Goal: Information Seeking & Learning: Learn about a topic

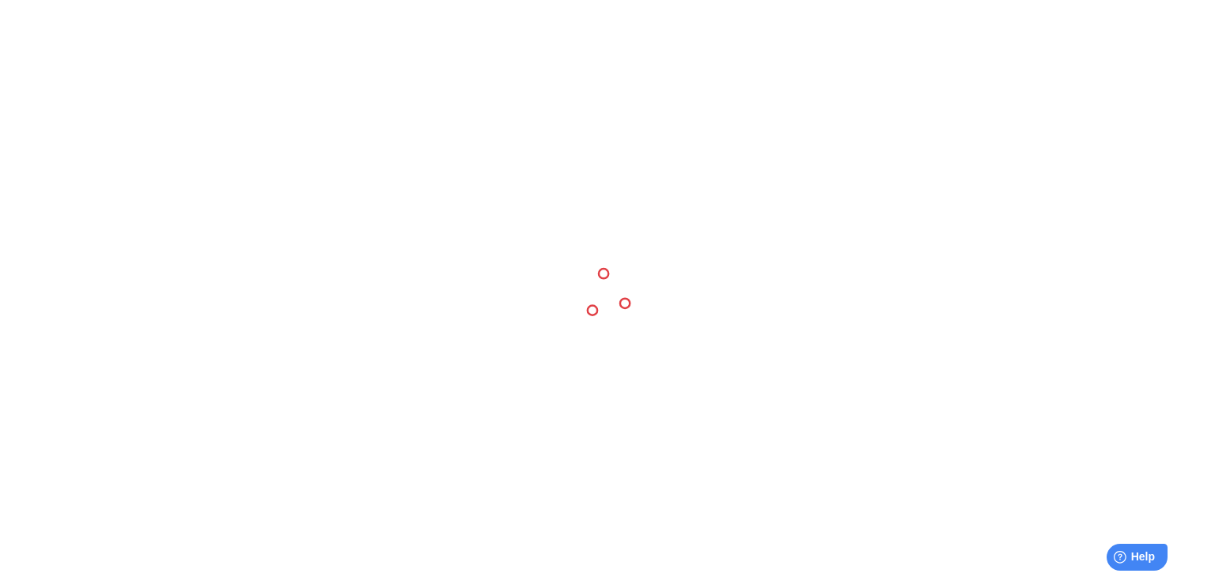
click at [374, 137] on div at bounding box center [607, 288] width 1215 height 577
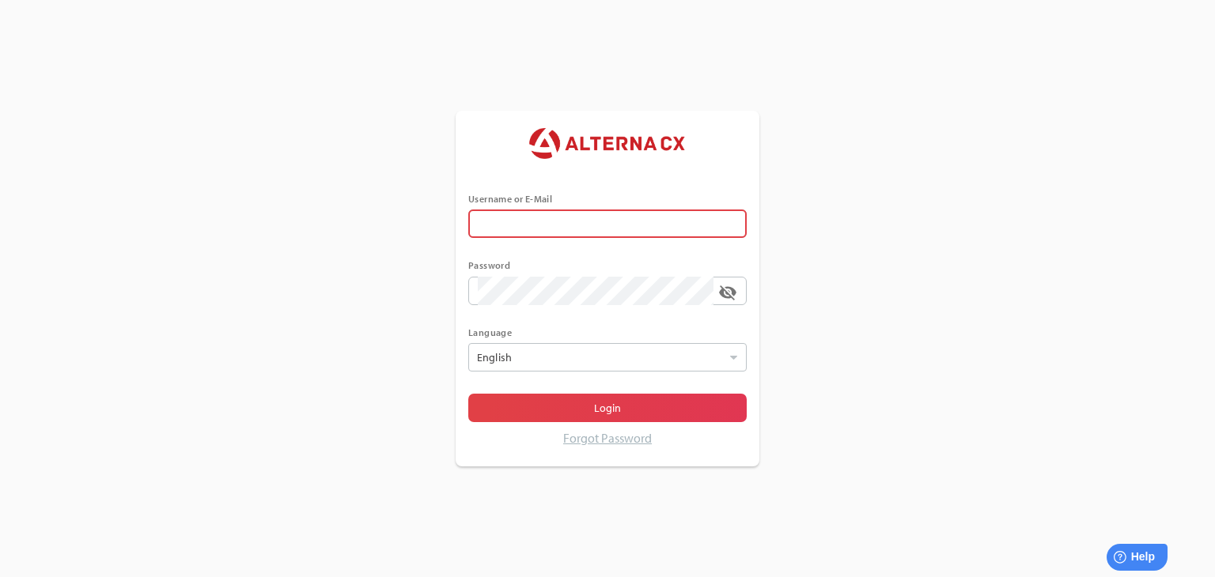
type input "******"
click at [563, 355] on div at bounding box center [599, 357] width 252 height 27
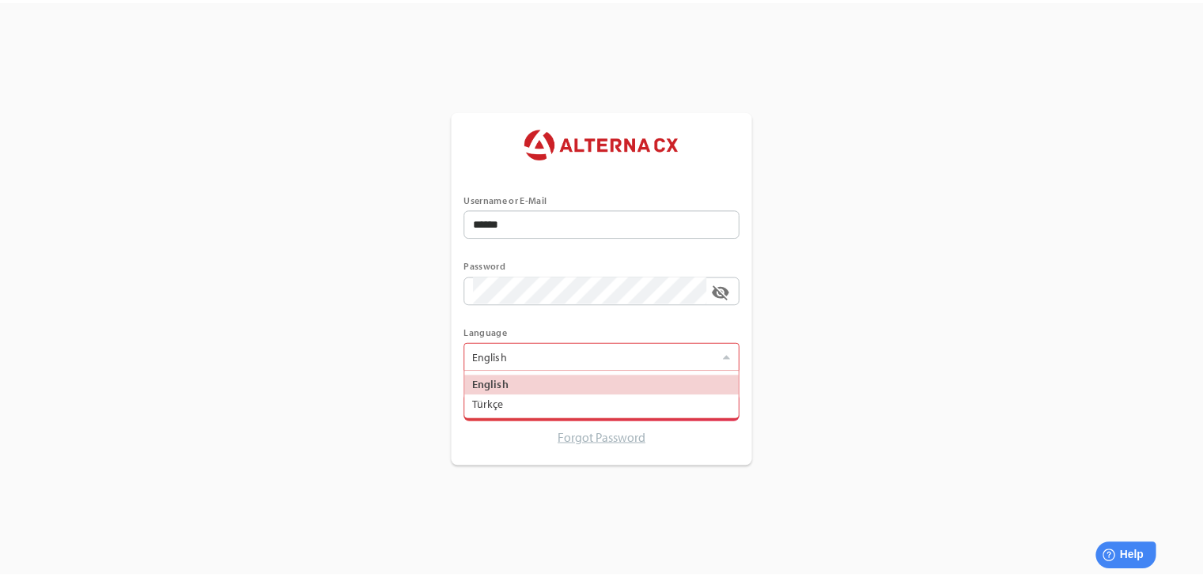
scroll to position [47, 277]
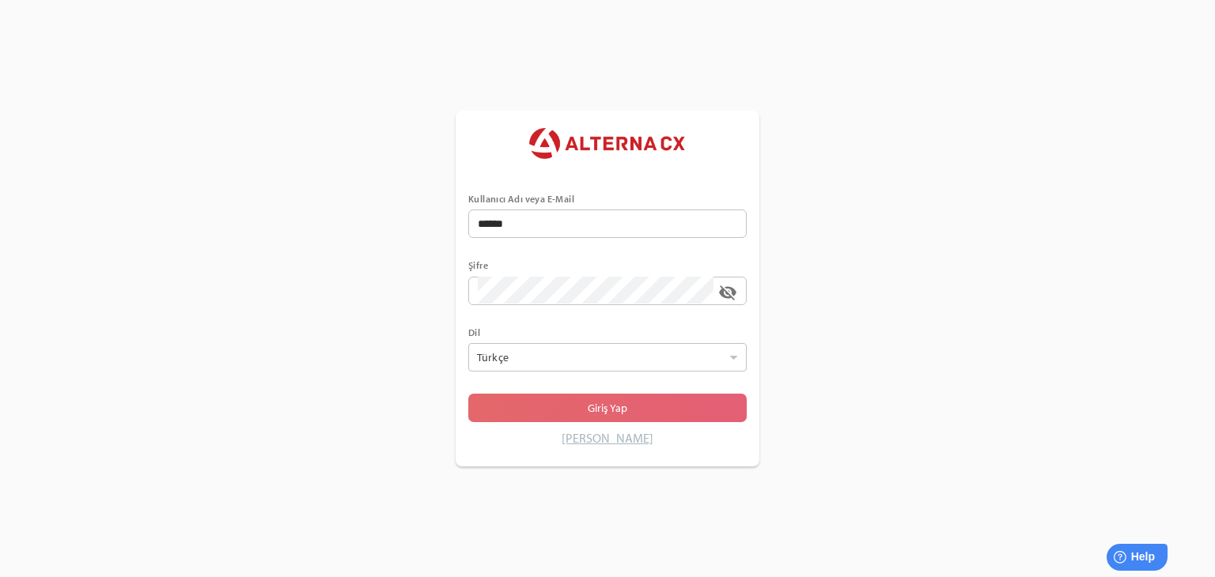
click at [530, 403] on span "Giriş Yap" at bounding box center [607, 408] width 253 height 22
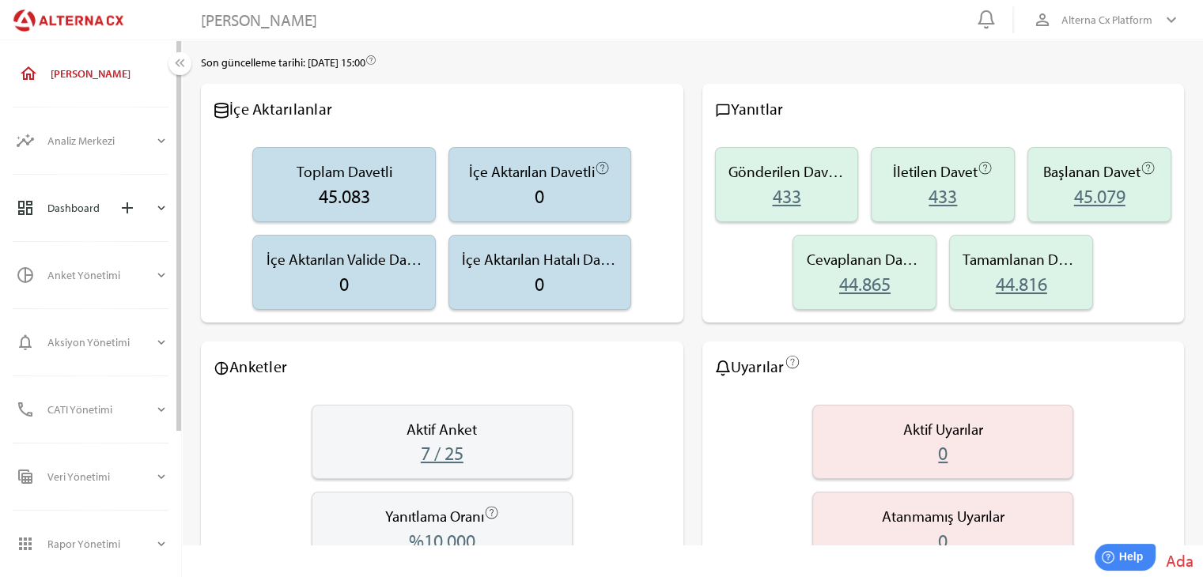
click at [168, 204] on div "dashboard Dashboard add expand_more" at bounding box center [92, 208] width 178 height 51
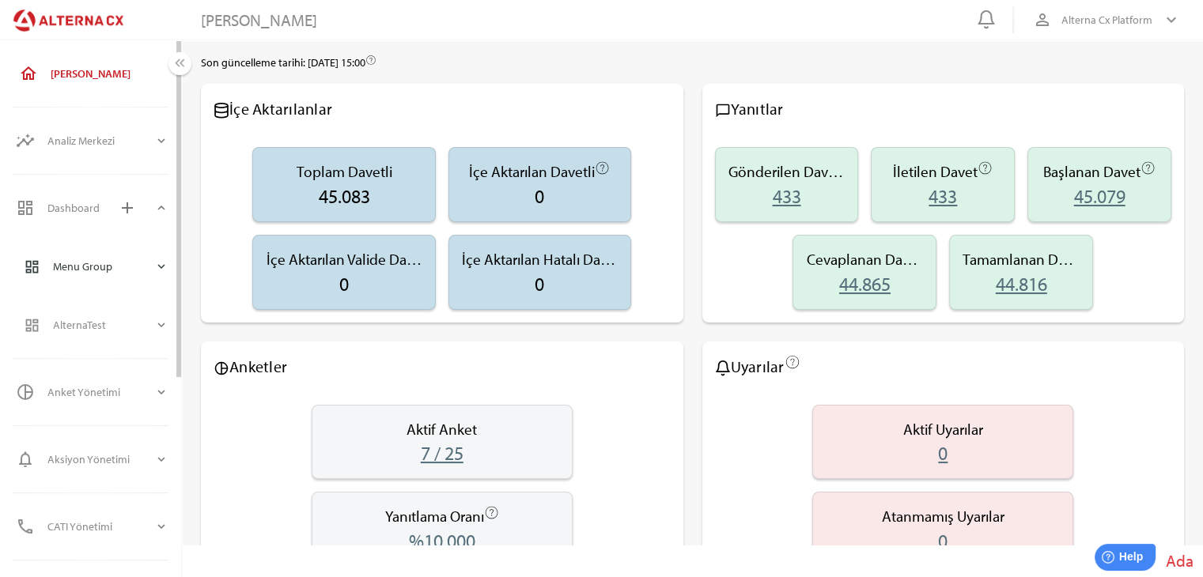
click at [171, 278] on div "dashboard Menu Group expand_more" at bounding box center [96, 266] width 170 height 51
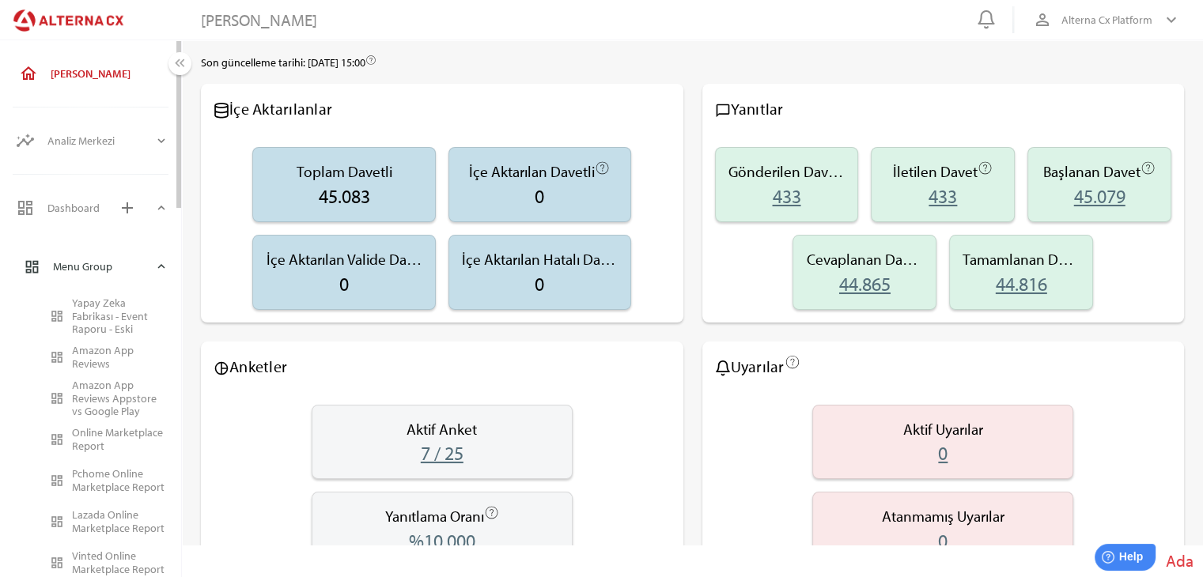
click at [165, 252] on div "expand_more" at bounding box center [161, 267] width 14 height 38
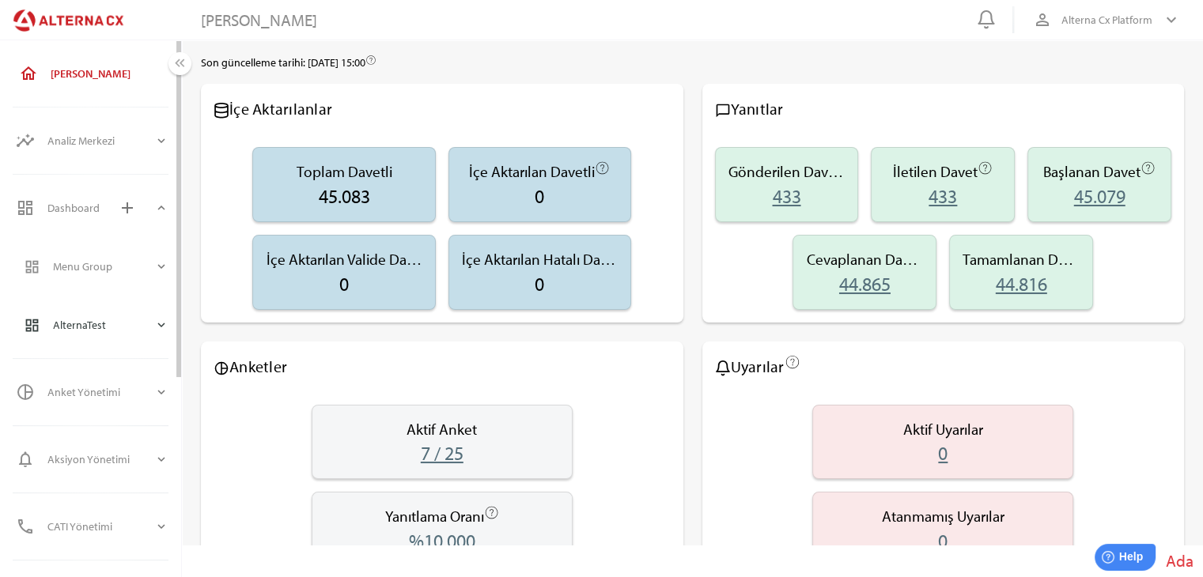
click at [161, 323] on icon "expand_more" at bounding box center [161, 325] width 14 height 14
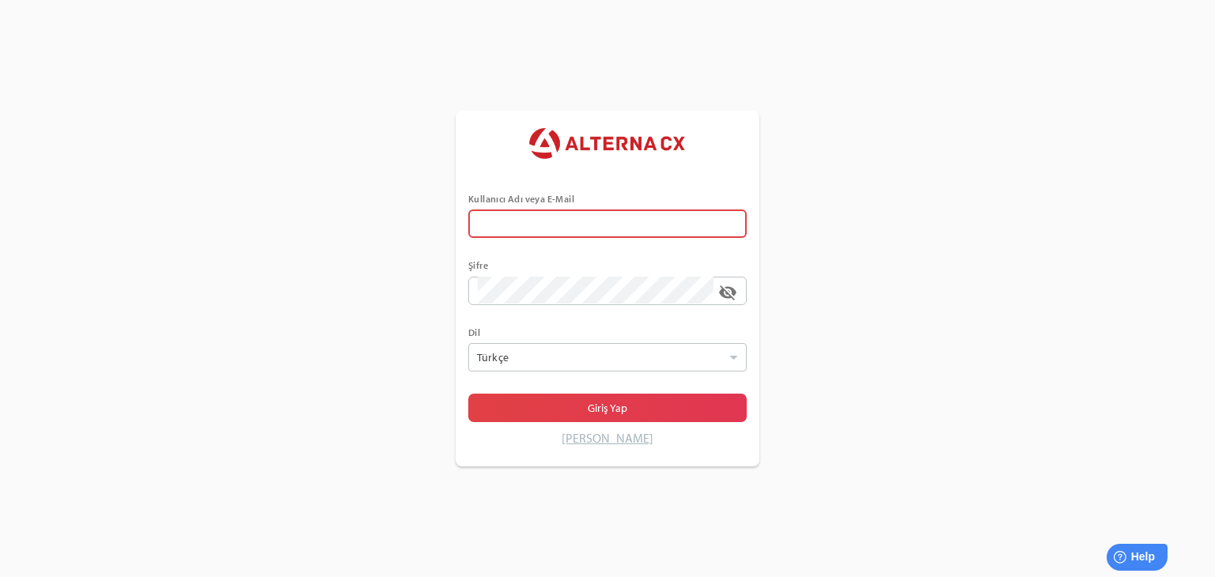
type input "******"
click at [528, 234] on input "******" at bounding box center [607, 224] width 259 height 28
click at [417, 285] on div "Kullanıcı Adı veya E-Mail ****** Şifre visibility_off Dil Türkçe Seçiniz Giriş …" at bounding box center [607, 288] width 1215 height 577
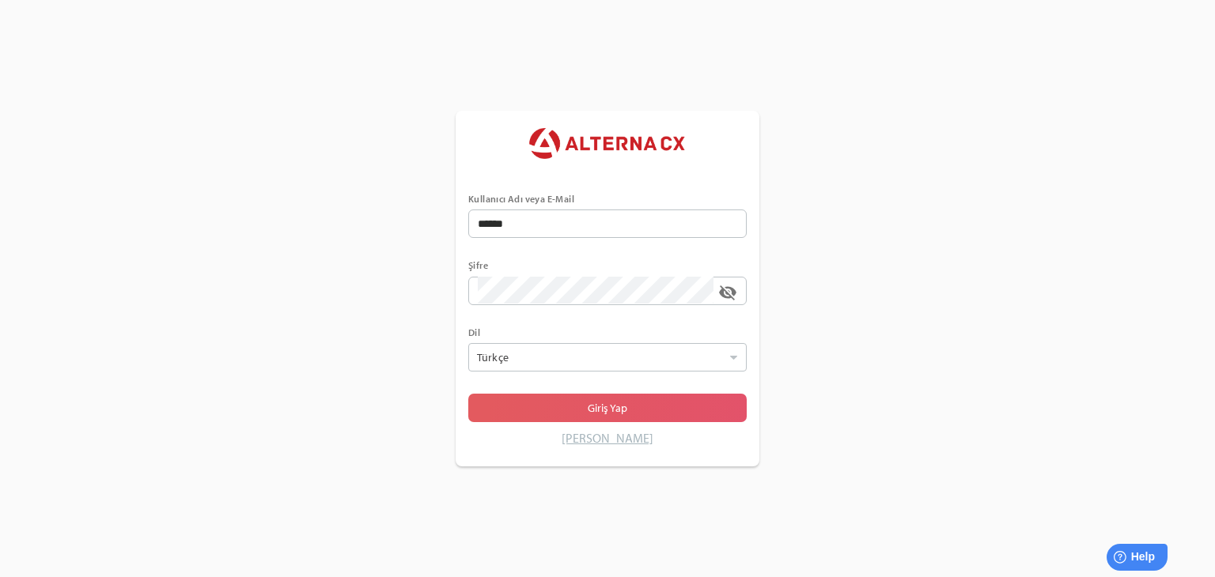
click at [615, 412] on span "Giriş Yap" at bounding box center [608, 408] width 40 height 19
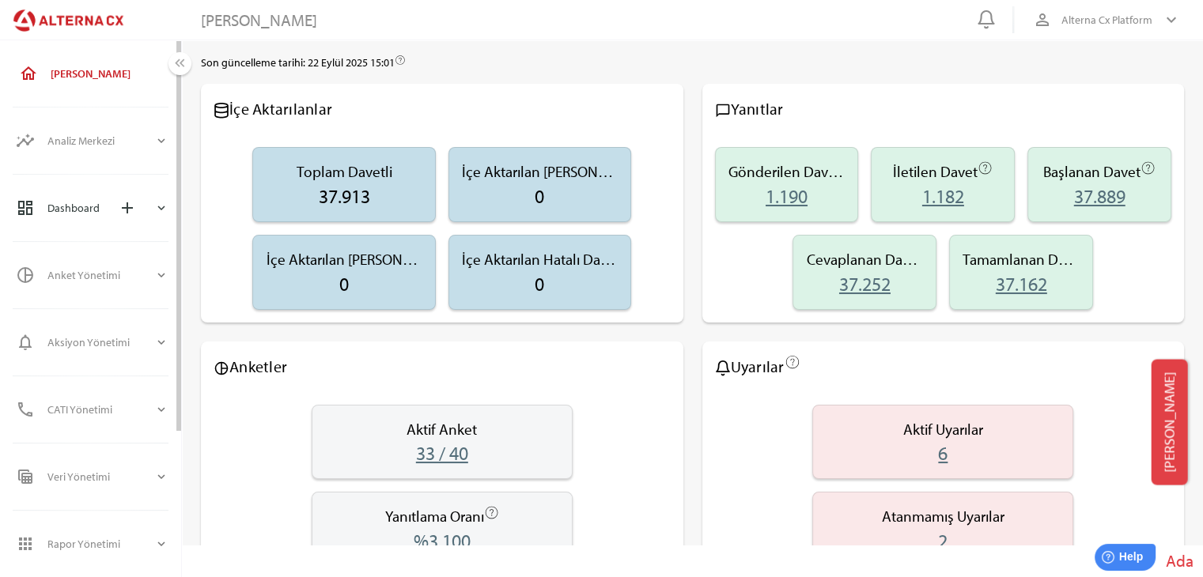
click at [166, 201] on icon "expand_more" at bounding box center [161, 208] width 14 height 14
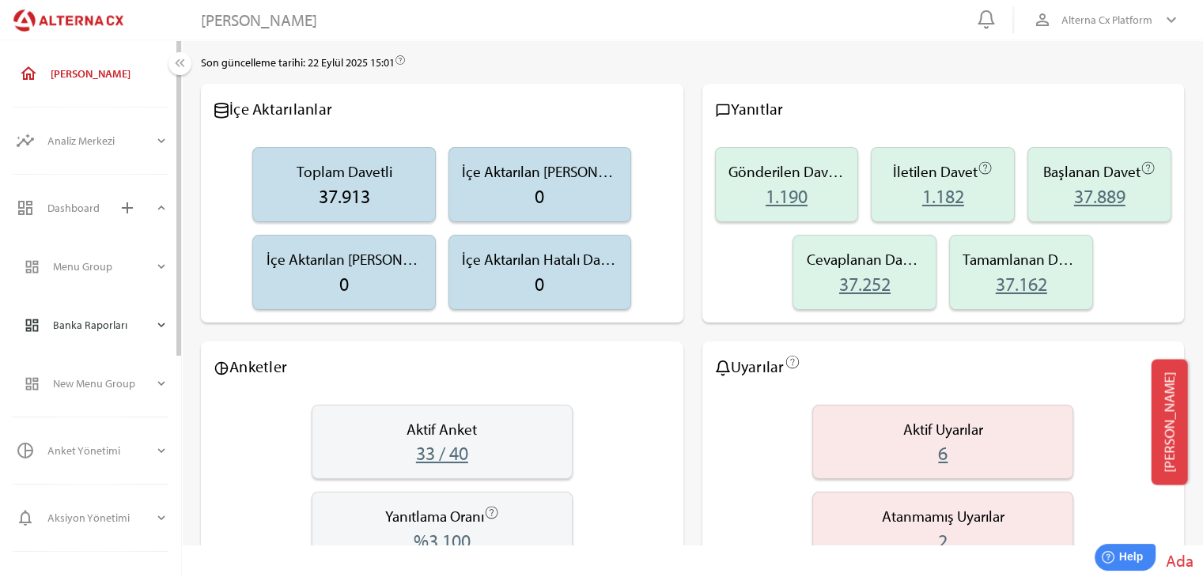
click at [163, 329] on icon "expand_more" at bounding box center [161, 325] width 14 height 14
click at [96, 381] on div "Banka Genel Rapor" at bounding box center [120, 375] width 96 height 13
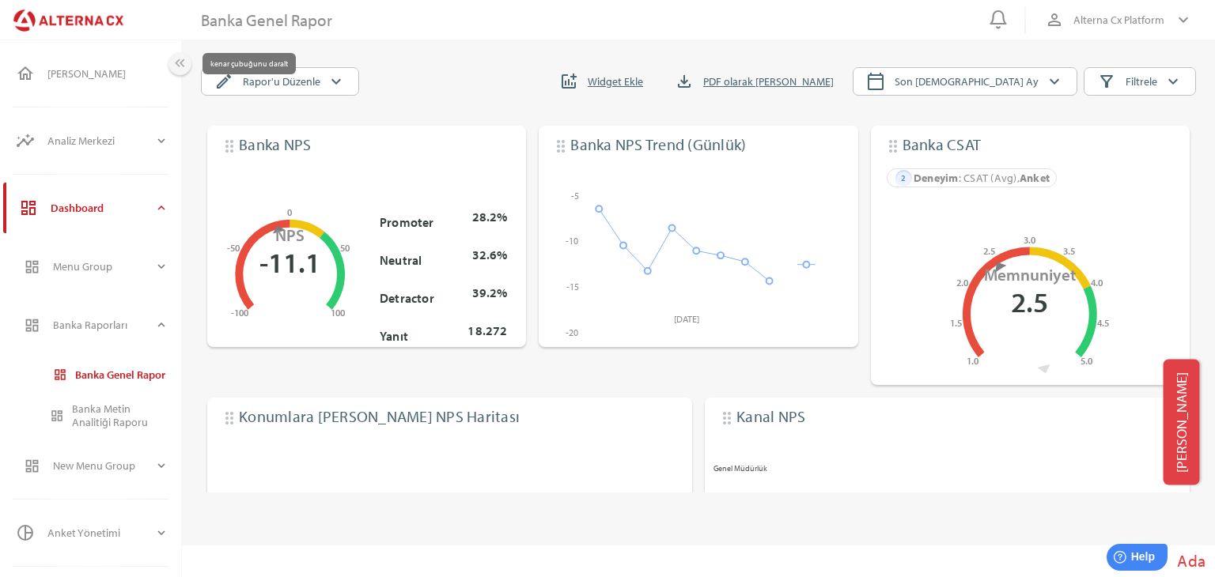
click at [187, 61] on icon "keyboard_double_arrow_left" at bounding box center [180, 63] width 17 height 17
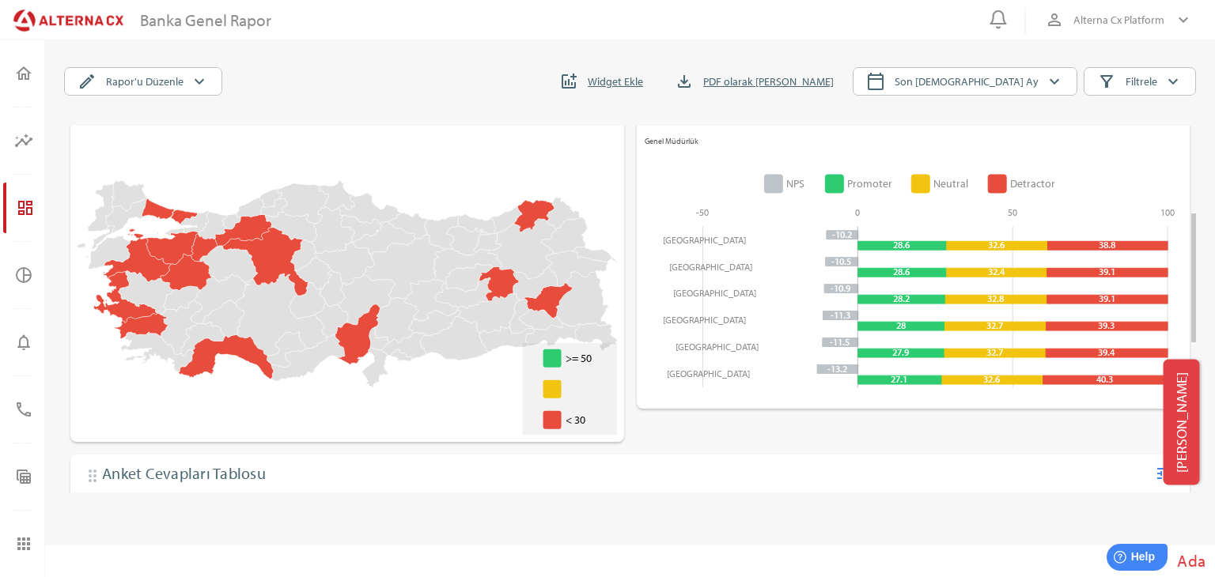
scroll to position [276, 0]
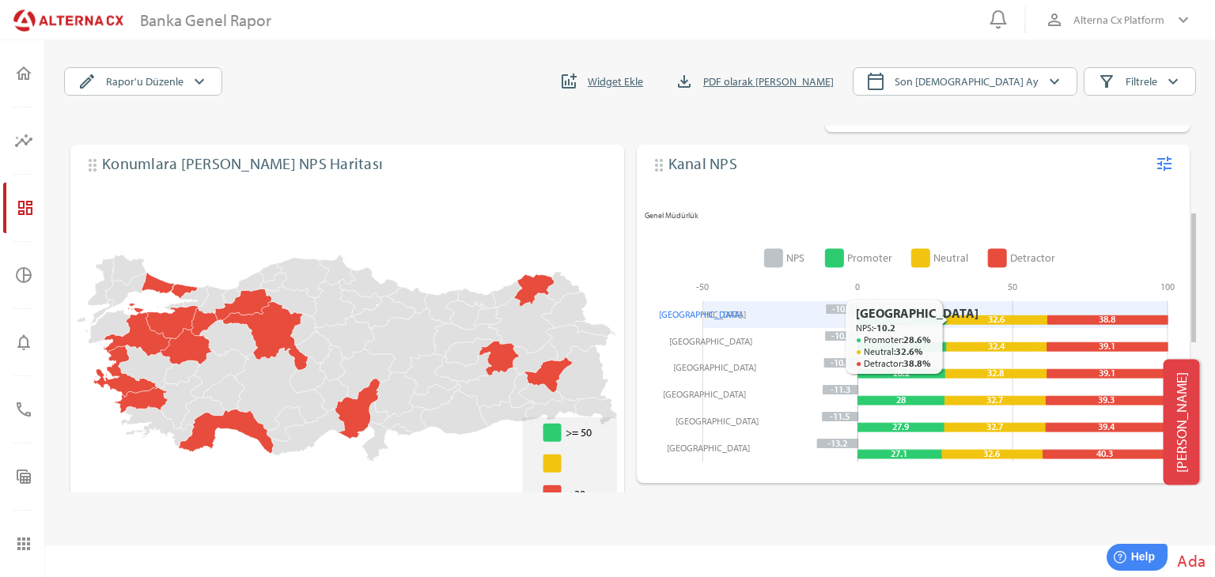
click at [983, 320] on icon at bounding box center [996, 320] width 101 height 9
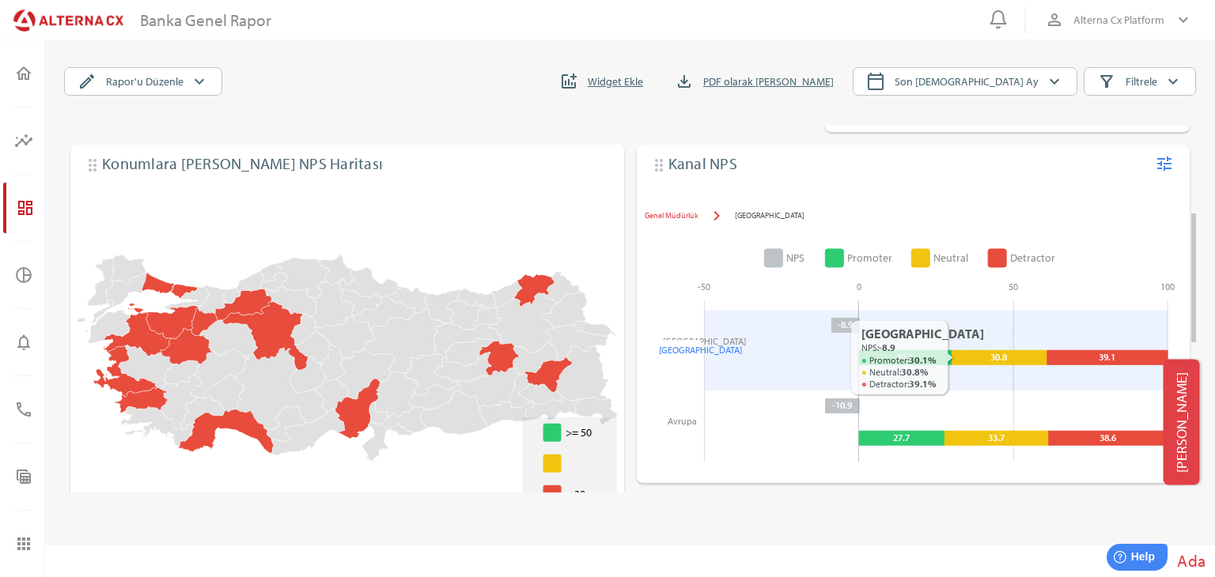
click at [974, 361] on icon at bounding box center [998, 358] width 95 height 14
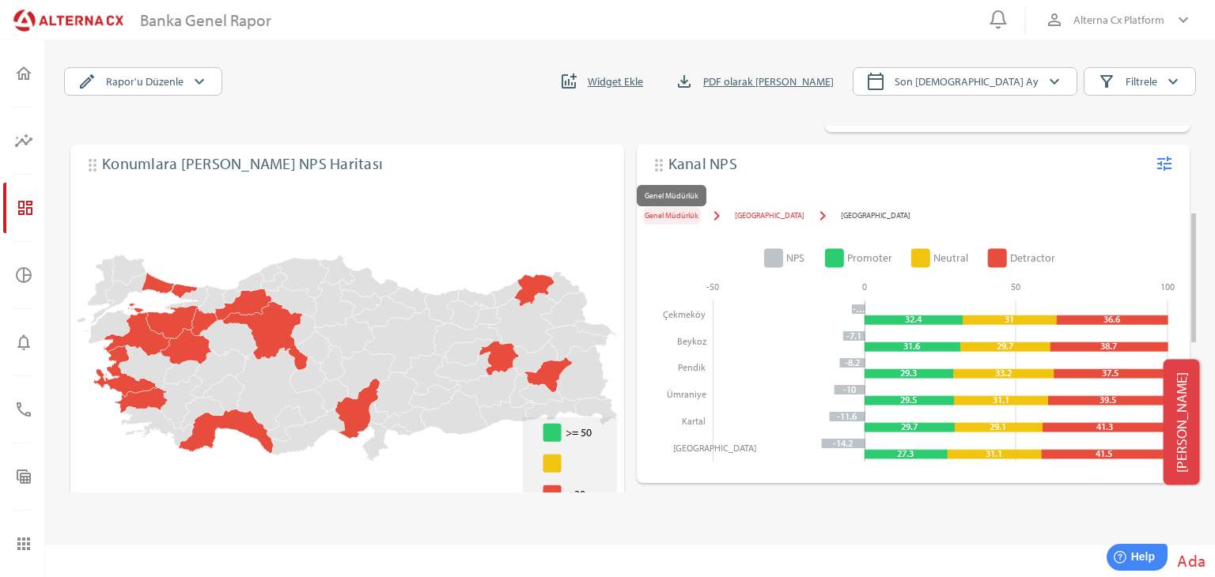
click at [665, 210] on span "Genel Müdürlük" at bounding box center [672, 215] width 54 height 13
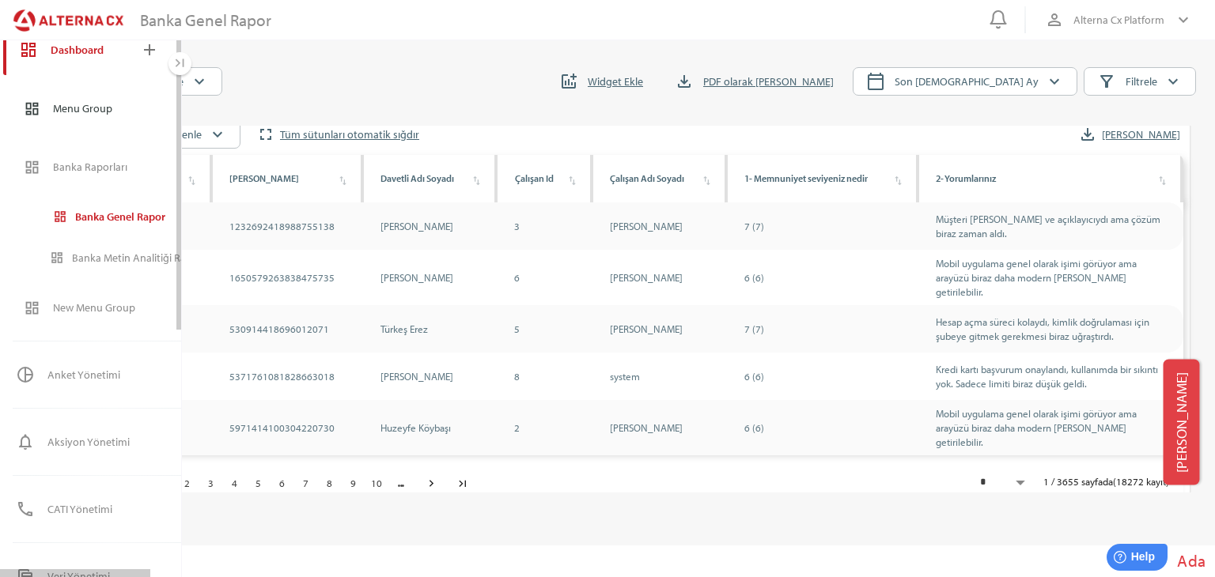
scroll to position [0, 0]
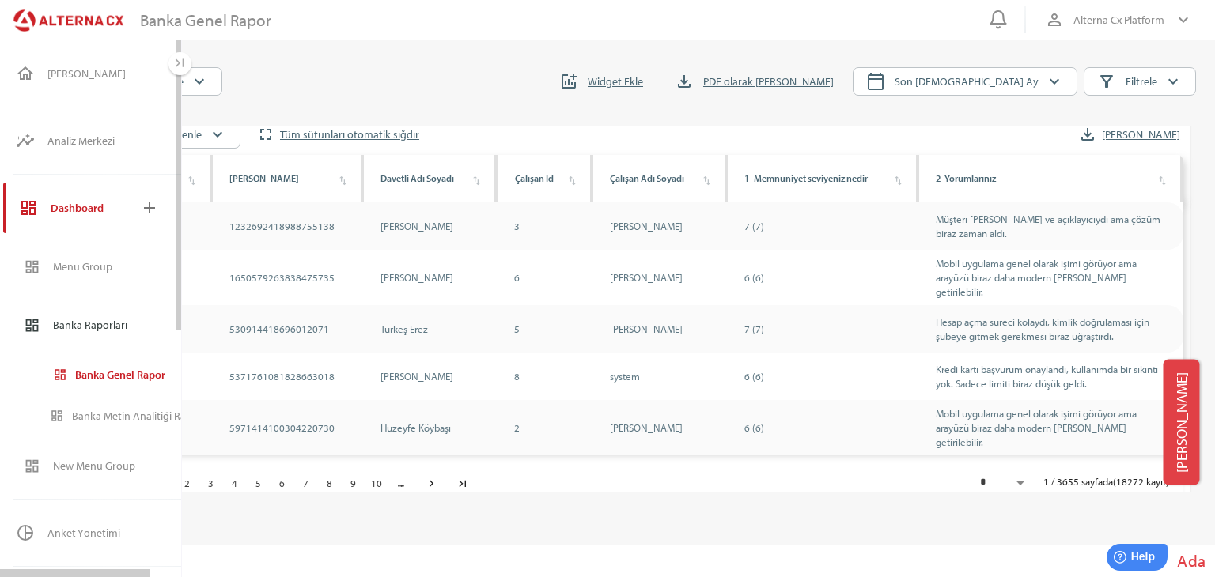
click at [159, 325] on div "Banka Raporları" at bounding box center [124, 325] width 142 height 38
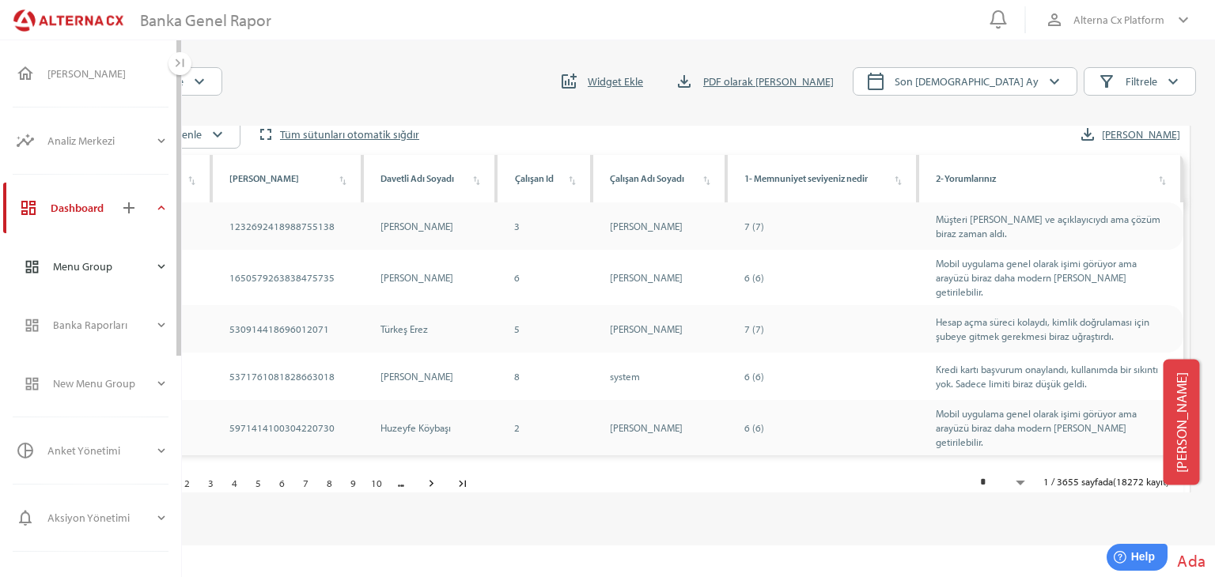
click at [161, 262] on icon "expand_more" at bounding box center [161, 266] width 14 height 14
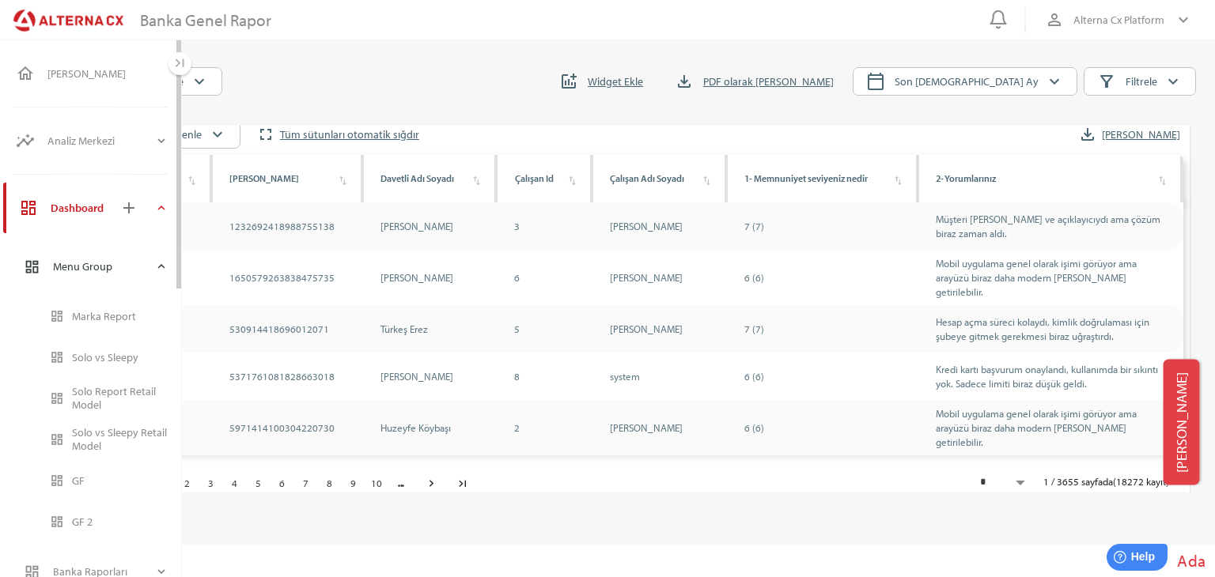
click at [161, 262] on icon "expand_more" at bounding box center [161, 266] width 14 height 14
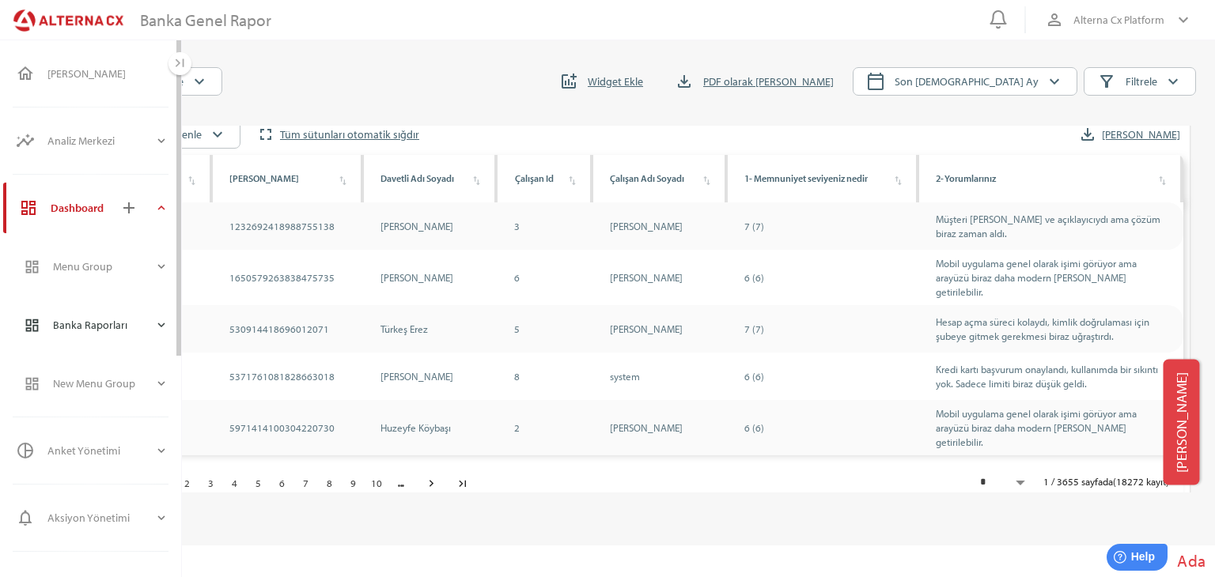
click at [161, 319] on icon "expand_more" at bounding box center [161, 325] width 14 height 14
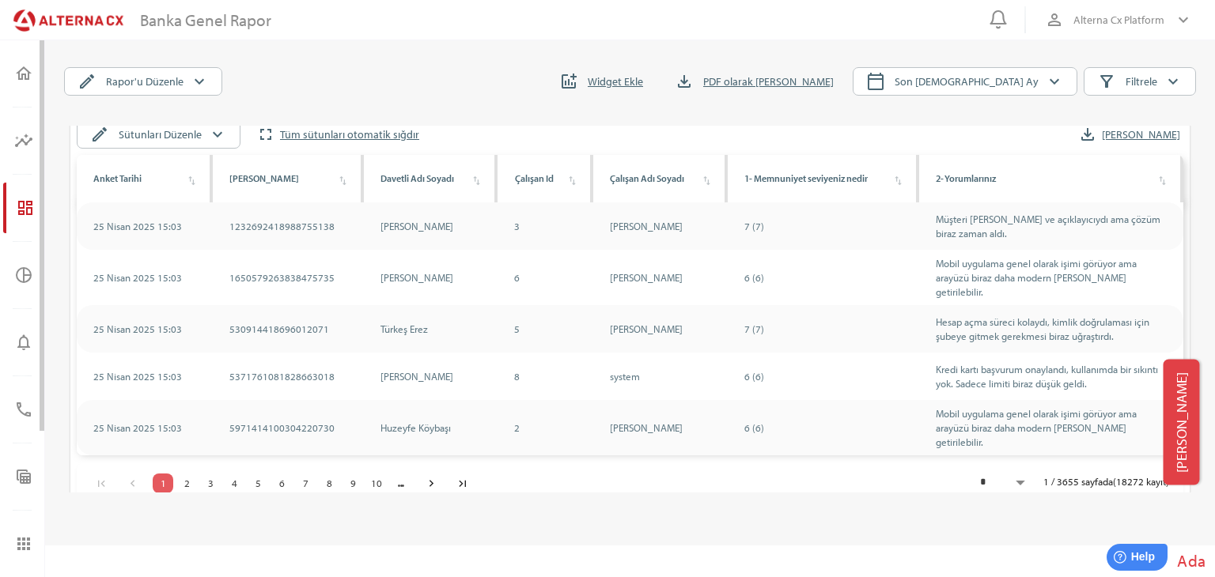
click at [421, 62] on div "edit Rapor'u Düzenle keyboard_arrow_down addchart Widget Ekle file_download PDF…" at bounding box center [627, 78] width 1138 height 35
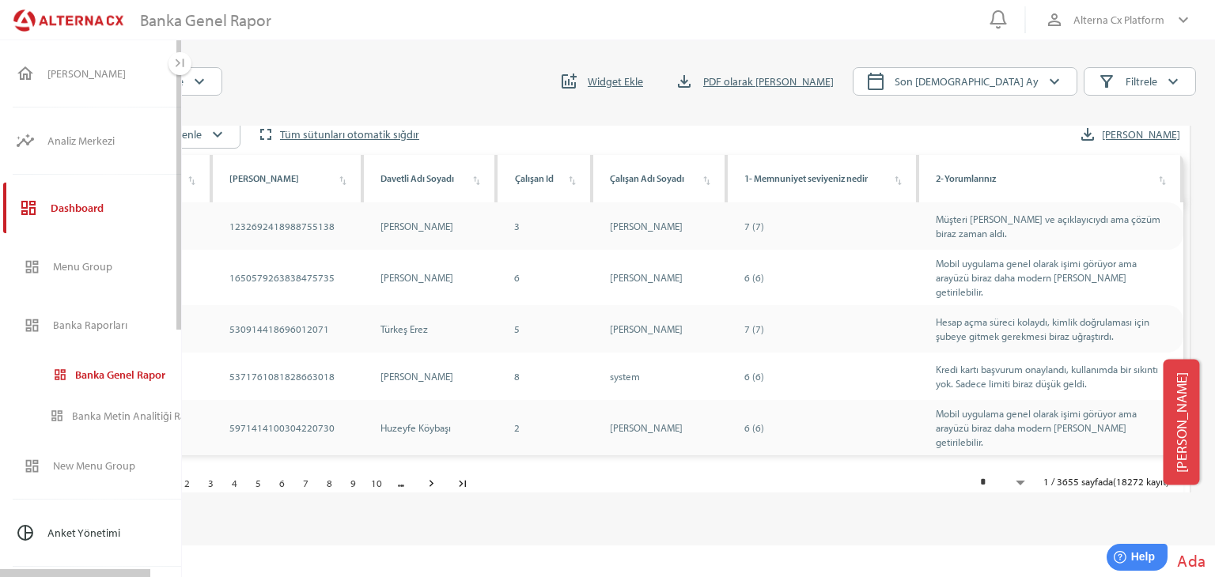
click at [157, 529] on div "pie_chart_outlined Anket Yönetimi expand_more" at bounding box center [112, 533] width 218 height 51
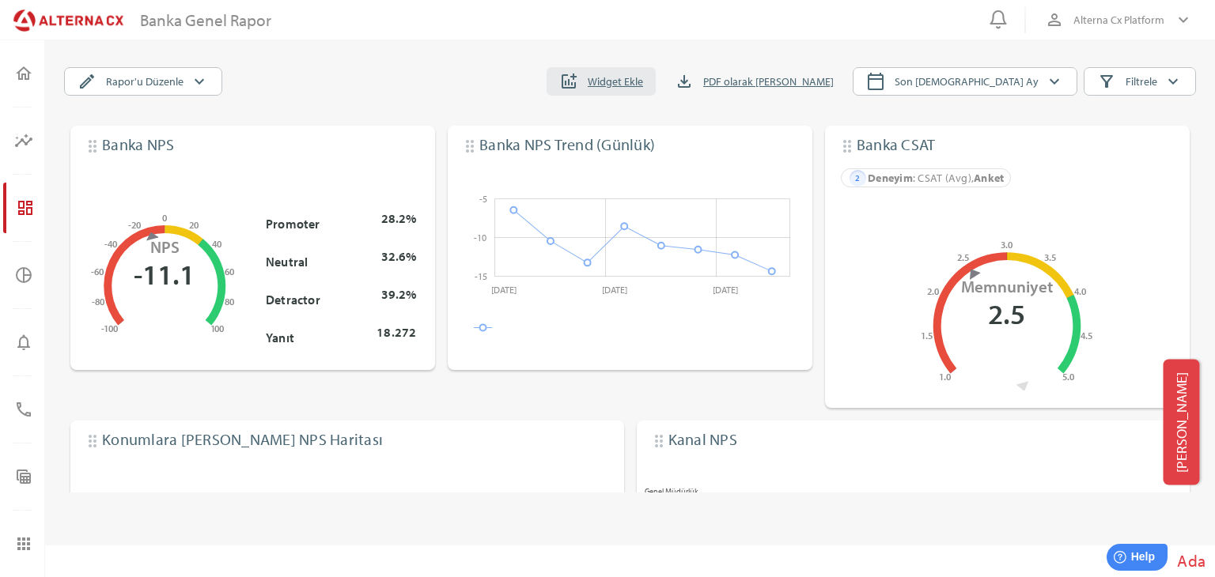
click at [643, 86] on span "Widget Ekle" at bounding box center [615, 81] width 55 height 19
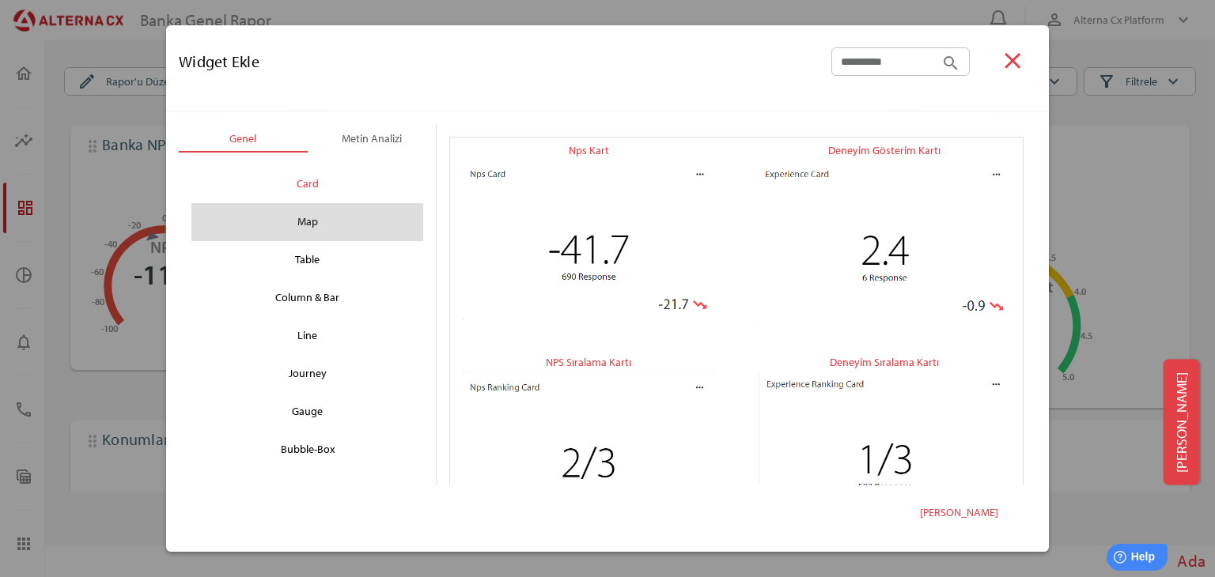
click at [309, 217] on div "Map" at bounding box center [307, 222] width 206 height 25
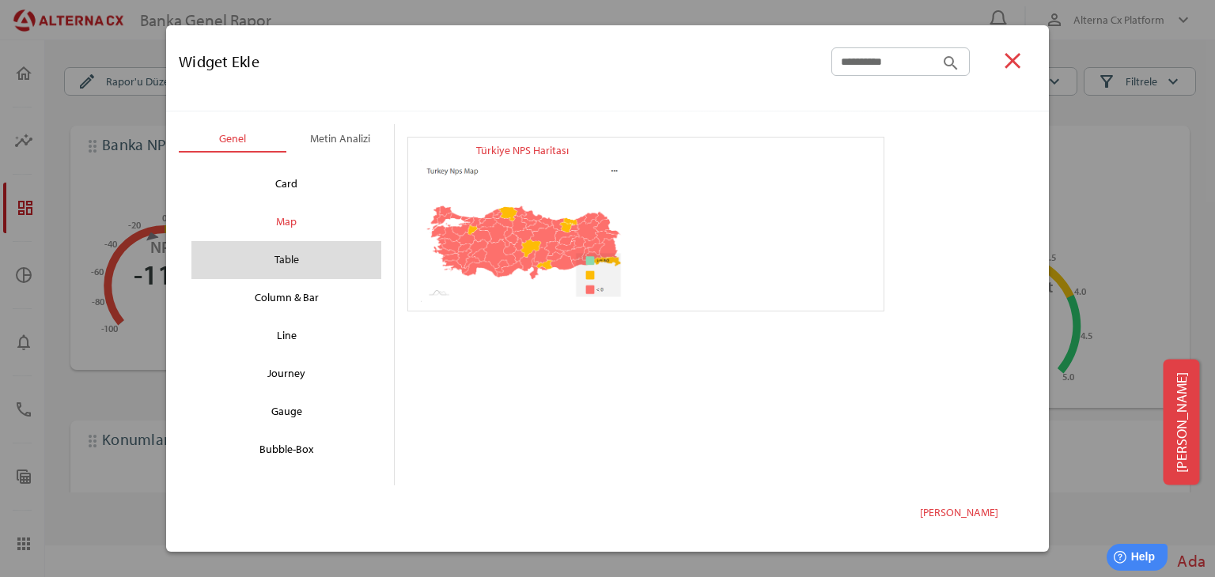
click at [307, 263] on div "Table" at bounding box center [286, 260] width 165 height 25
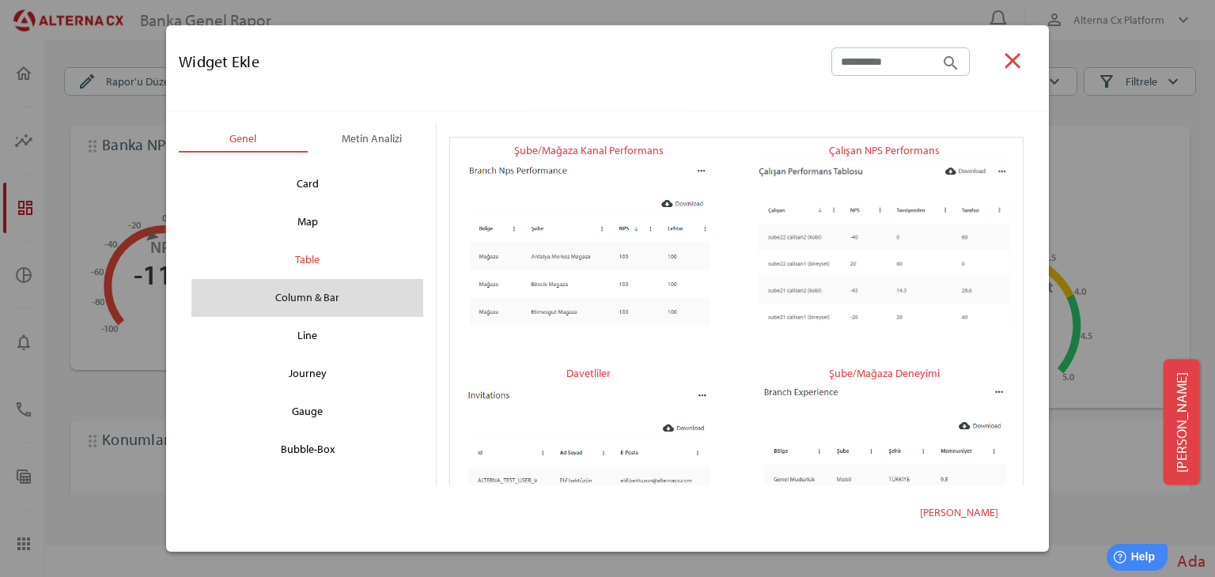
click at [299, 308] on div "Column & Bar" at bounding box center [307, 298] width 206 height 25
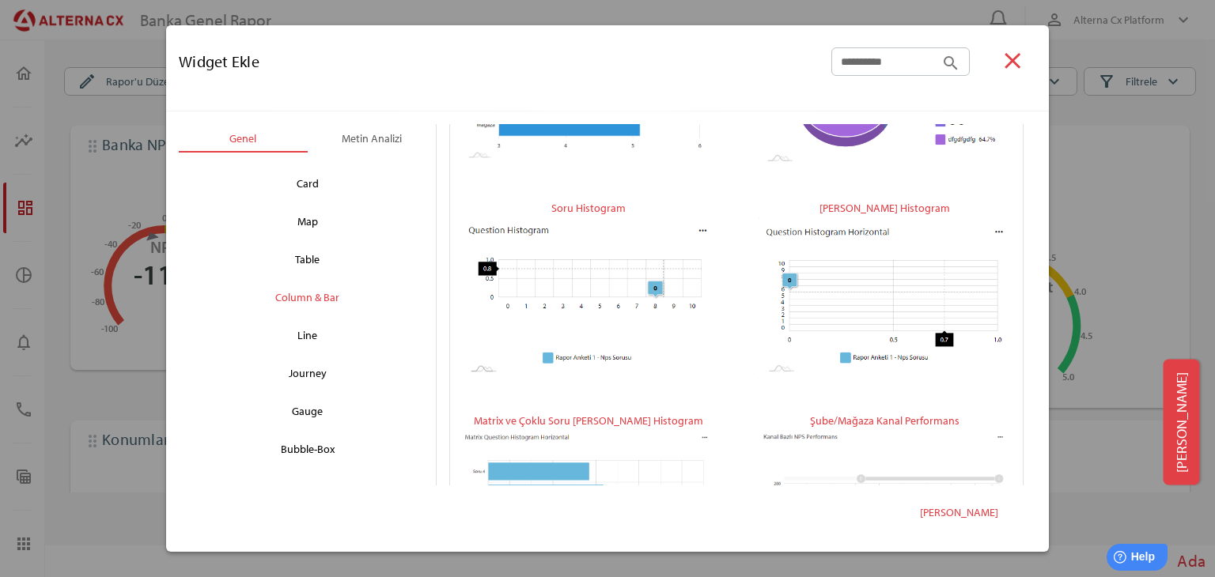
scroll to position [369, 0]
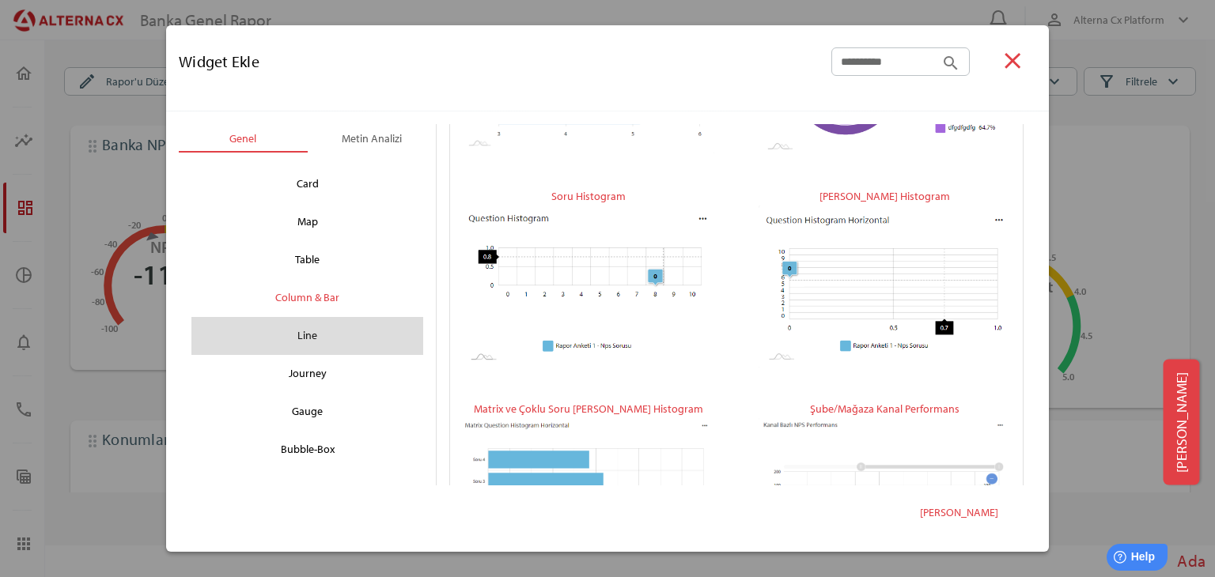
click at [296, 350] on div "Line" at bounding box center [307, 336] width 232 height 38
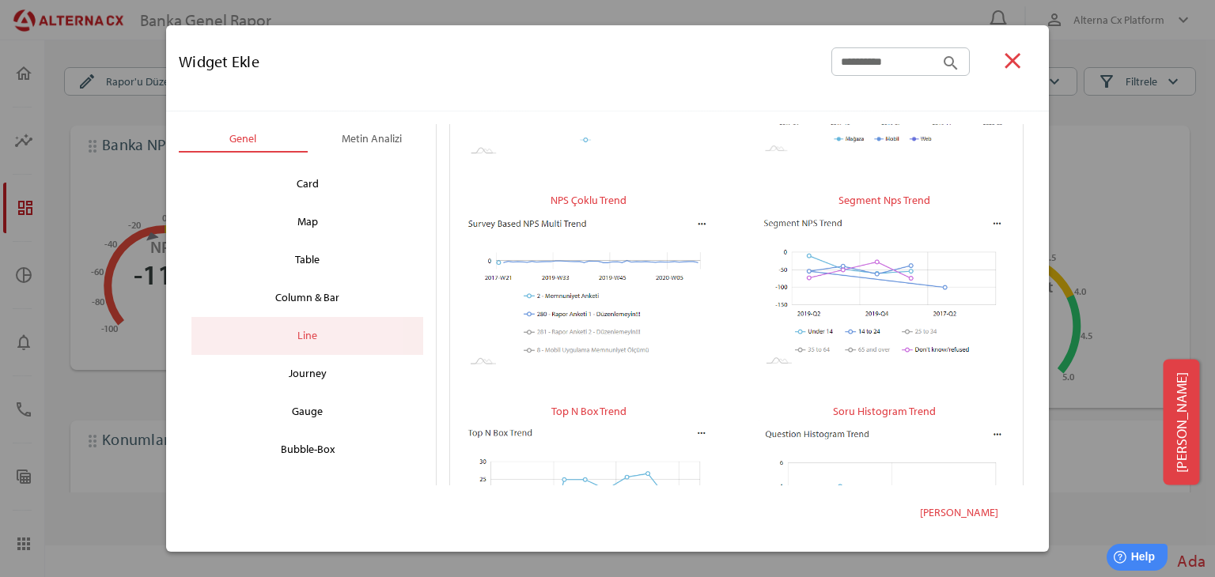
scroll to position [0, 0]
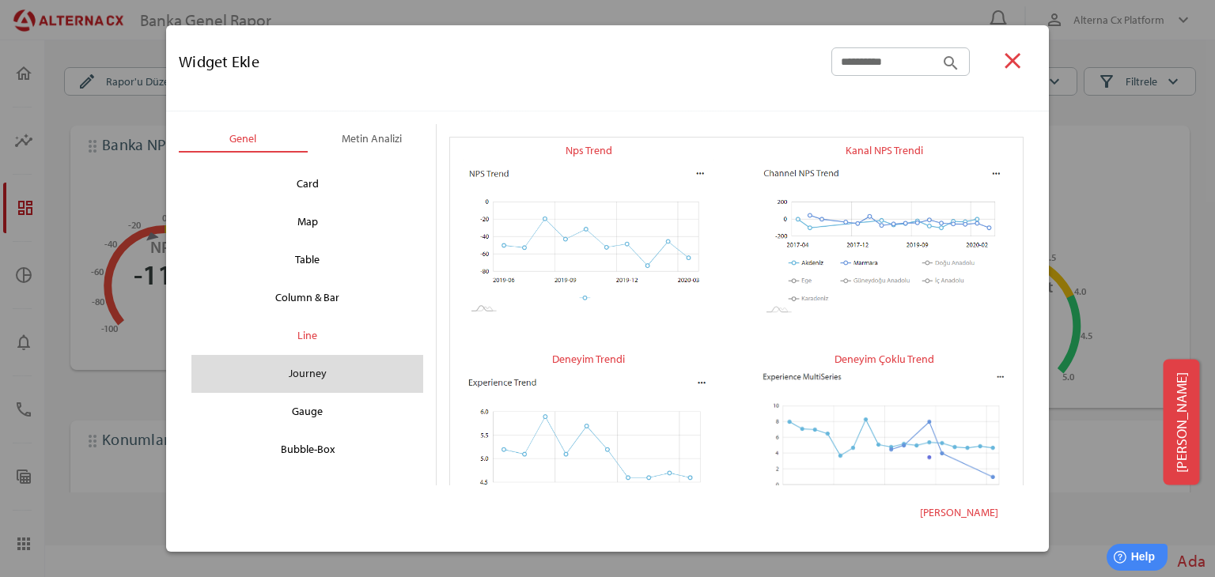
click at [320, 386] on div "Journey" at bounding box center [307, 373] width 206 height 25
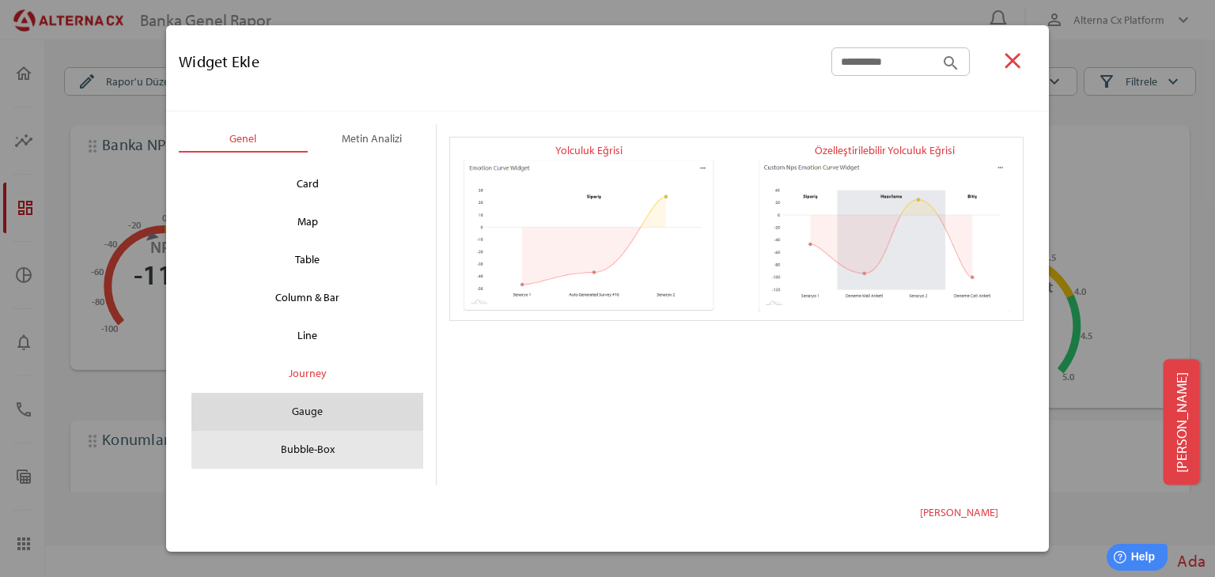
drag, startPoint x: 323, startPoint y: 418, endPoint x: 323, endPoint y: 442, distance: 24.5
click at [323, 418] on div "Gauge" at bounding box center [307, 411] width 206 height 25
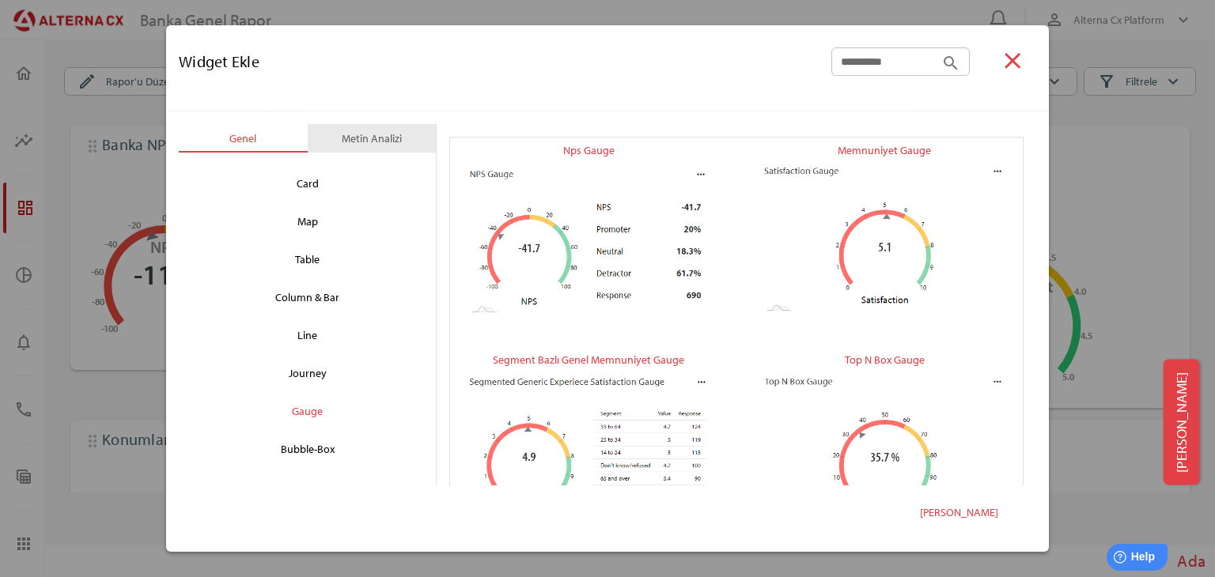
click at [349, 132] on div "Metin Analizi" at bounding box center [372, 138] width 60 height 19
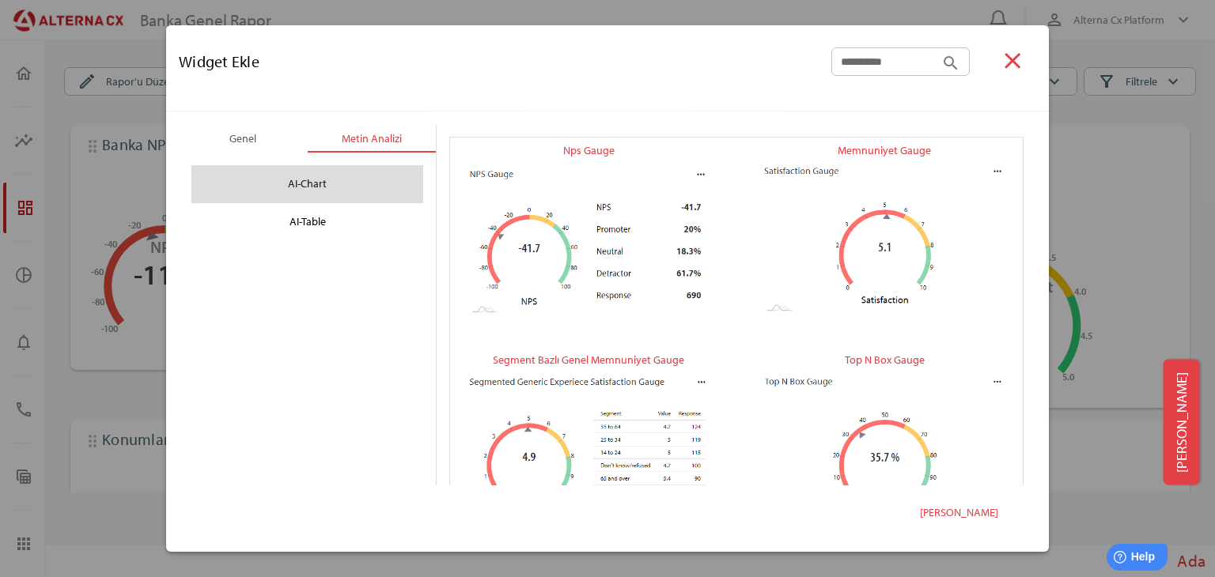
click at [298, 184] on div "AI-Chart" at bounding box center [307, 184] width 206 height 25
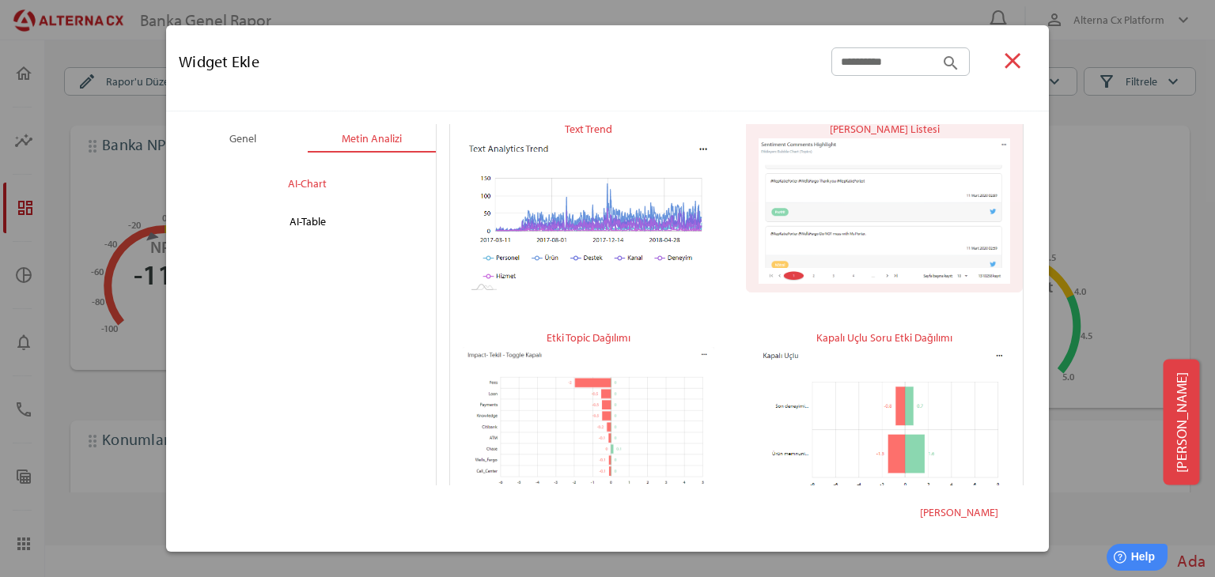
scroll to position [237, 0]
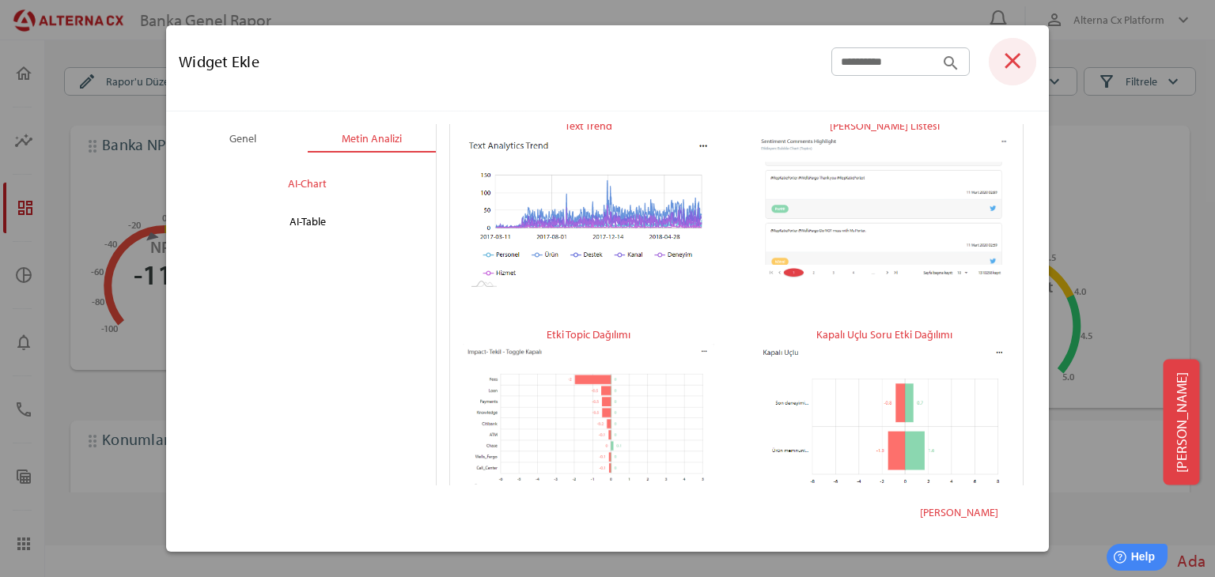
click at [1002, 72] on icon "close" at bounding box center [1012, 60] width 27 height 27
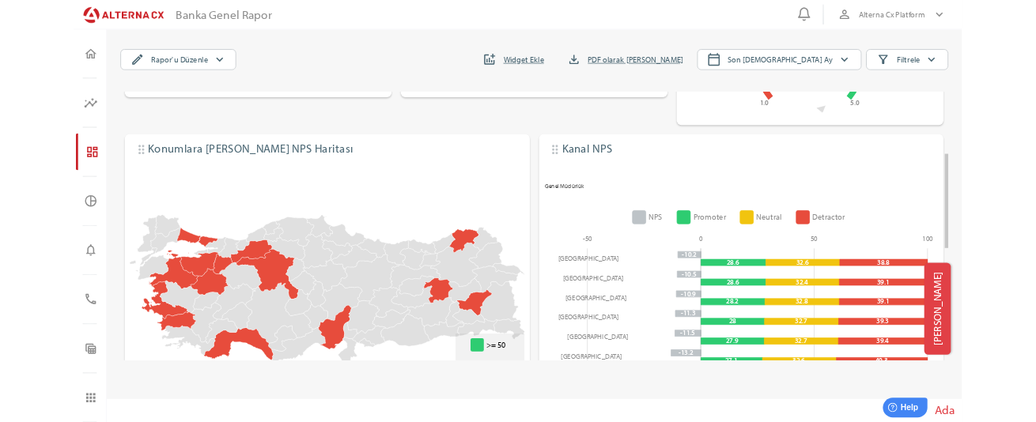
scroll to position [316, 0]
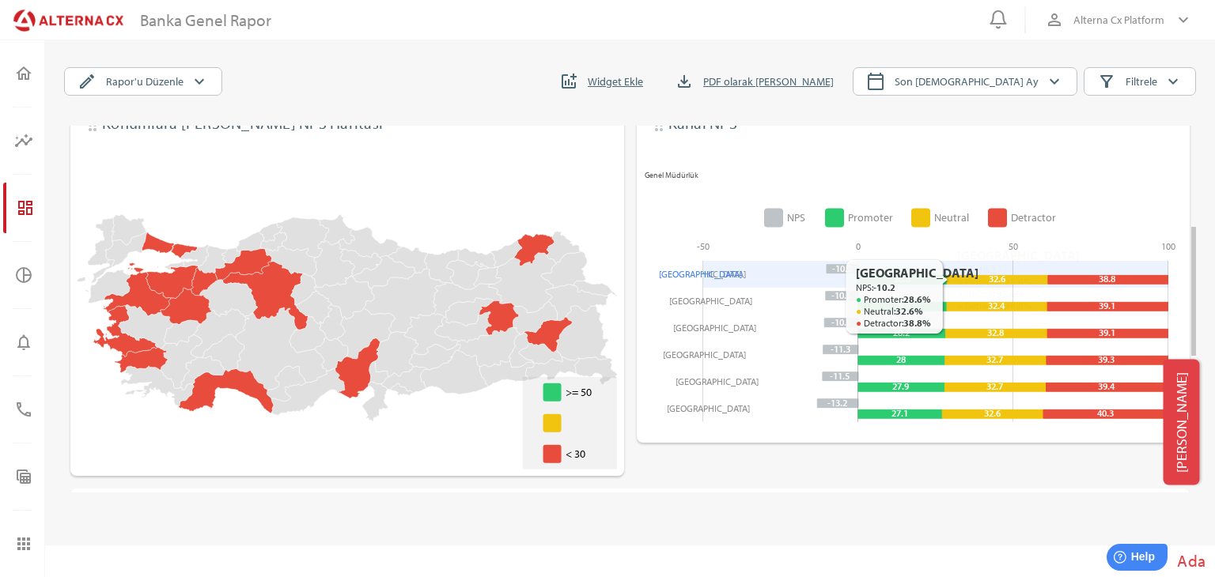
click at [977, 279] on icon at bounding box center [997, 280] width 101 height 9
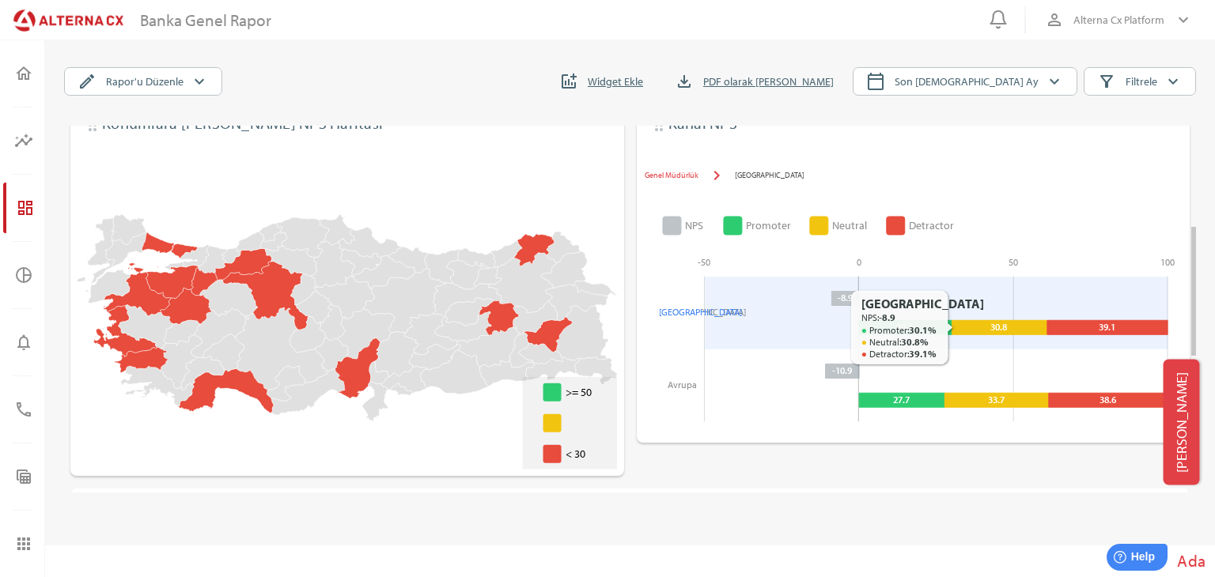
click at [979, 324] on icon at bounding box center [998, 327] width 95 height 14
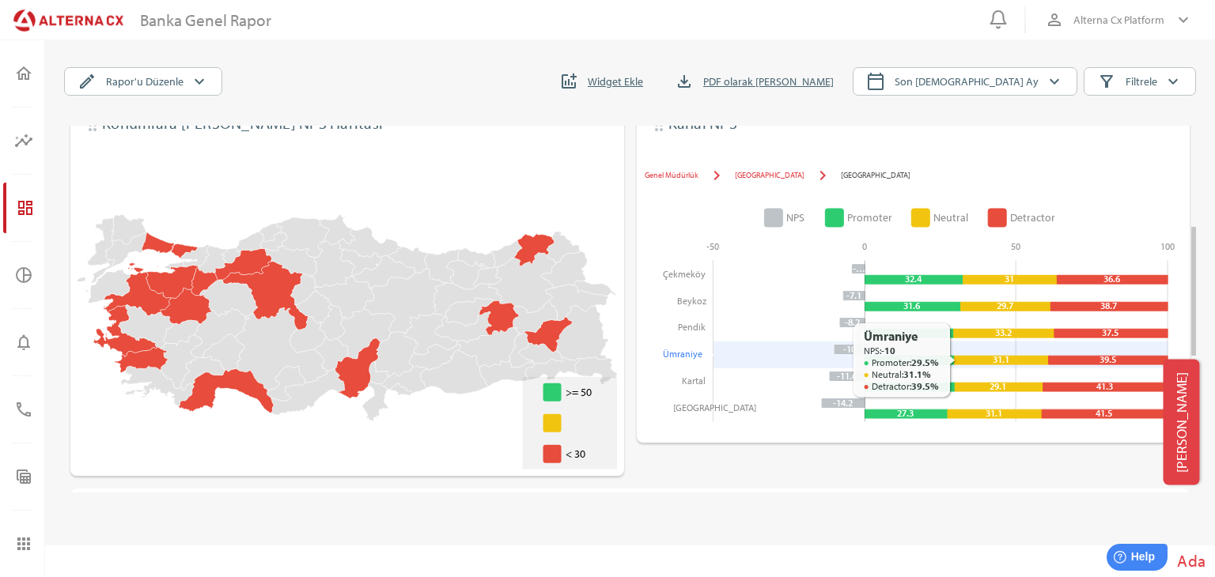
click at [968, 358] on icon at bounding box center [1001, 360] width 94 height 9
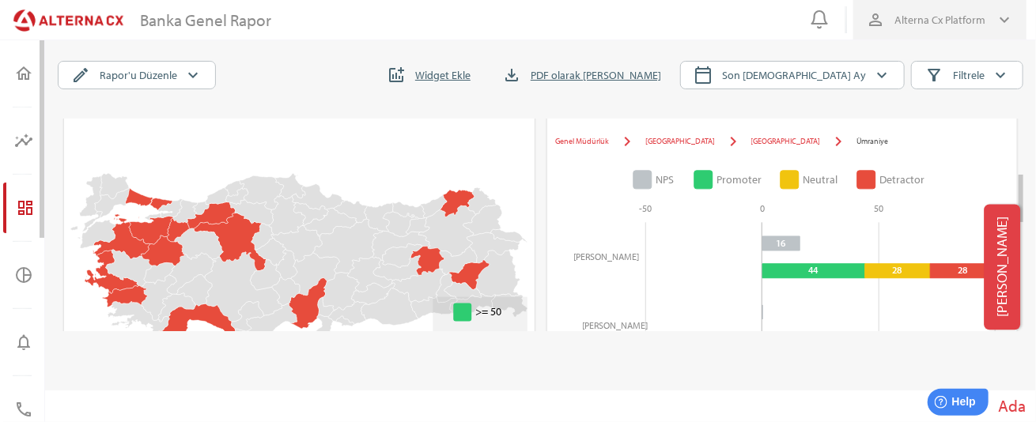
scroll to position [288, 0]
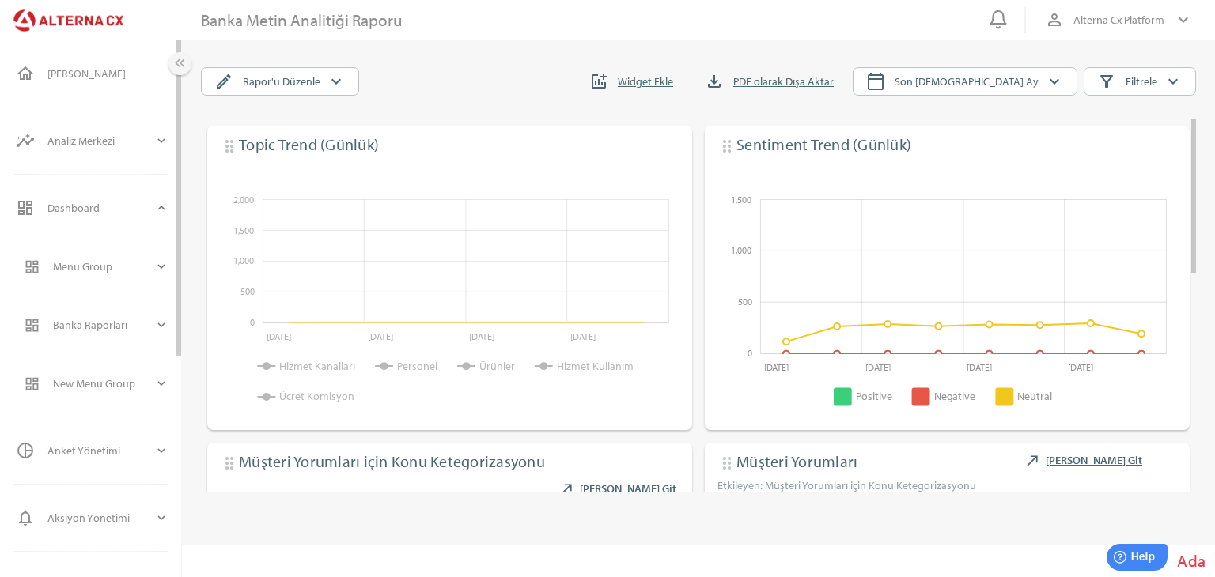
click at [180, 66] on icon "keyboard_double_arrow_left" at bounding box center [180, 63] width 17 height 17
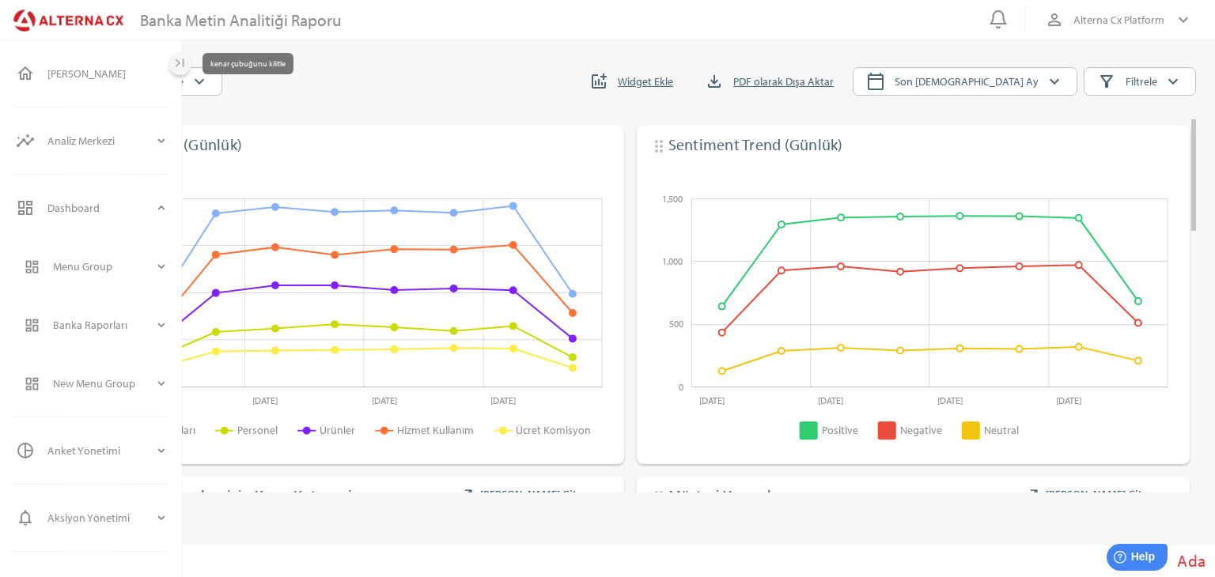
click at [177, 70] on icon "last_page" at bounding box center [180, 63] width 17 height 17
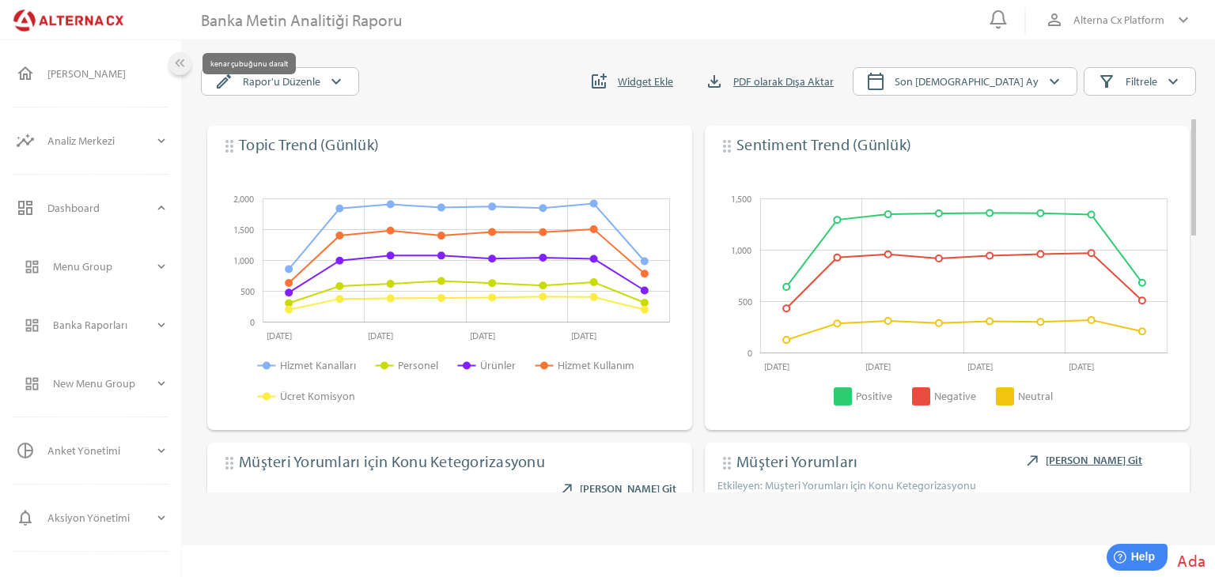
click at [178, 67] on icon "keyboard_double_arrow_left" at bounding box center [180, 63] width 17 height 17
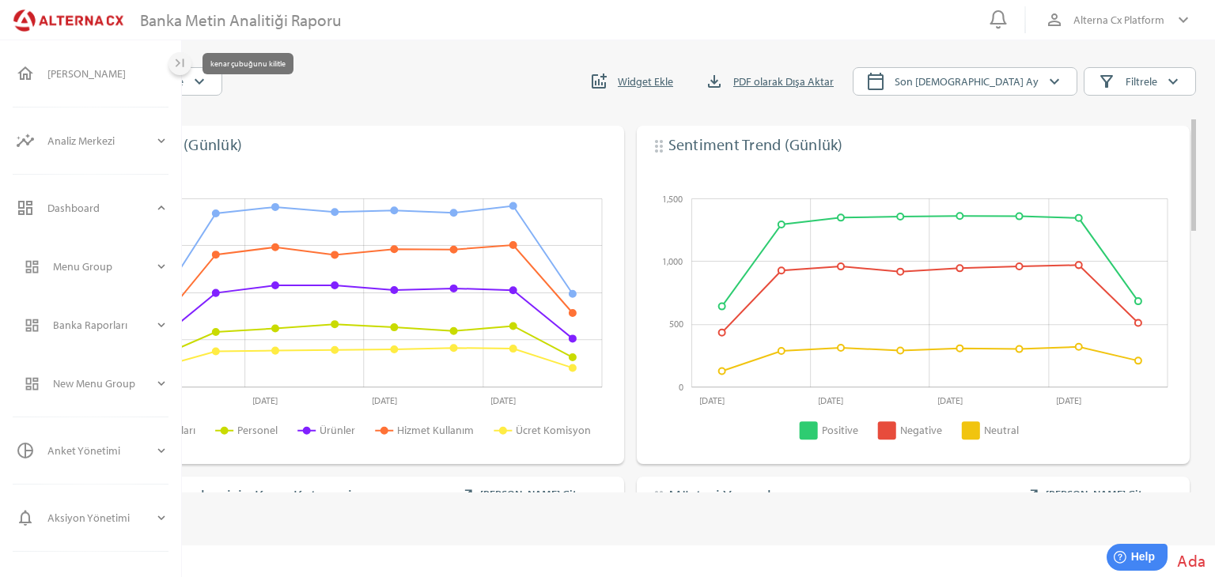
click at [178, 67] on icon "last_page" at bounding box center [180, 63] width 17 height 17
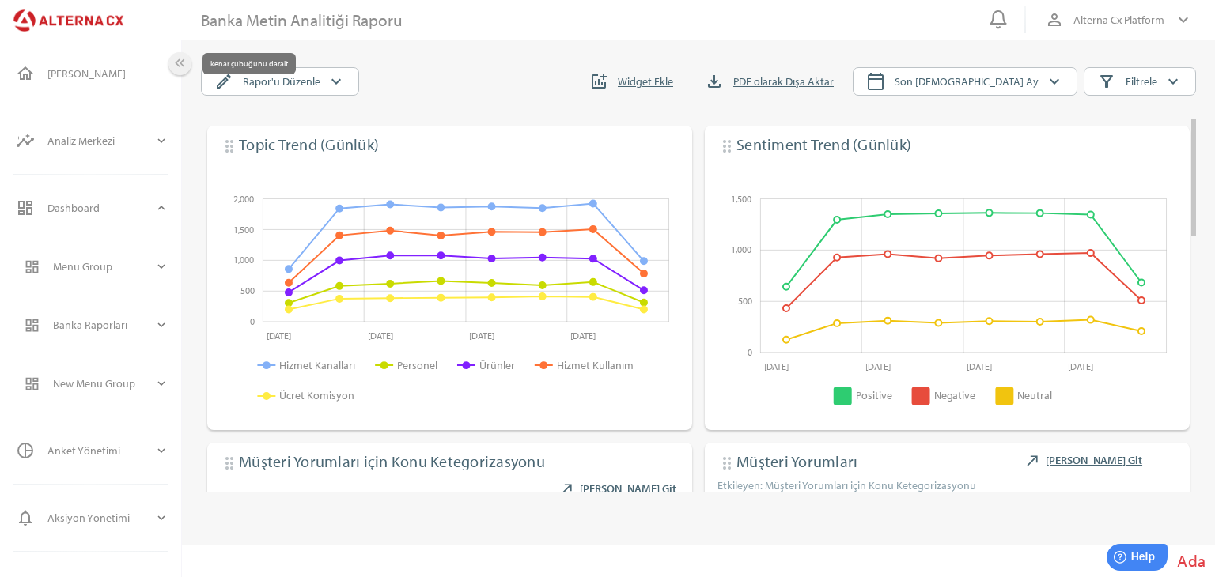
click at [178, 62] on icon "keyboard_double_arrow_left" at bounding box center [180, 63] width 17 height 17
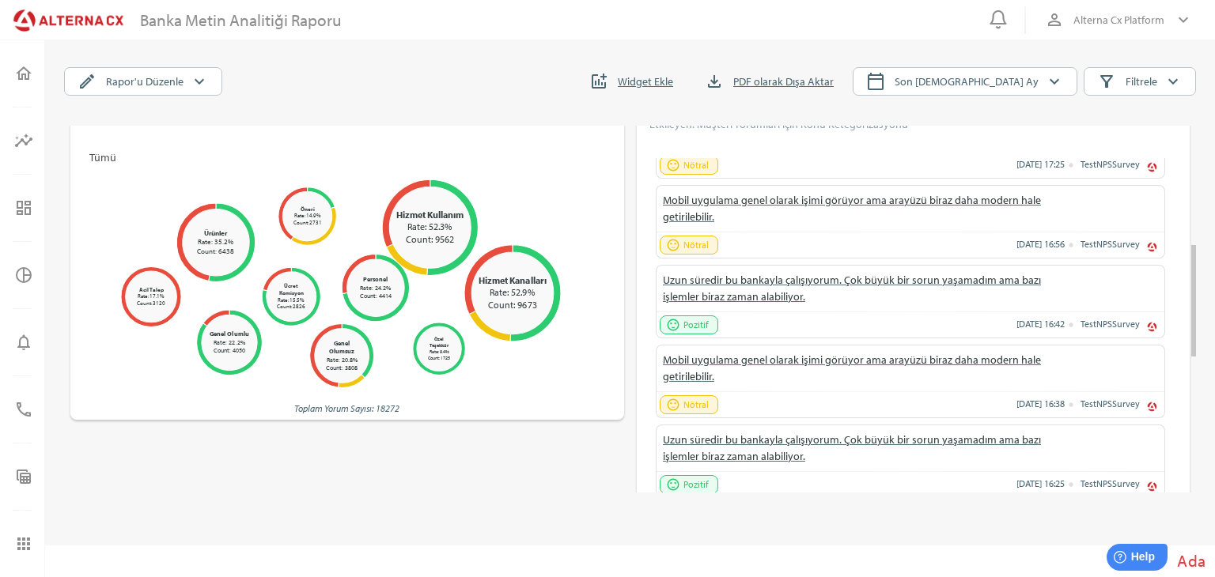
scroll to position [395, 0]
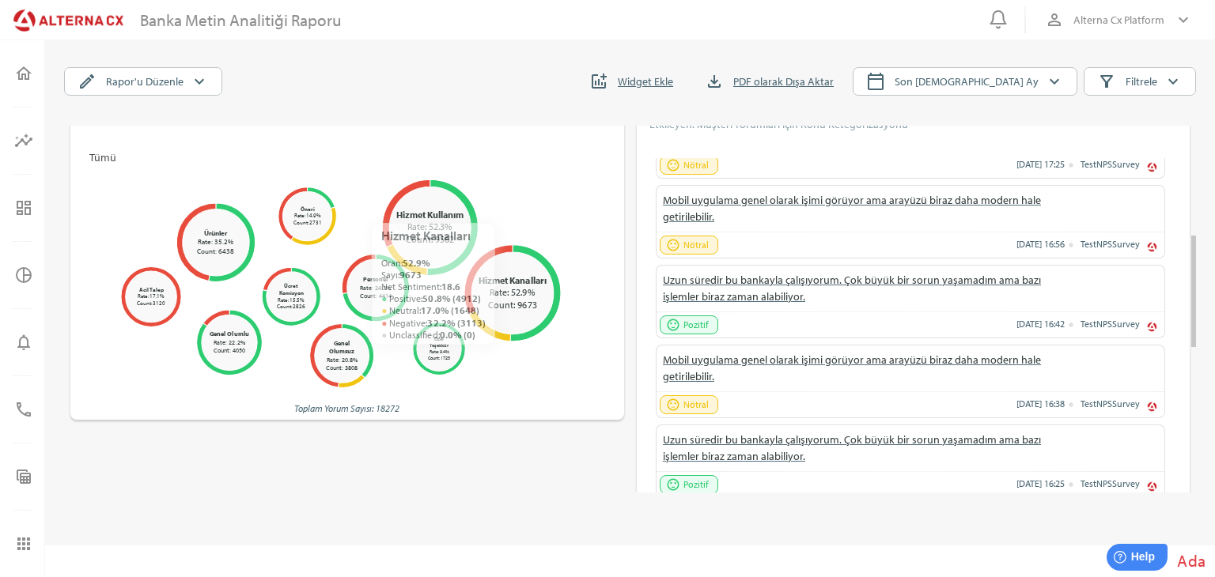
click at [498, 285] on circle at bounding box center [513, 294] width 92 height 92
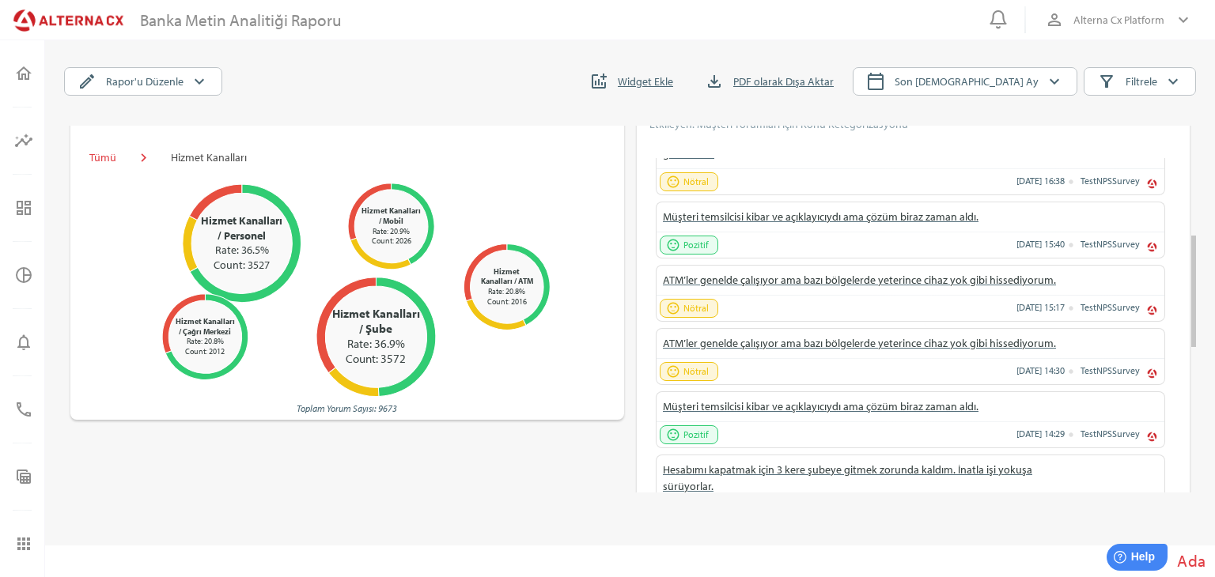
click at [114, 171] on rect at bounding box center [347, 287] width 541 height 238
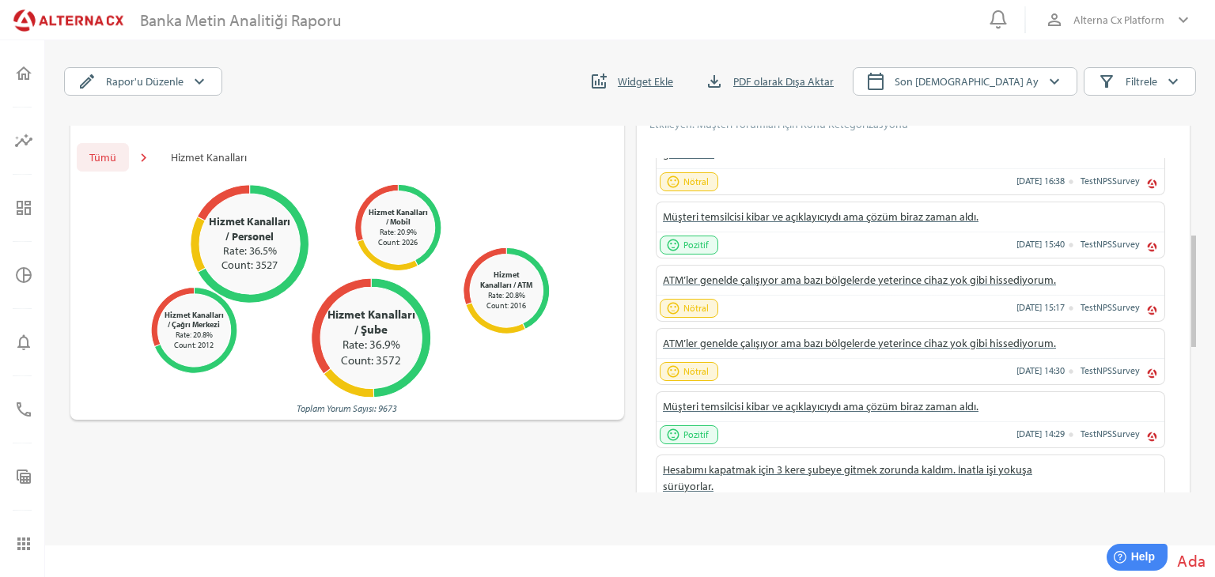
click at [108, 161] on span "Tümü" at bounding box center [102, 157] width 27 height 19
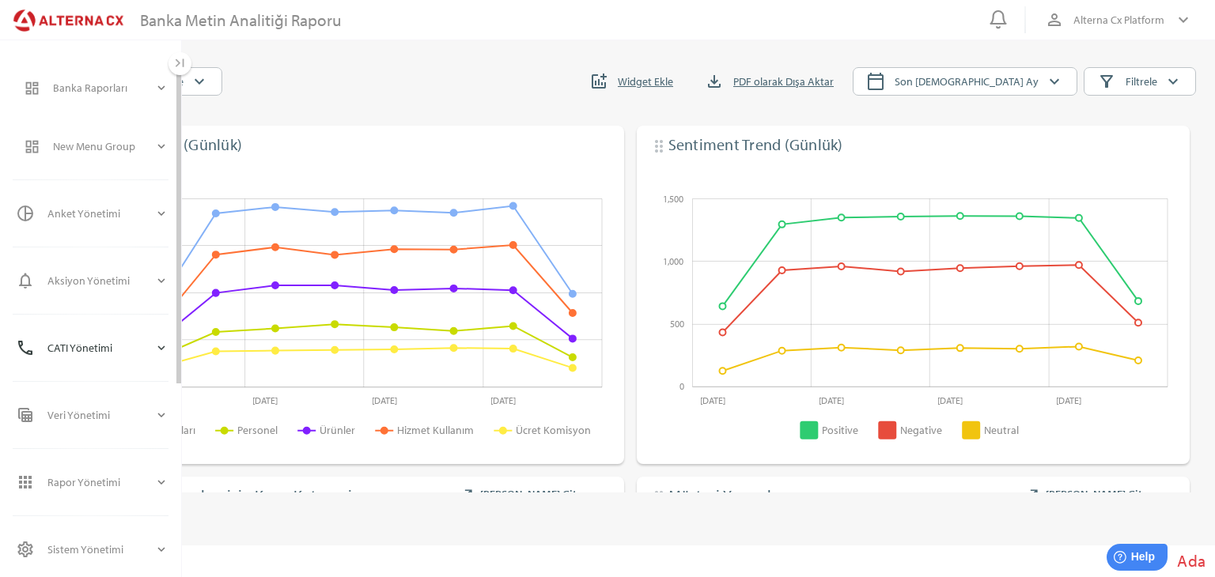
scroll to position [0, 0]
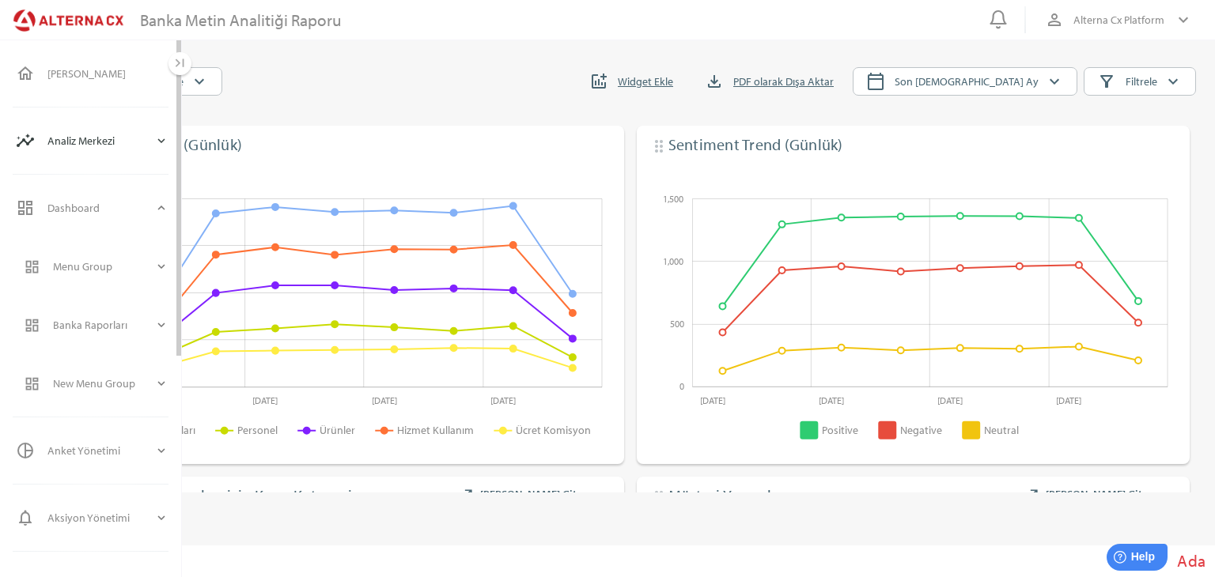
click at [164, 146] on icon "expand_more" at bounding box center [161, 141] width 14 height 14
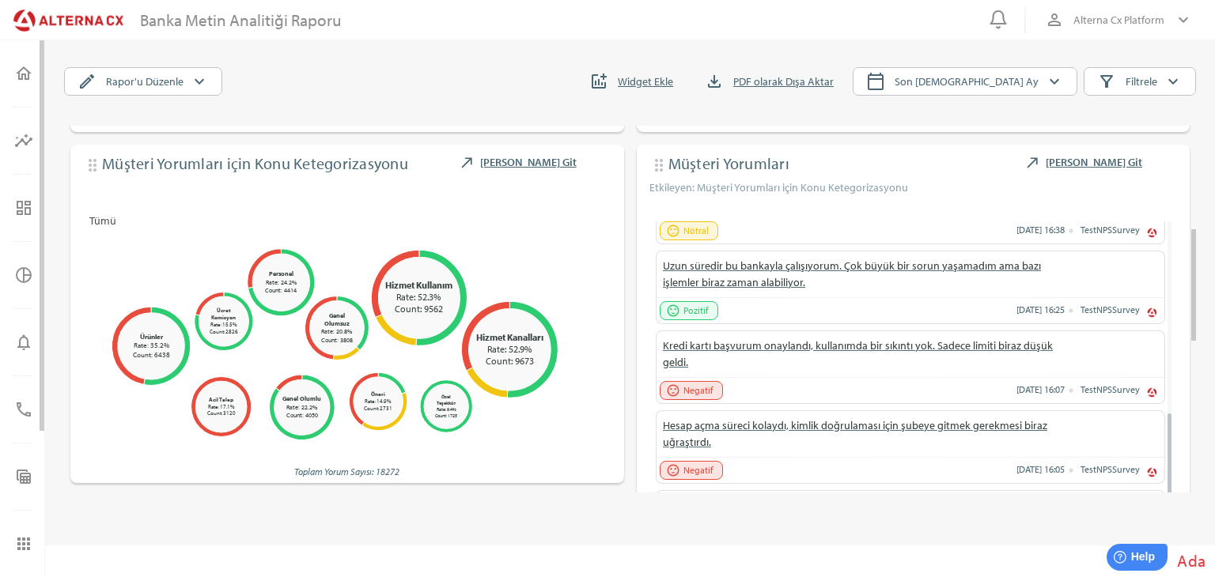
scroll to position [395, 0]
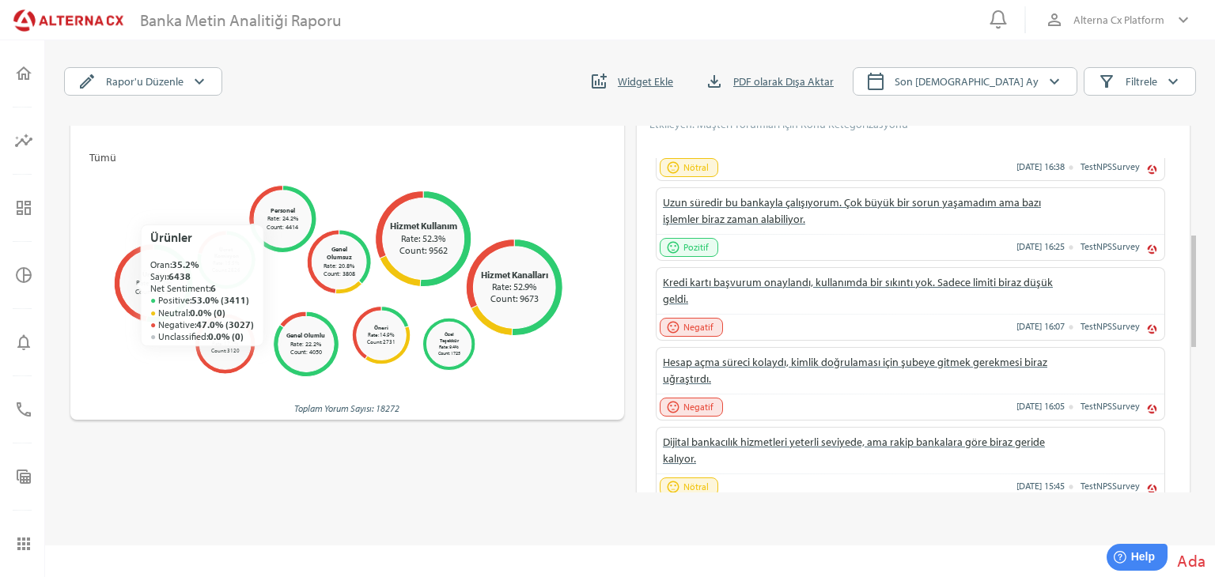
click at [142, 286] on circle at bounding box center [153, 284] width 74 height 74
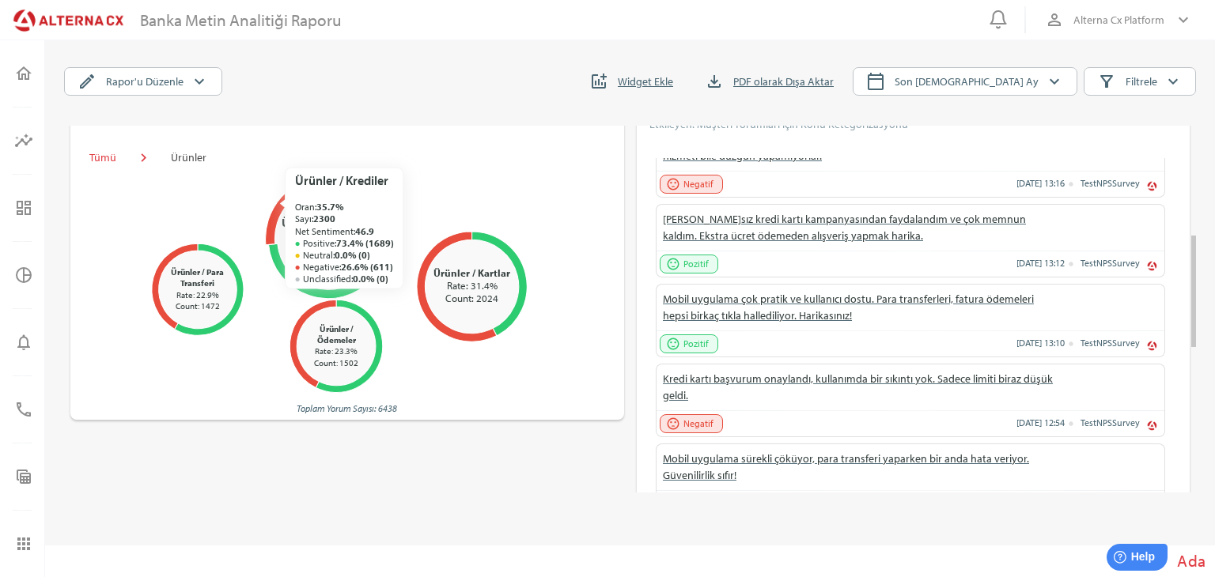
click at [280, 203] on icon at bounding box center [296, 210] width 62 height 69
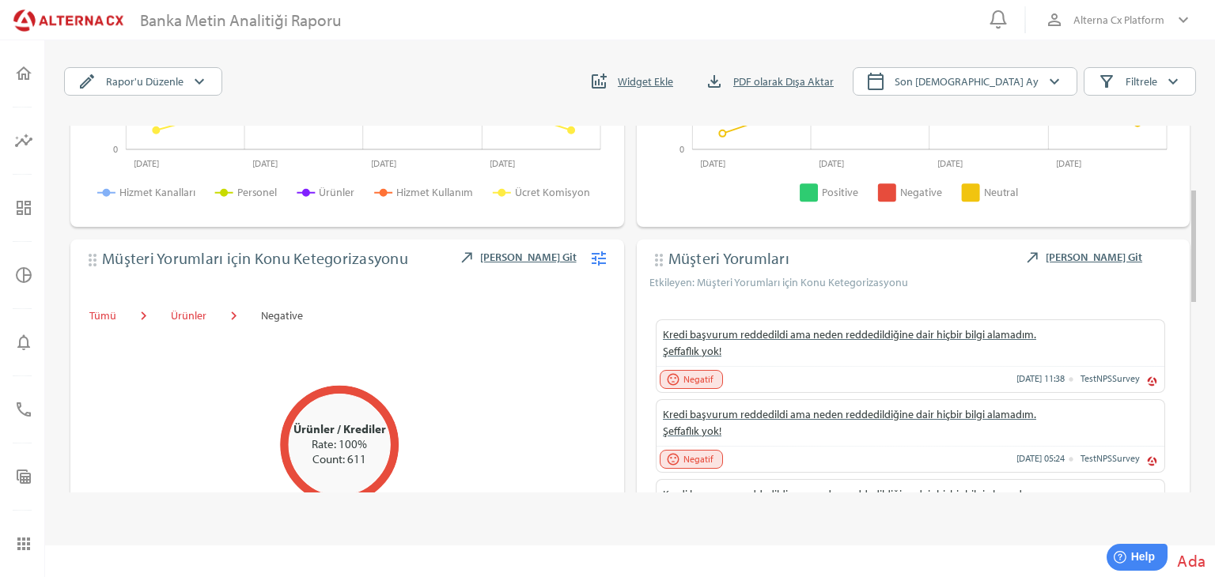
scroll to position [316, 0]
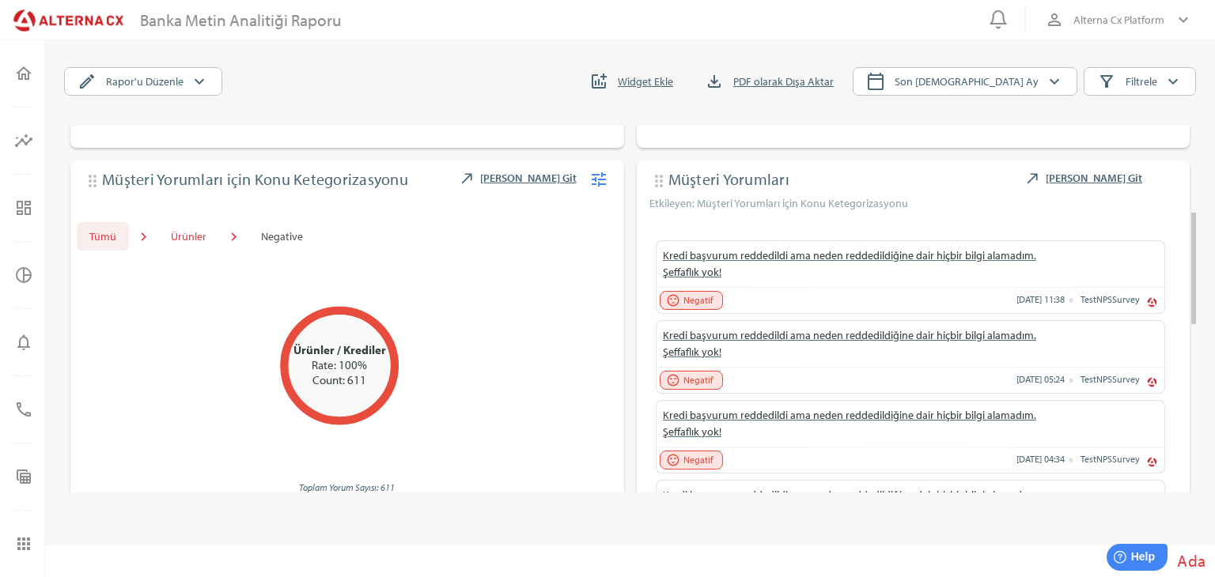
click at [120, 229] on span "Tümü" at bounding box center [103, 236] width 52 height 28
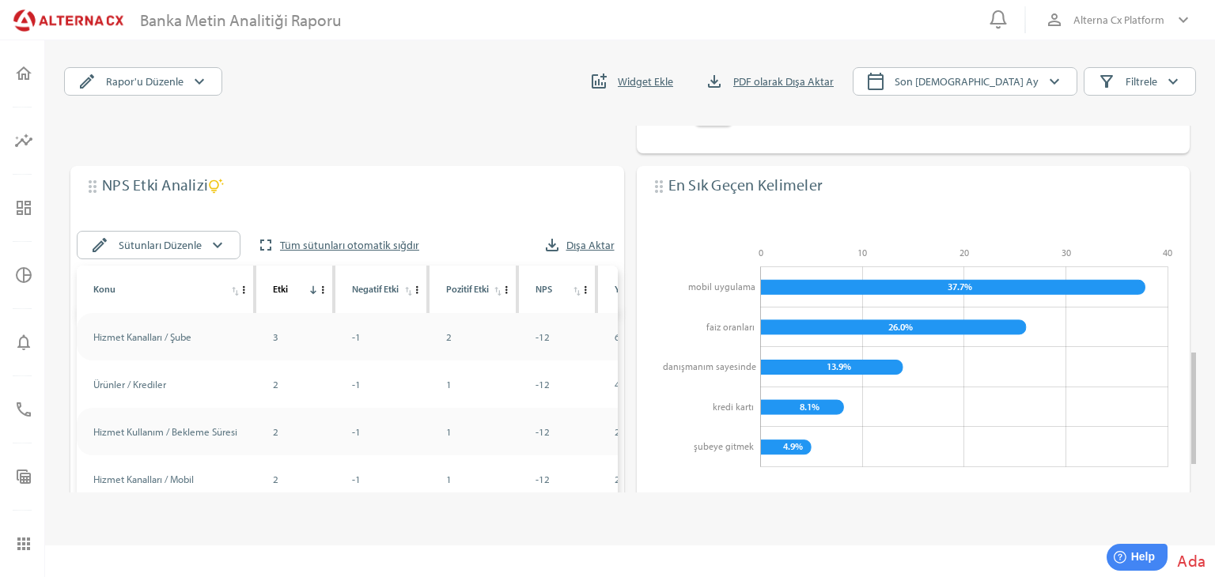
scroll to position [791, 0]
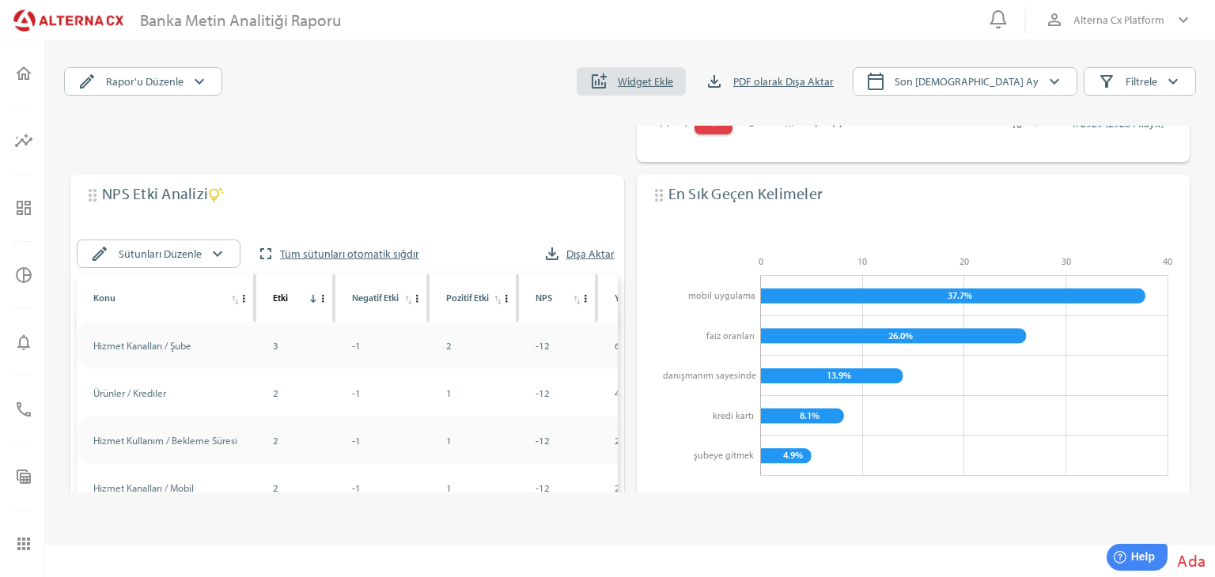
click at [673, 81] on span "Widget Ekle" at bounding box center [645, 81] width 55 height 19
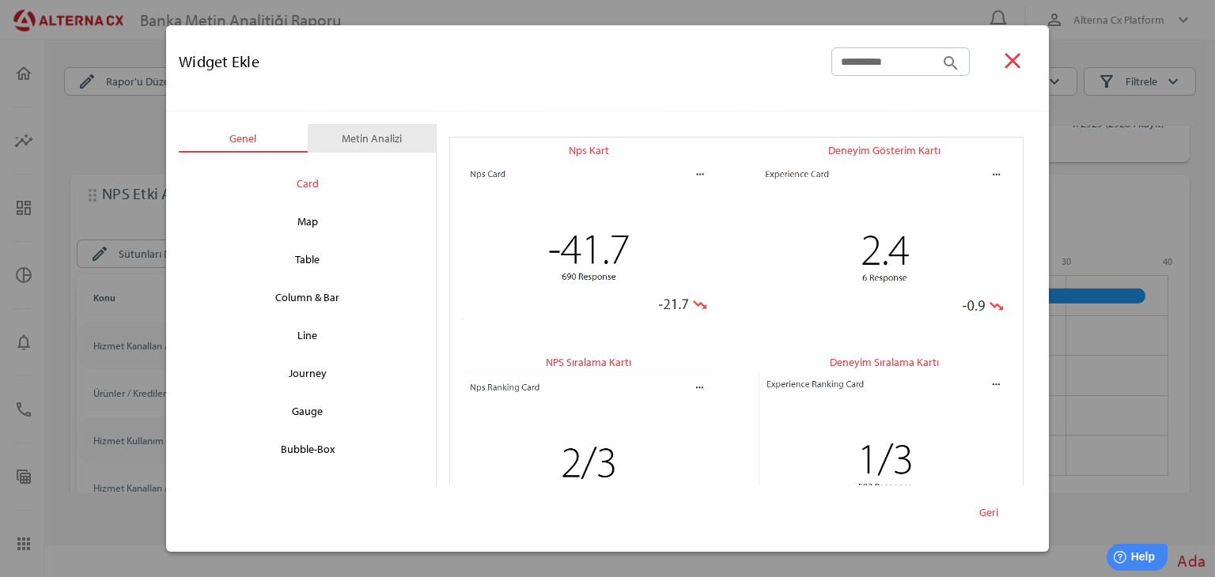
click at [385, 138] on div "Metin Analizi" at bounding box center [372, 138] width 60 height 19
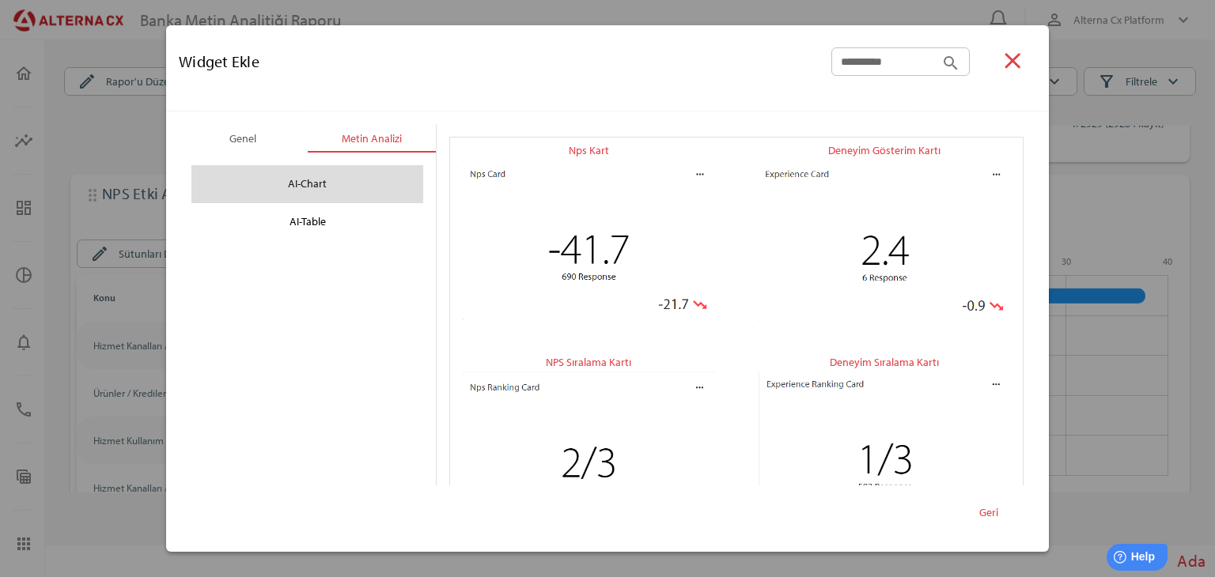
drag, startPoint x: 346, startPoint y: 191, endPoint x: 420, endPoint y: 199, distance: 74.0
click at [346, 191] on div "AI-Chart" at bounding box center [307, 184] width 206 height 25
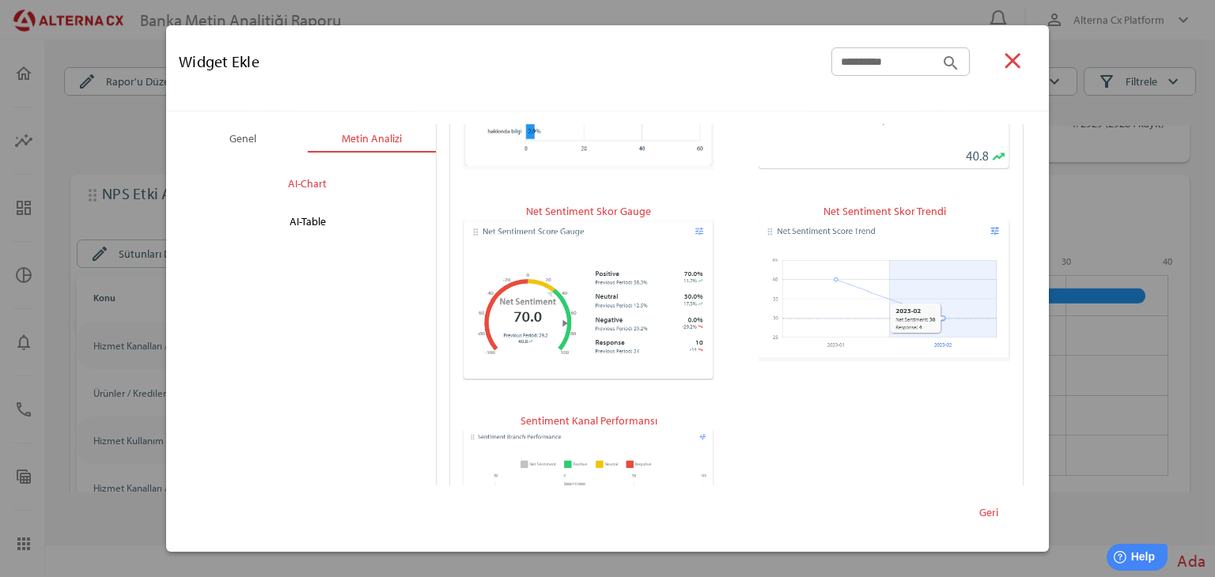
scroll to position [861, 0]
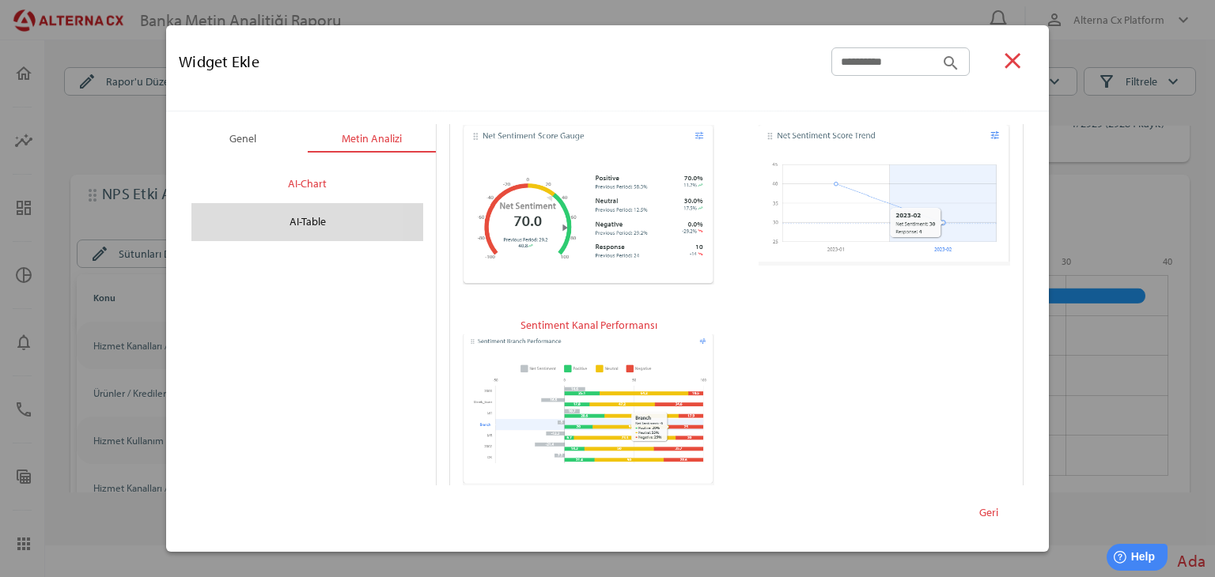
click at [289, 218] on div "AI-Table" at bounding box center [307, 222] width 206 height 25
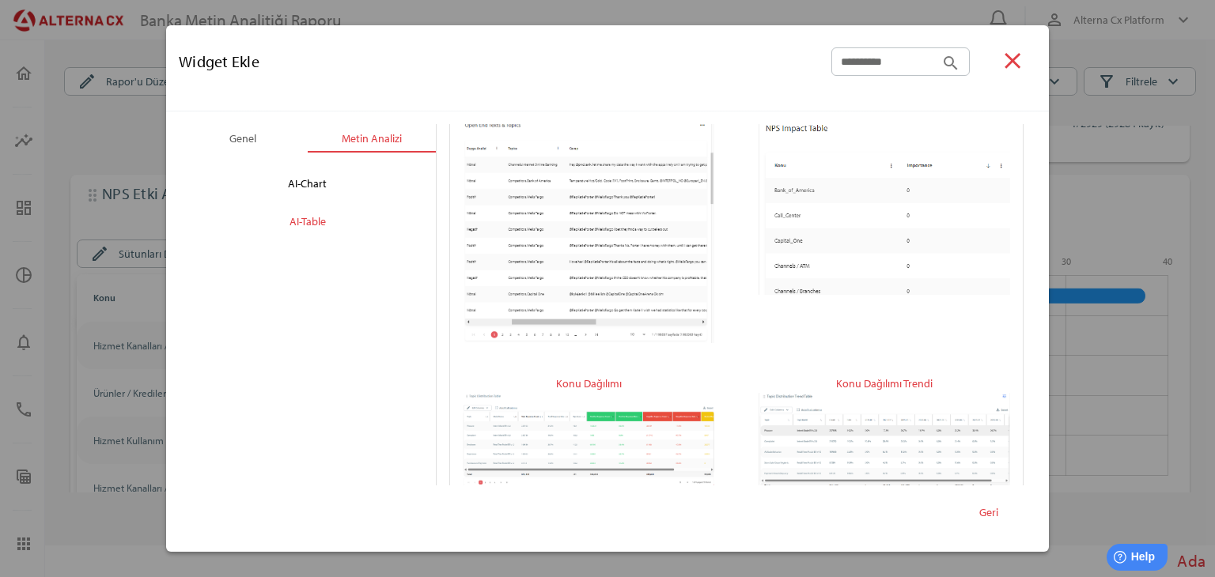
scroll to position [290, 0]
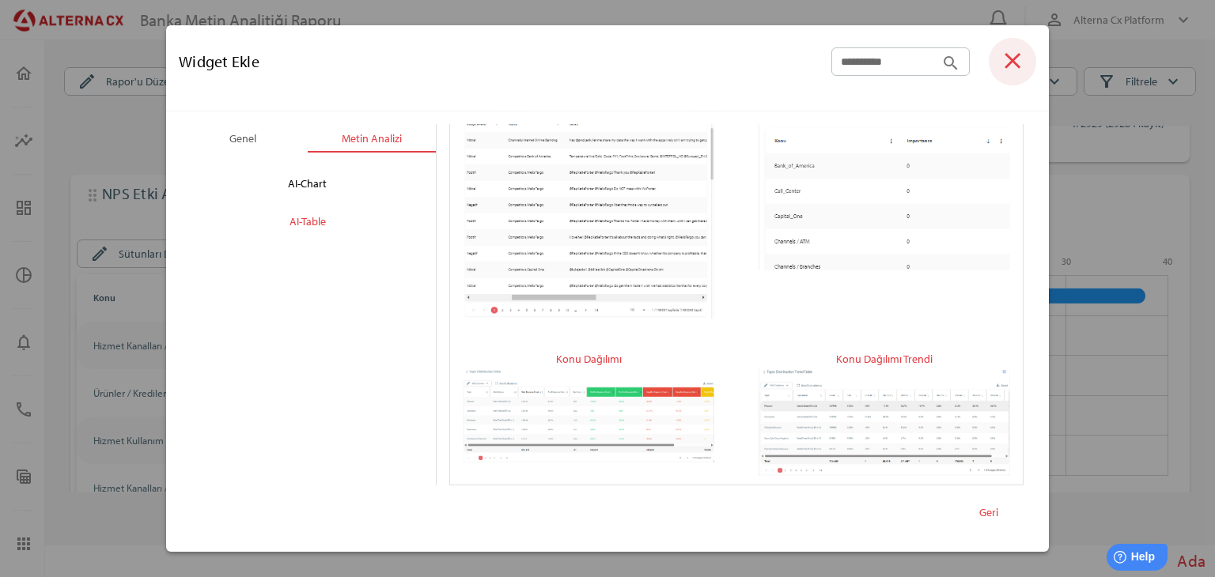
click at [1010, 56] on icon "close" at bounding box center [1012, 60] width 27 height 27
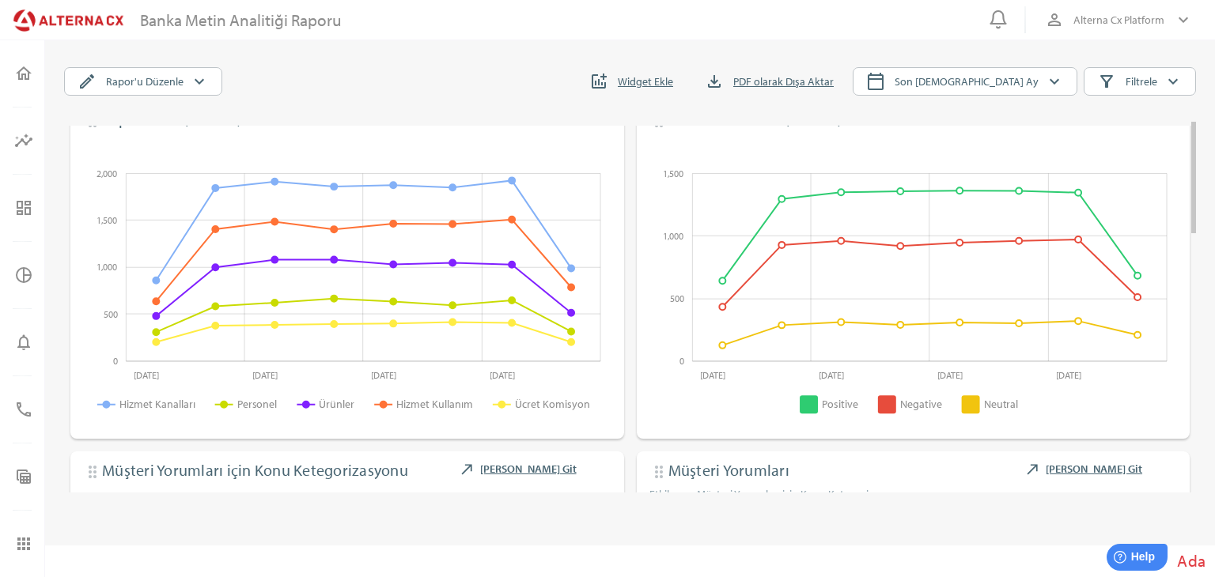
scroll to position [0, 0]
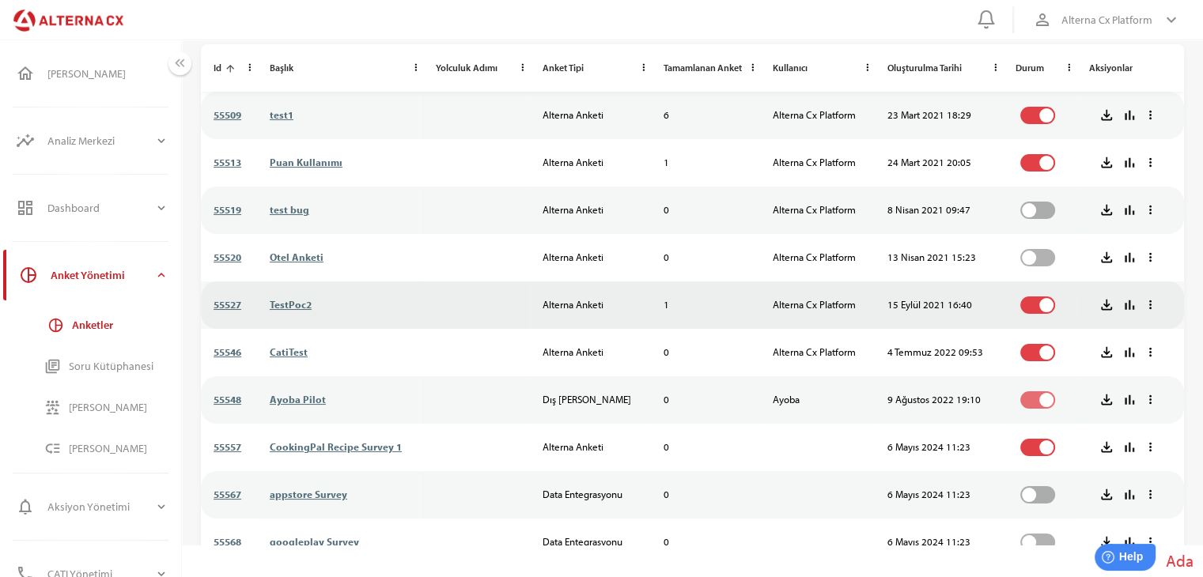
scroll to position [129, 0]
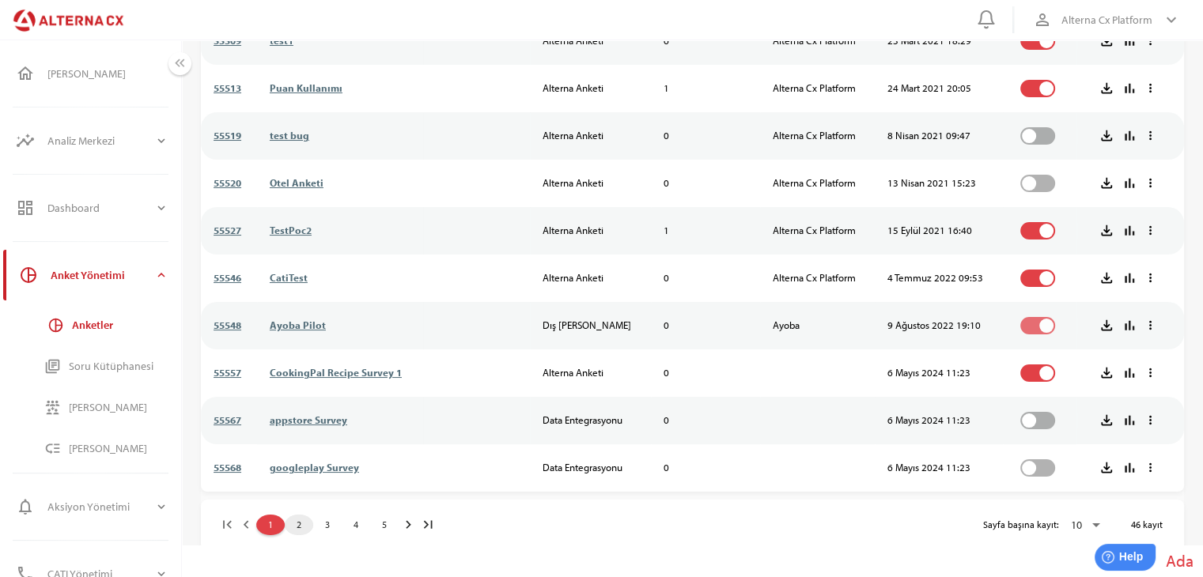
click at [301, 522] on span "2" at bounding box center [298, 525] width 25 height 17
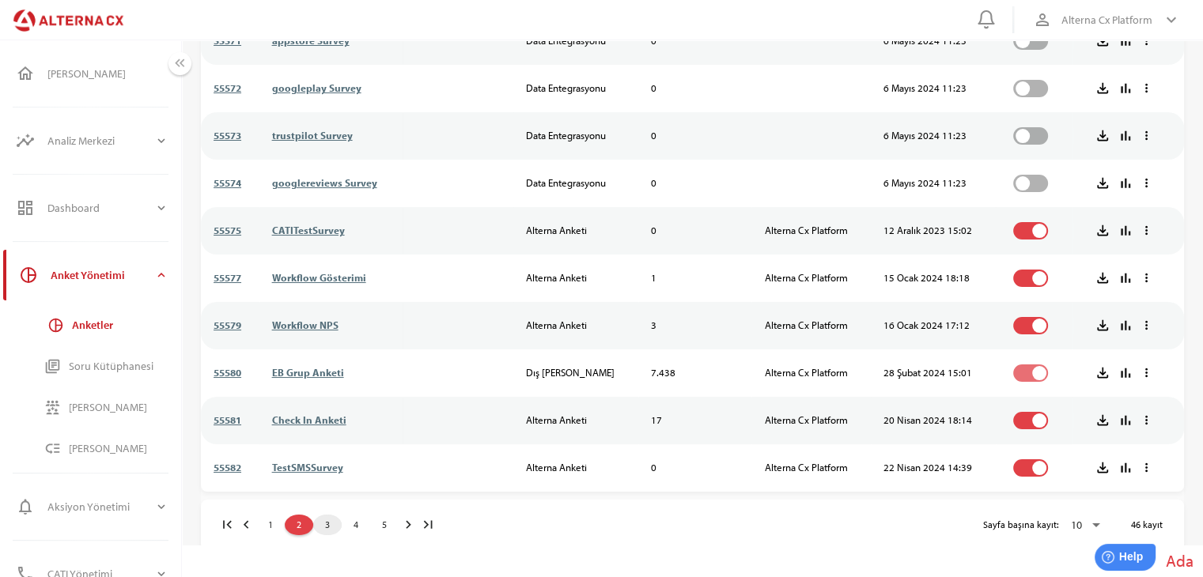
click at [325, 524] on span "3" at bounding box center [327, 525] width 5 height 17
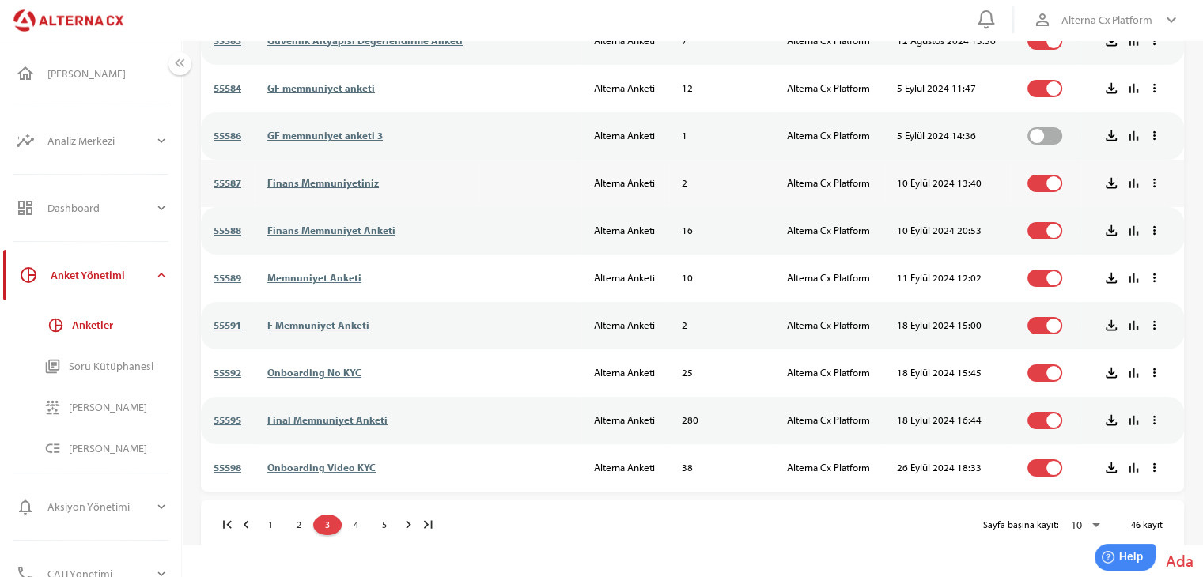
scroll to position [0, 0]
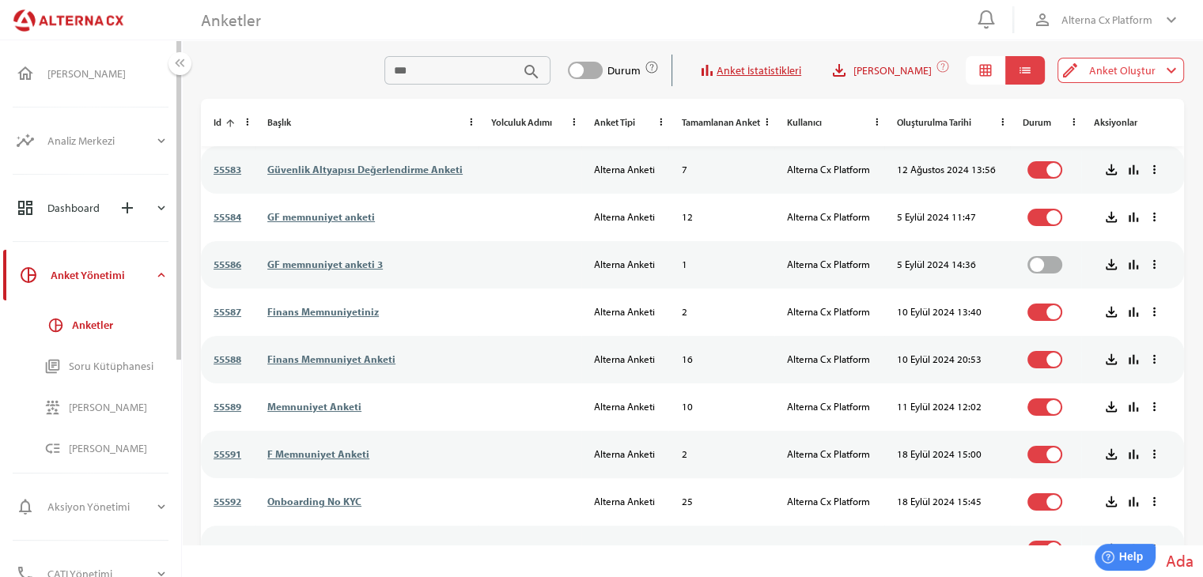
click at [157, 213] on icon "expand_more" at bounding box center [161, 208] width 14 height 14
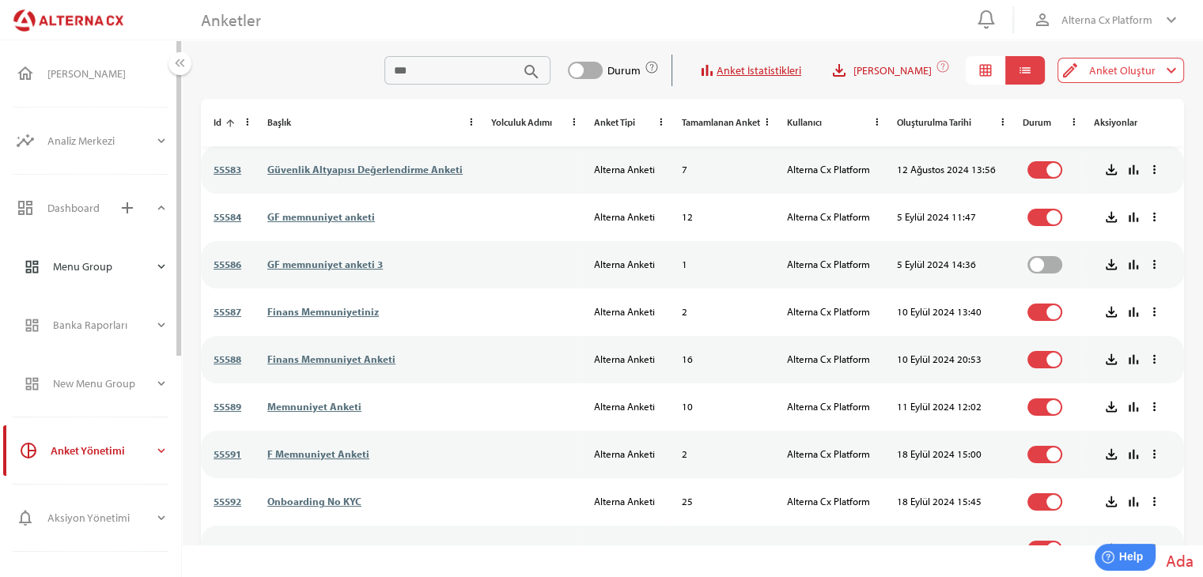
click at [163, 272] on icon "expand_more" at bounding box center [161, 266] width 14 height 14
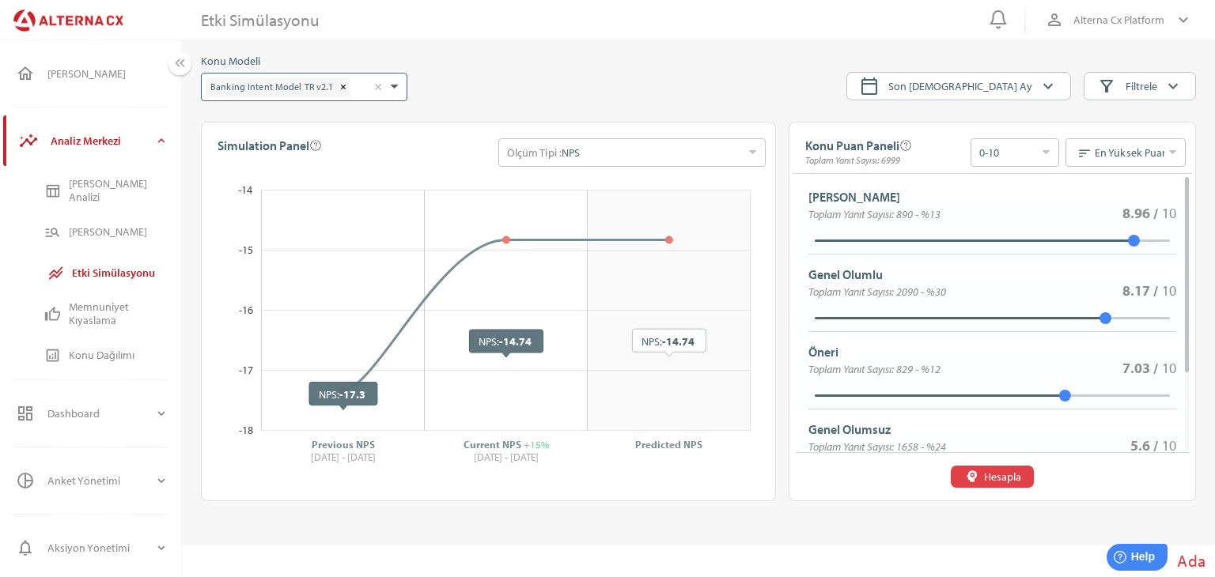
click at [400, 84] on div at bounding box center [394, 87] width 17 height 27
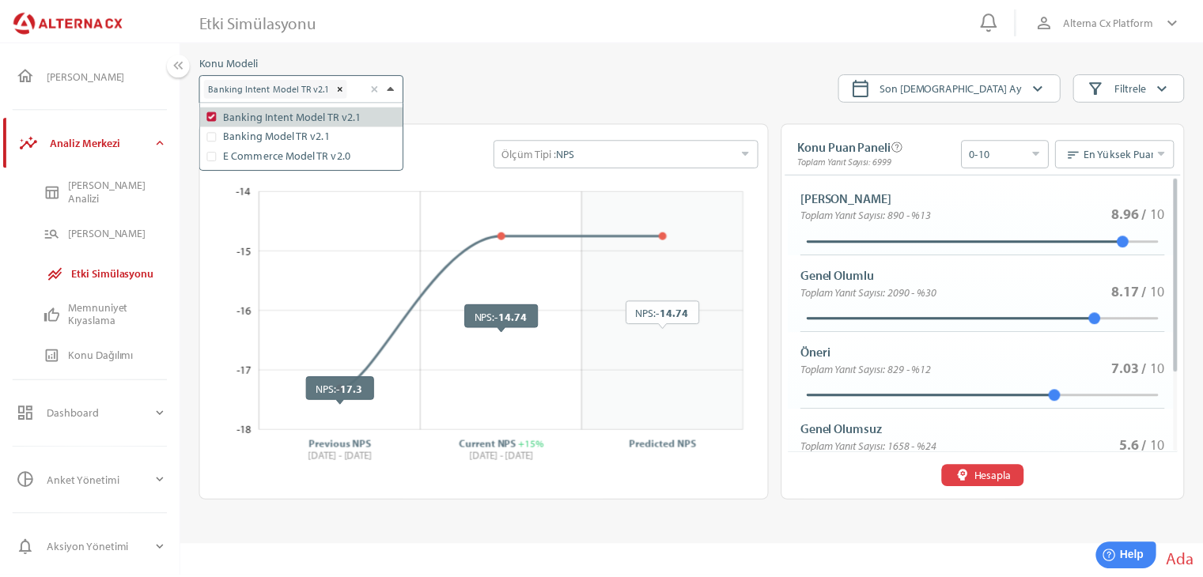
scroll to position [67, 206]
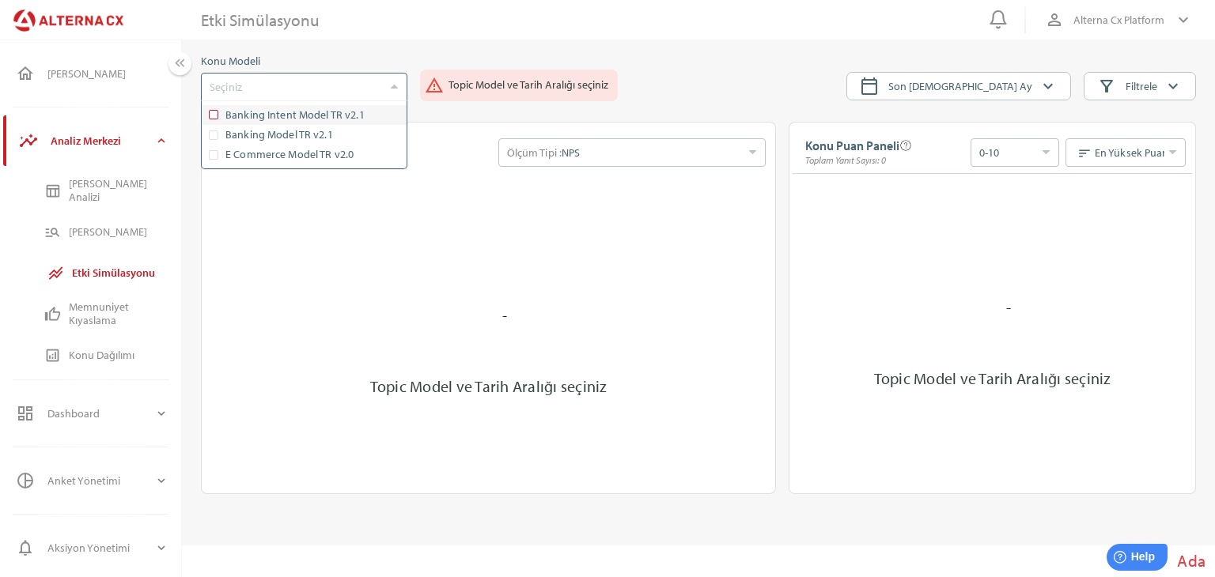
click at [214, 115] on body "0 person_outline Alterna Cx Platform keyboard_arrow_down home [PERSON_NAME] ins…" at bounding box center [607, 288] width 1215 height 577
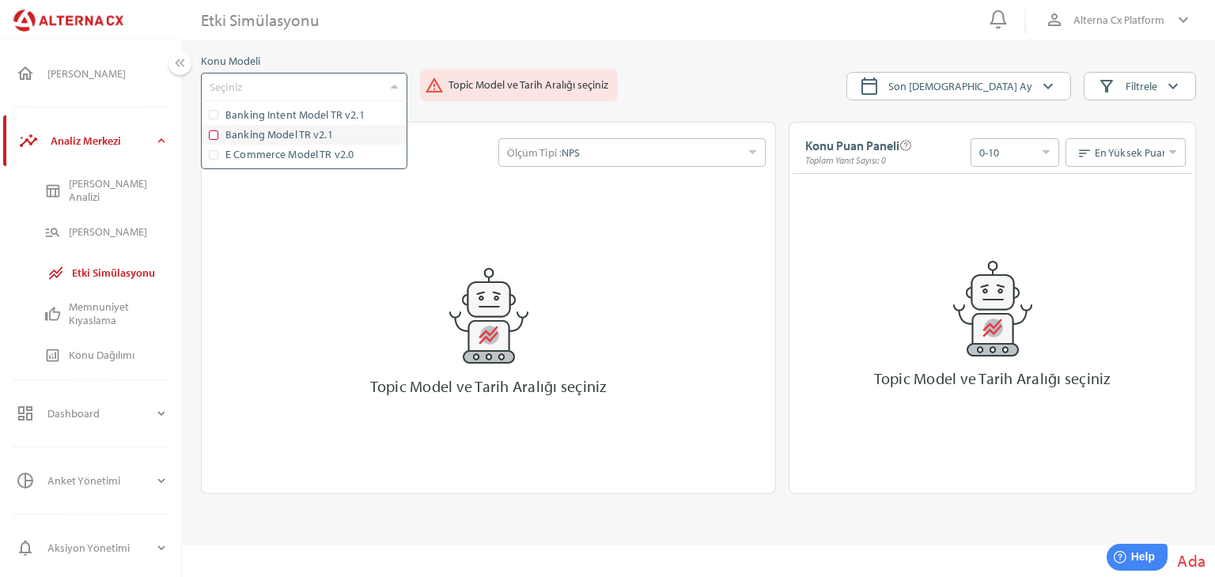
click at [215, 138] on body "0 person_outline Alterna Cx Platform keyboard_arrow_down home [PERSON_NAME] ins…" at bounding box center [607, 288] width 1215 height 577
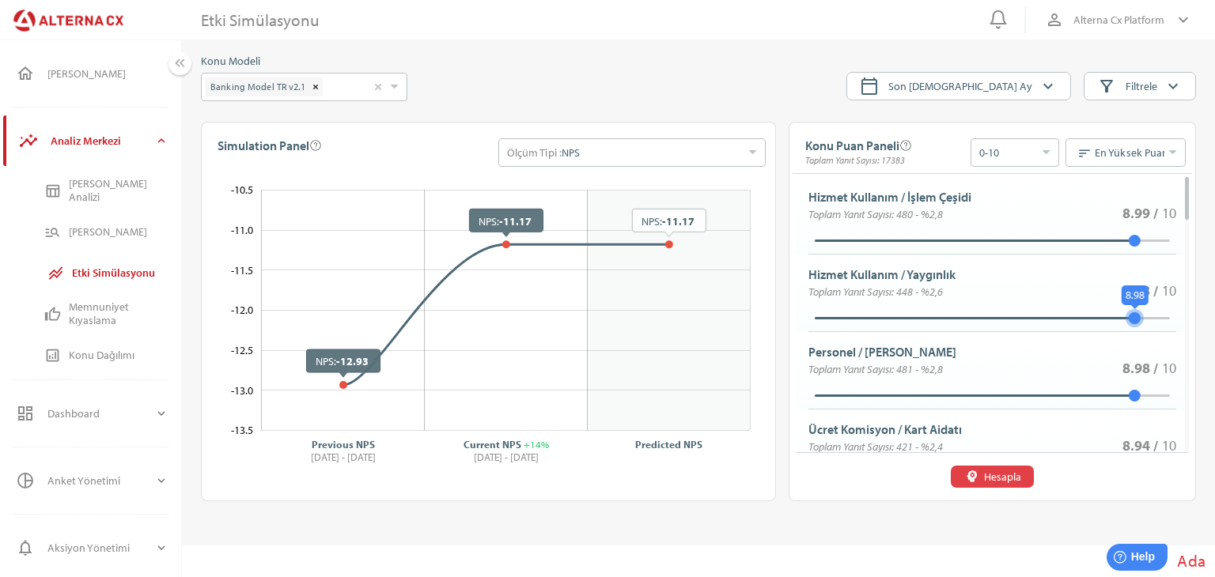
drag, startPoint x: 1121, startPoint y: 309, endPoint x: 1104, endPoint y: 312, distance: 17.7
click at [1105, 312] on div "Hizmet Kullanım / Yaygınlık Toplam Yanıt Sayısı: 448 - %2,6 8.98 / 10 8.98" at bounding box center [992, 294] width 393 height 78
click at [1107, 316] on div "8.98" at bounding box center [993, 317] width 356 height 2
type input "*"
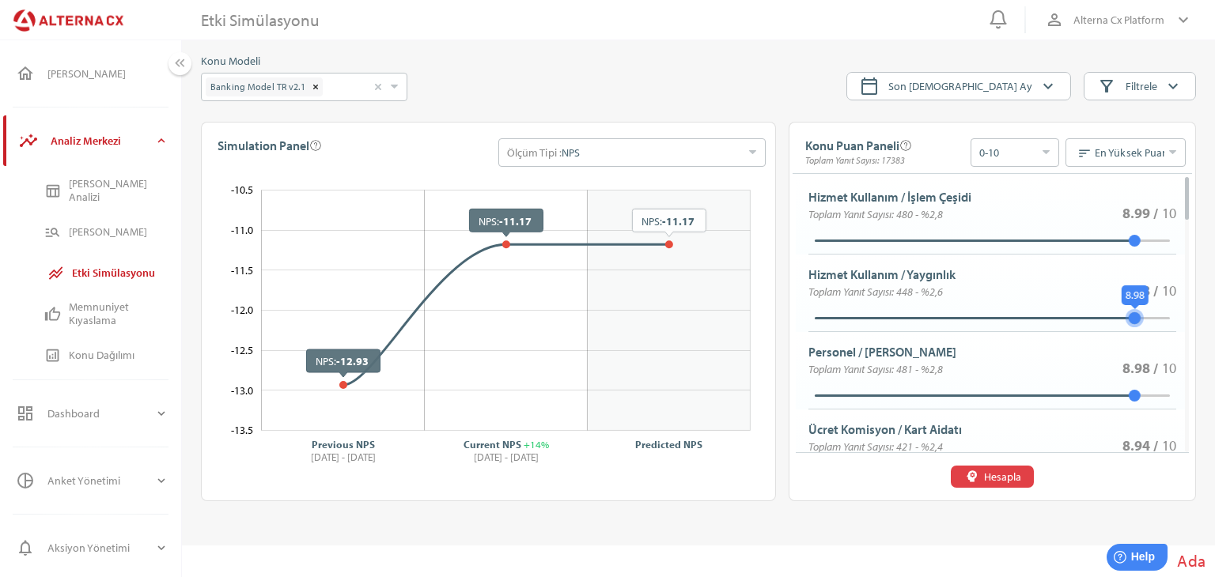
type input "*"
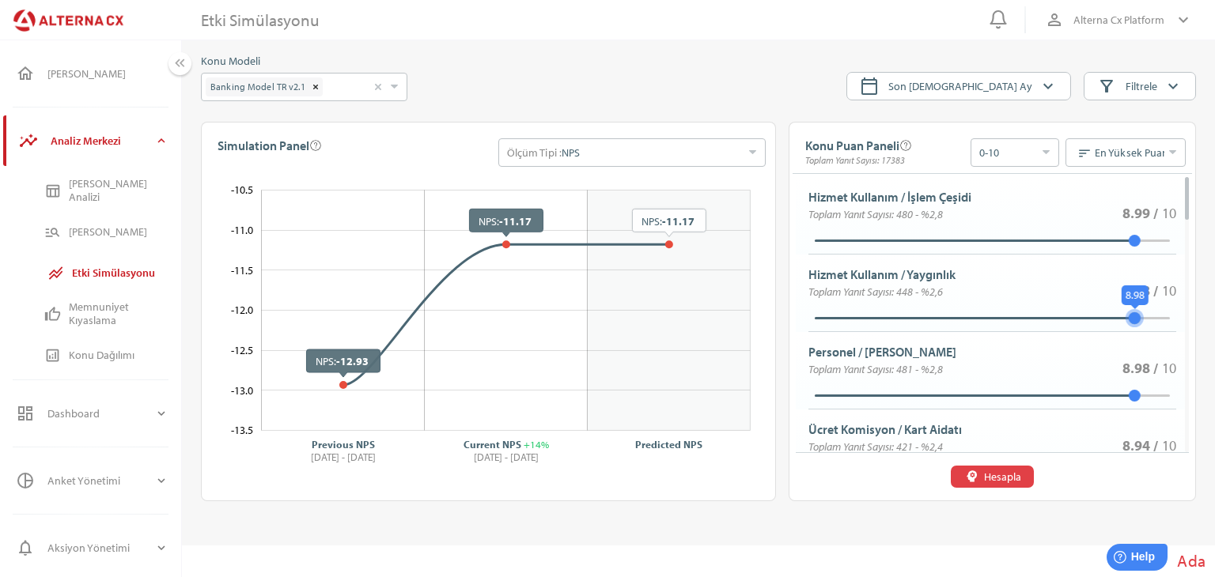
type input "*"
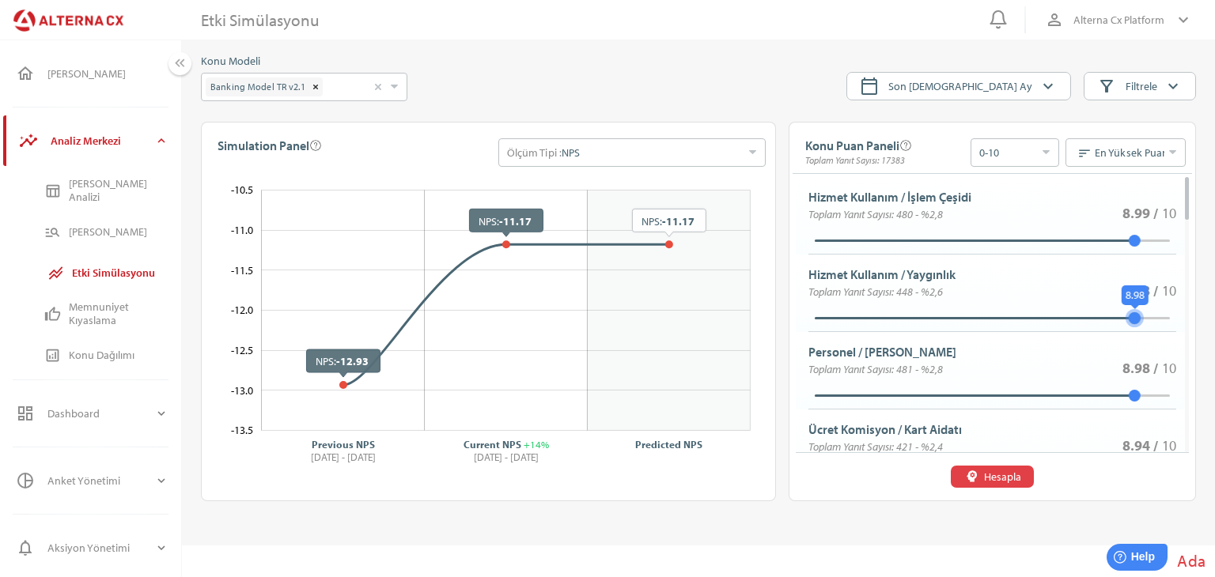
type input "*"
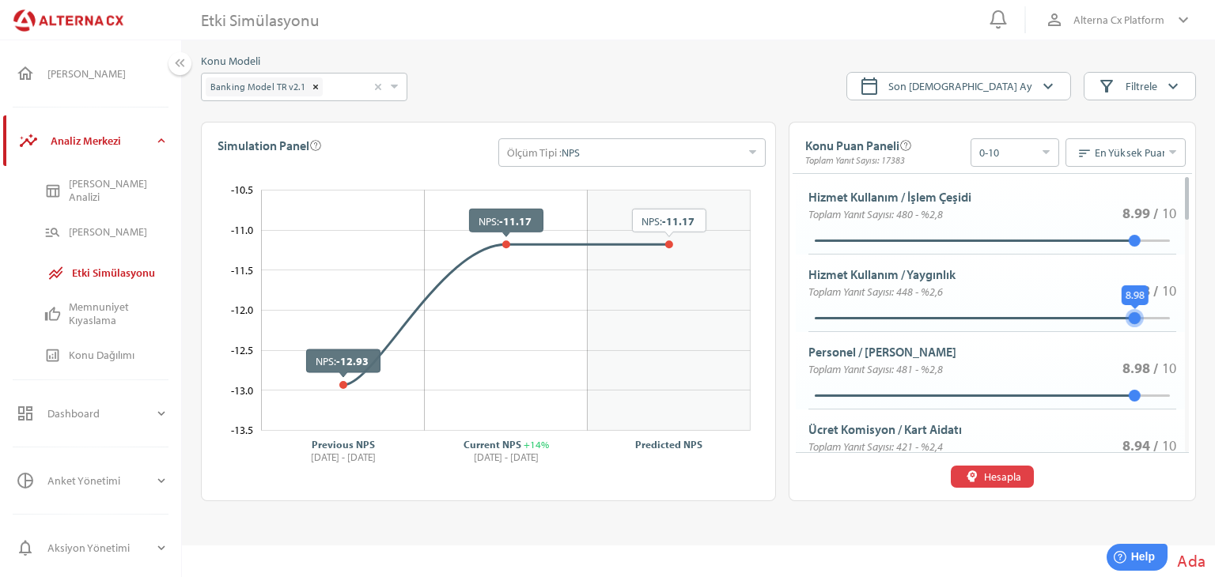
type input "*"
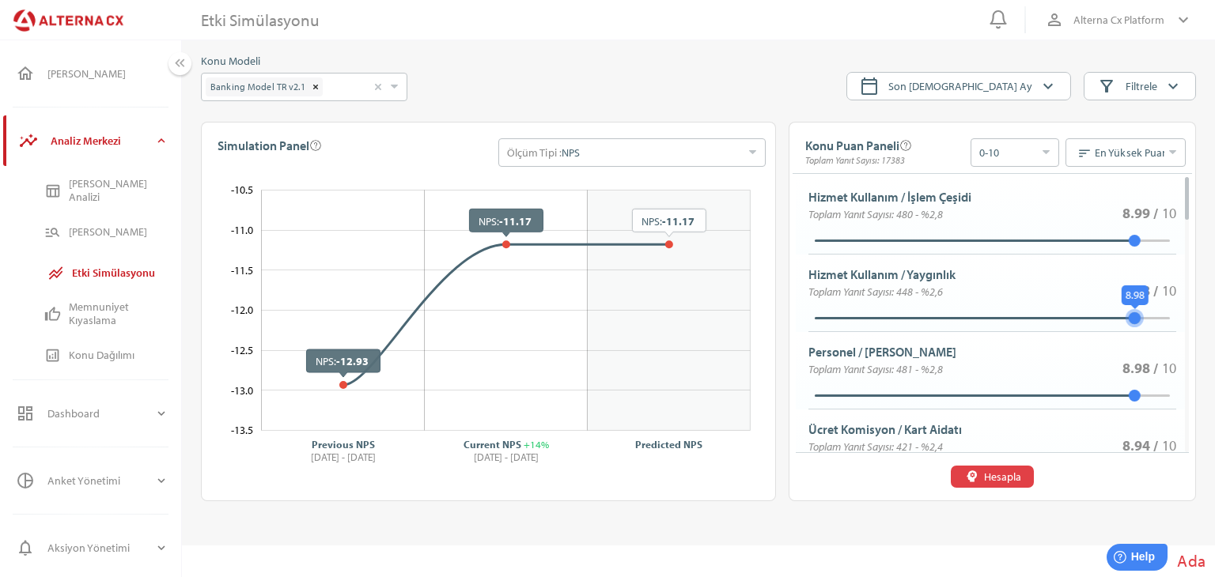
type input "*"
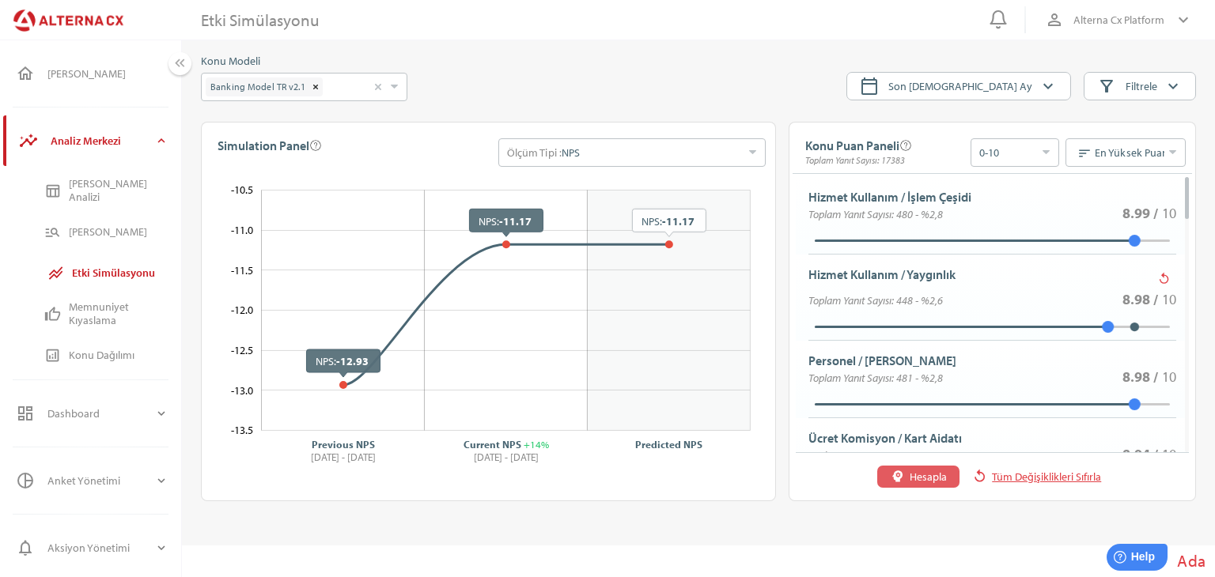
click at [938, 483] on span "Hesapla" at bounding box center [928, 476] width 37 height 19
type input "*"
type input "**"
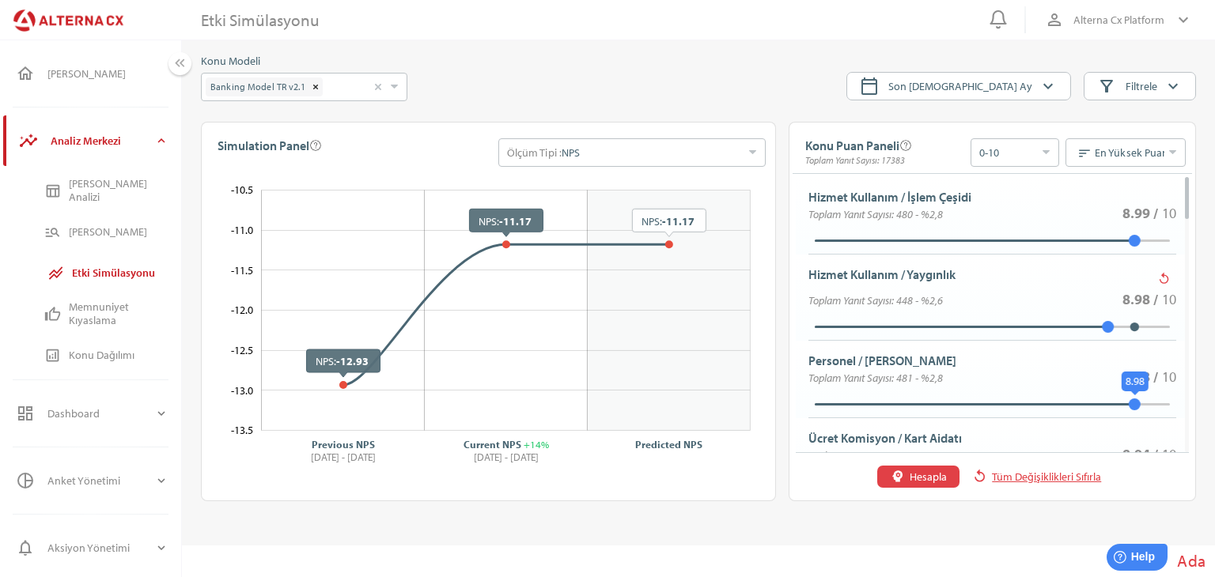
type input "*"
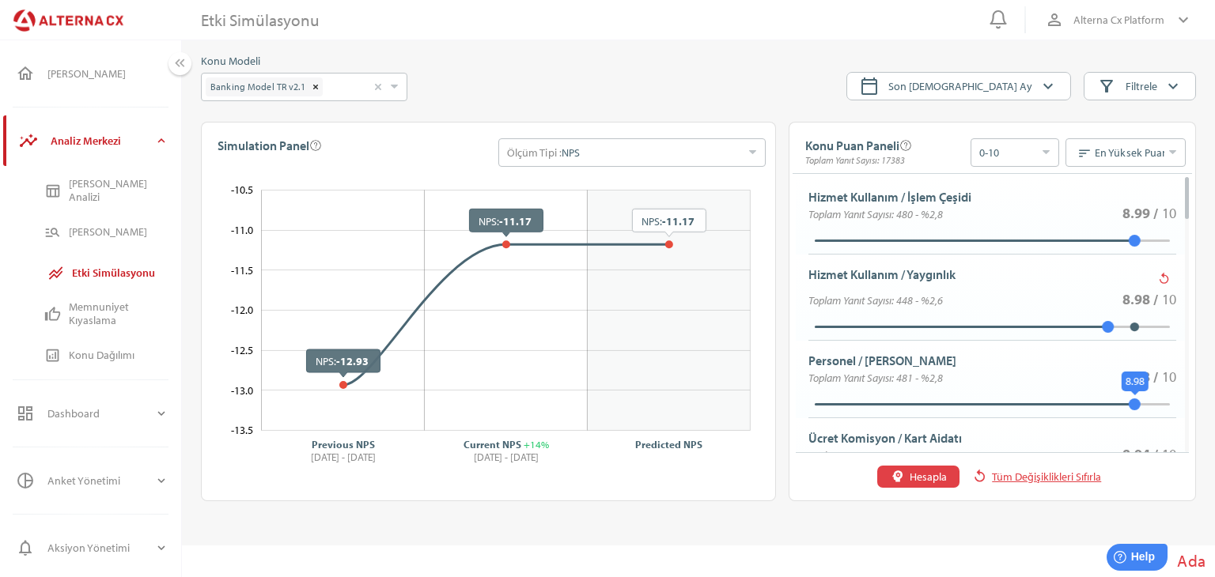
type input "*"
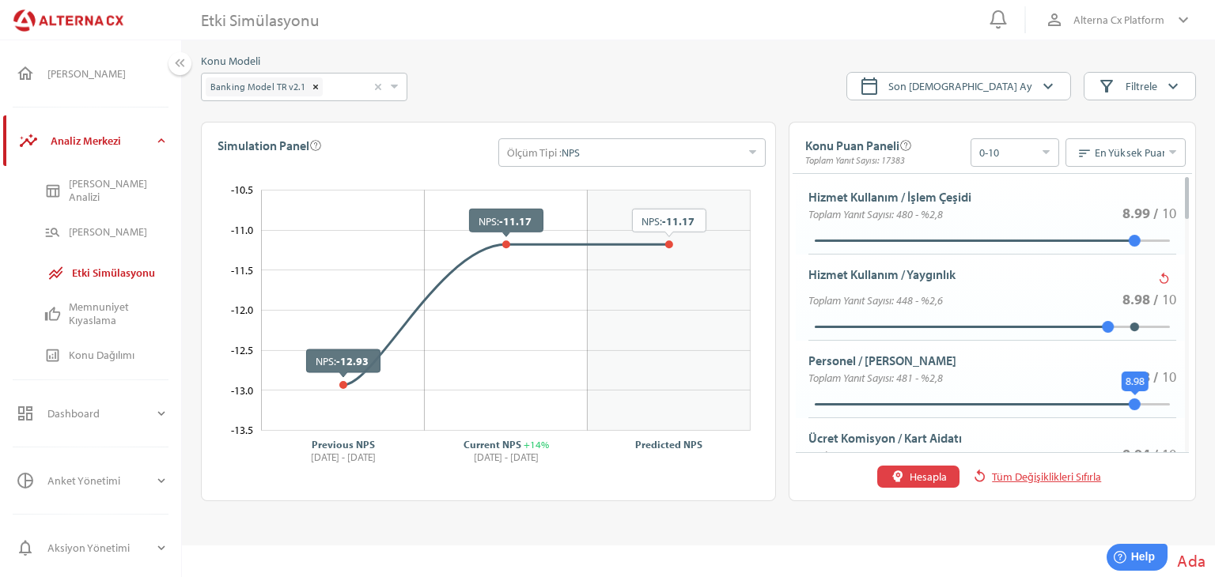
type input "*"
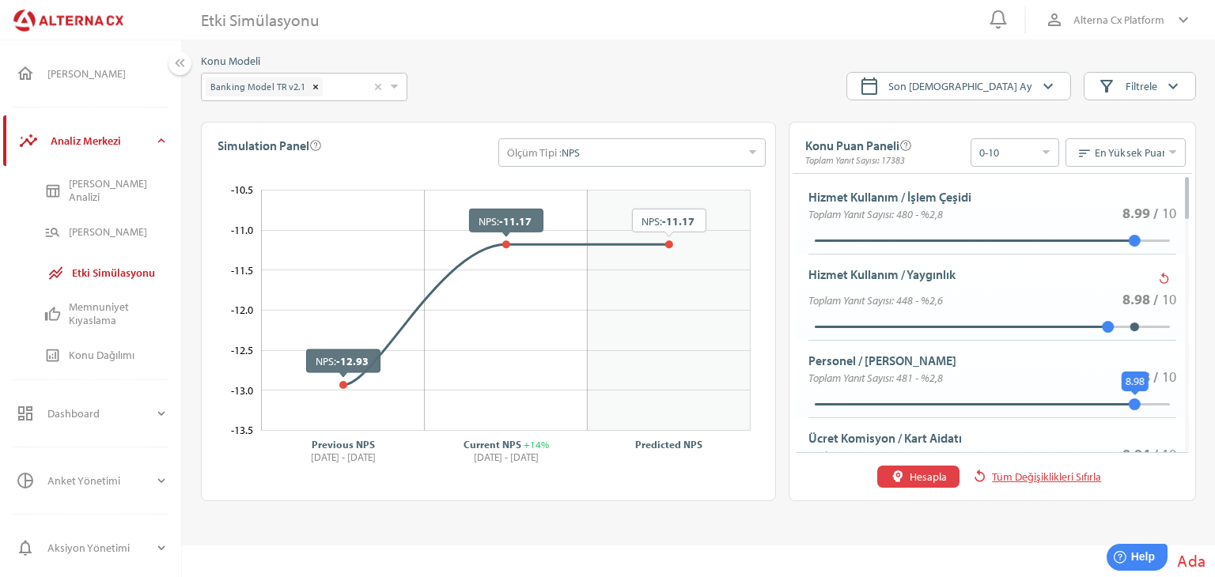
type input "*"
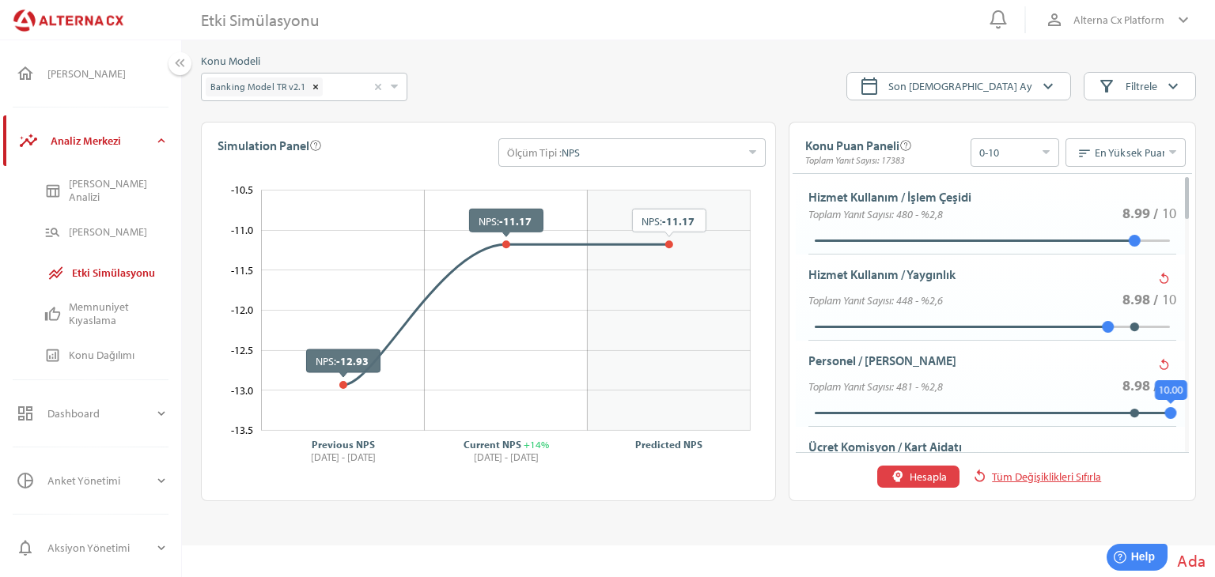
drag, startPoint x: 1136, startPoint y: 400, endPoint x: 1214, endPoint y: 399, distance: 78.3
click at [1214, 399] on main "Etki Simülasyonu Konu Modeli Banking Model TR v2.1 Seçiniz calendar_today Son […" at bounding box center [698, 288] width 1033 height 505
click at [910, 476] on span "Hesapla" at bounding box center [928, 476] width 37 height 19
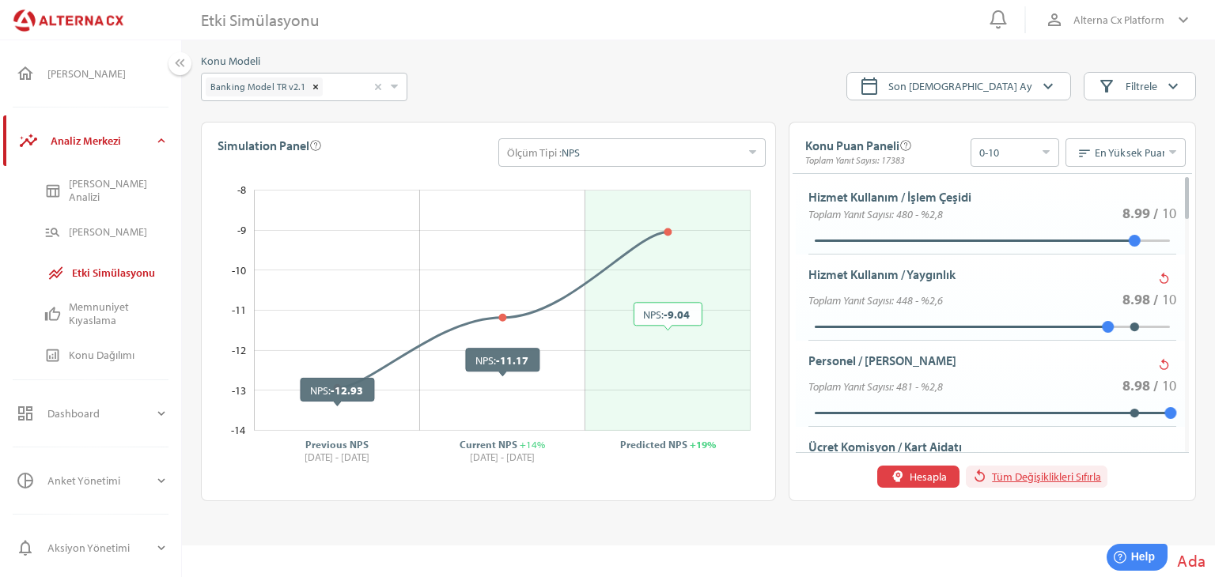
click at [1024, 478] on span "Tüm Değişiklikleri Sıfırla" at bounding box center [1046, 476] width 109 height 19
type input "*"
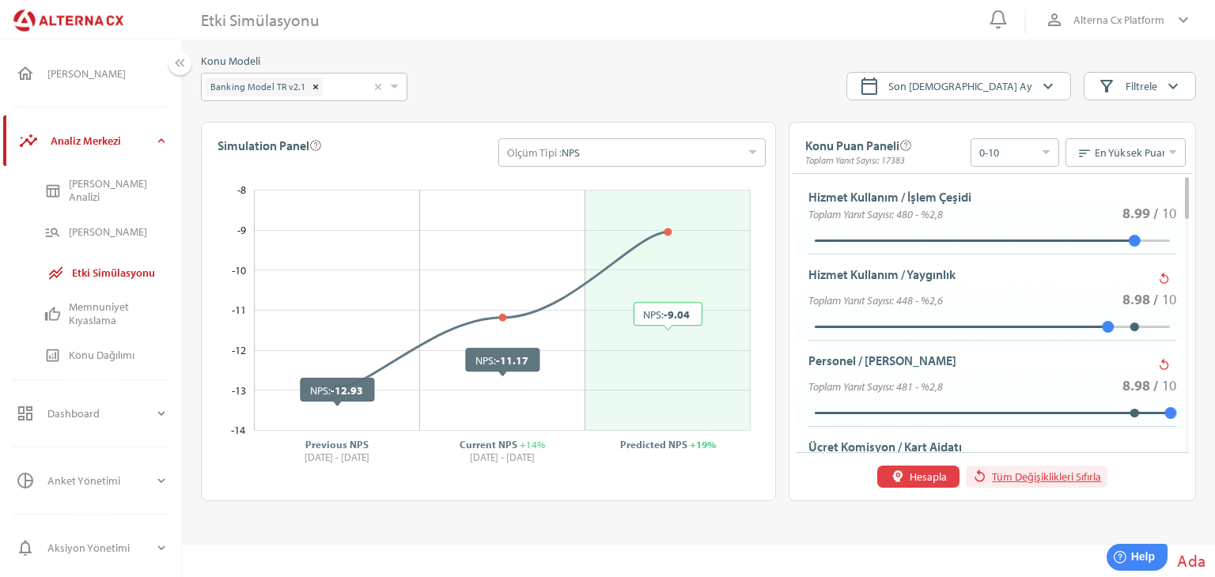
type input "*"
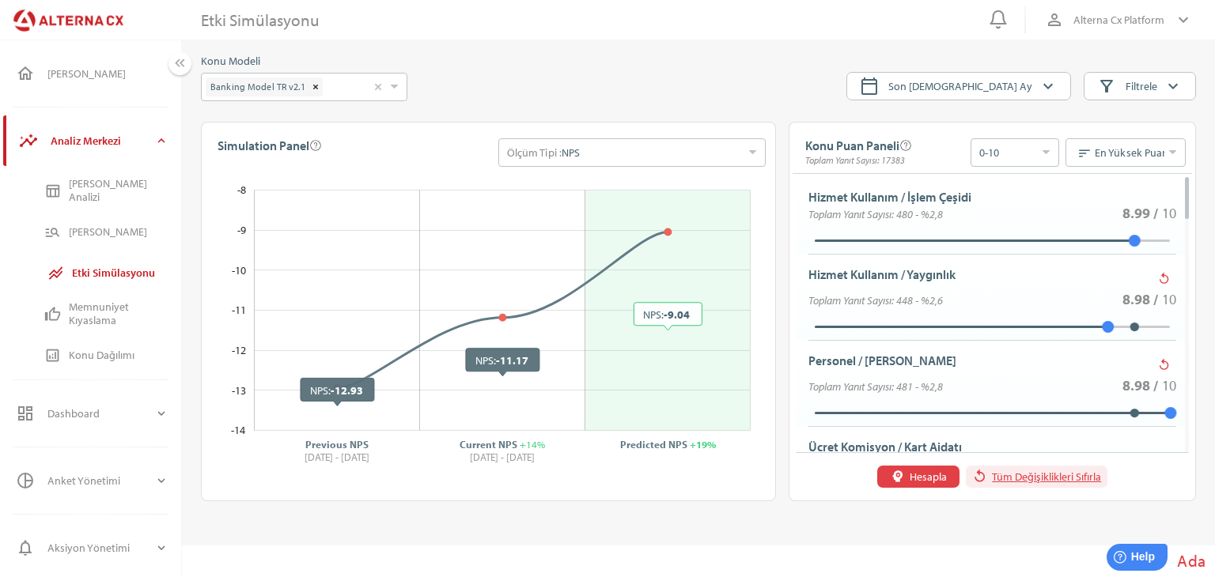
type input "*"
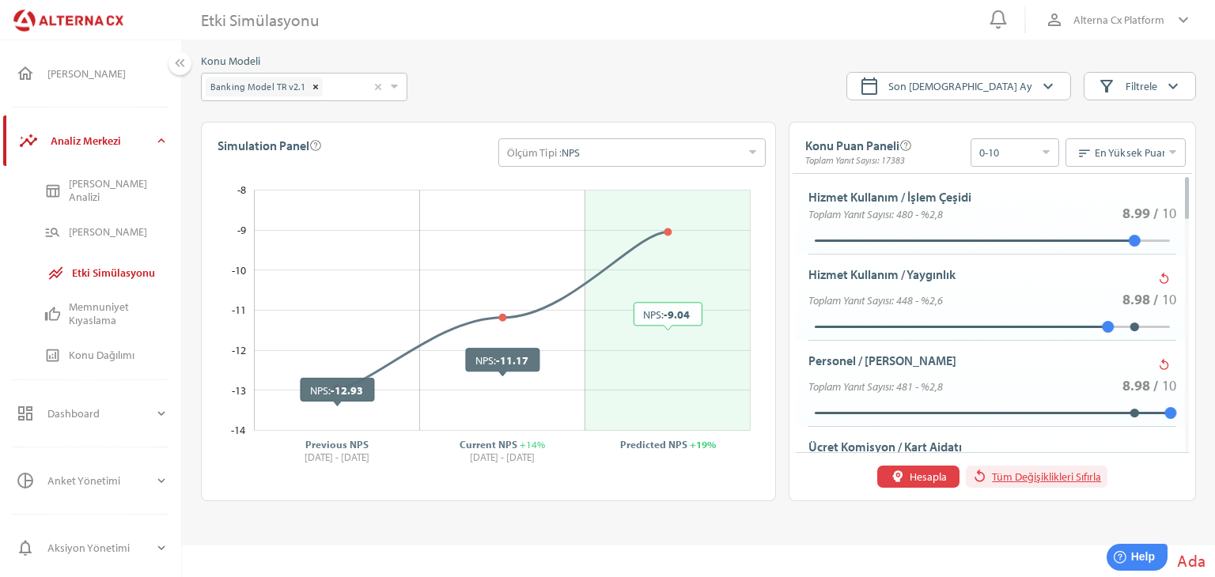
type input "*"
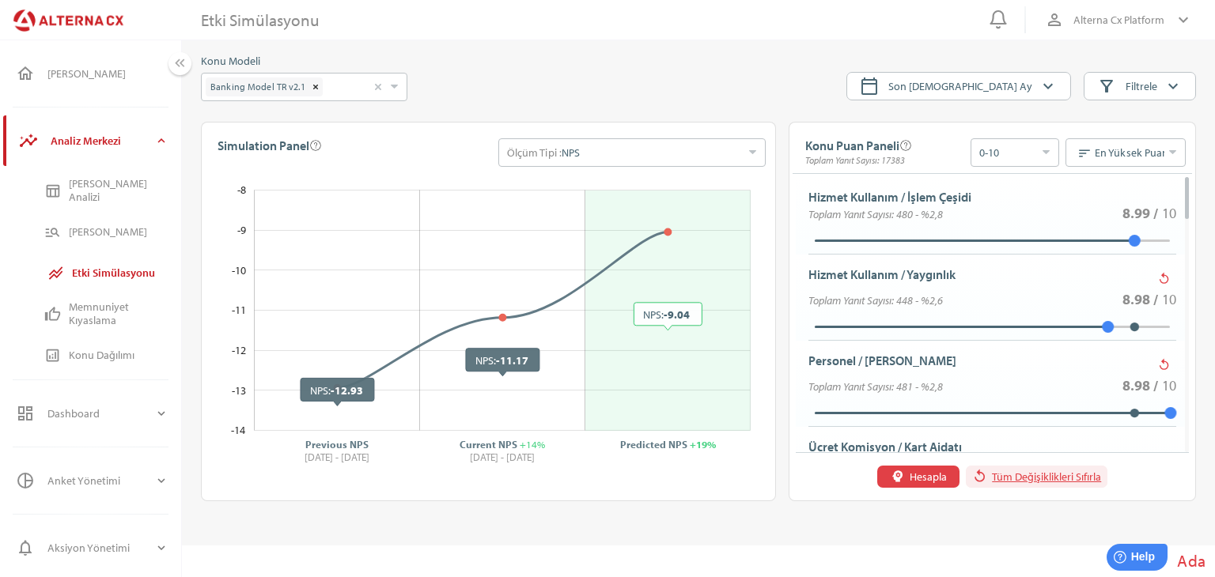
type input "*"
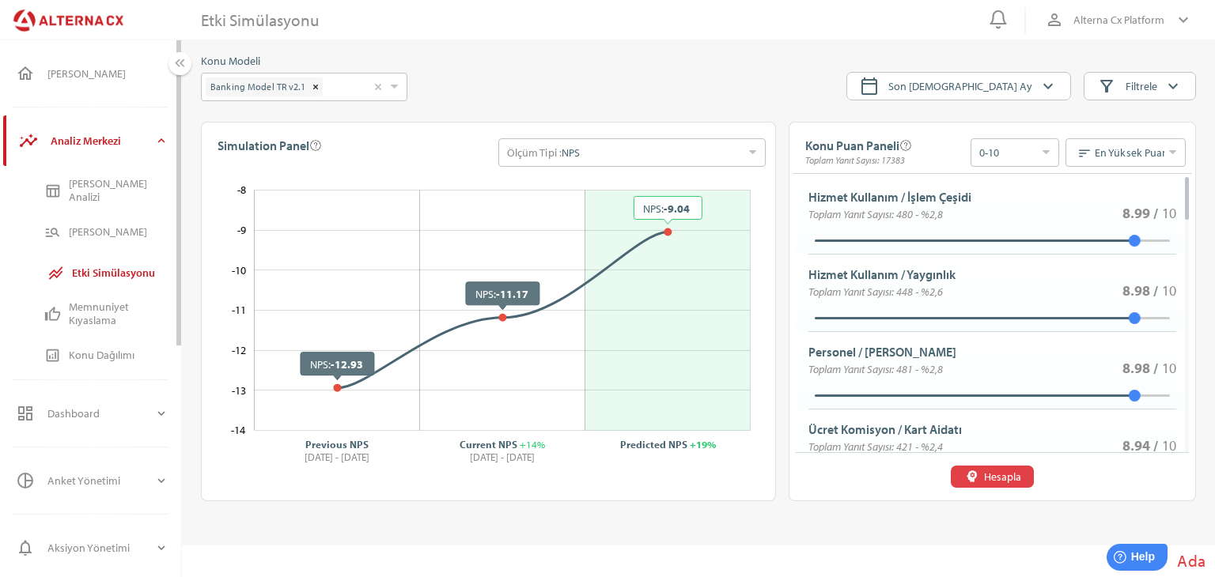
click at [165, 140] on icon "expand_more" at bounding box center [161, 141] width 14 height 14
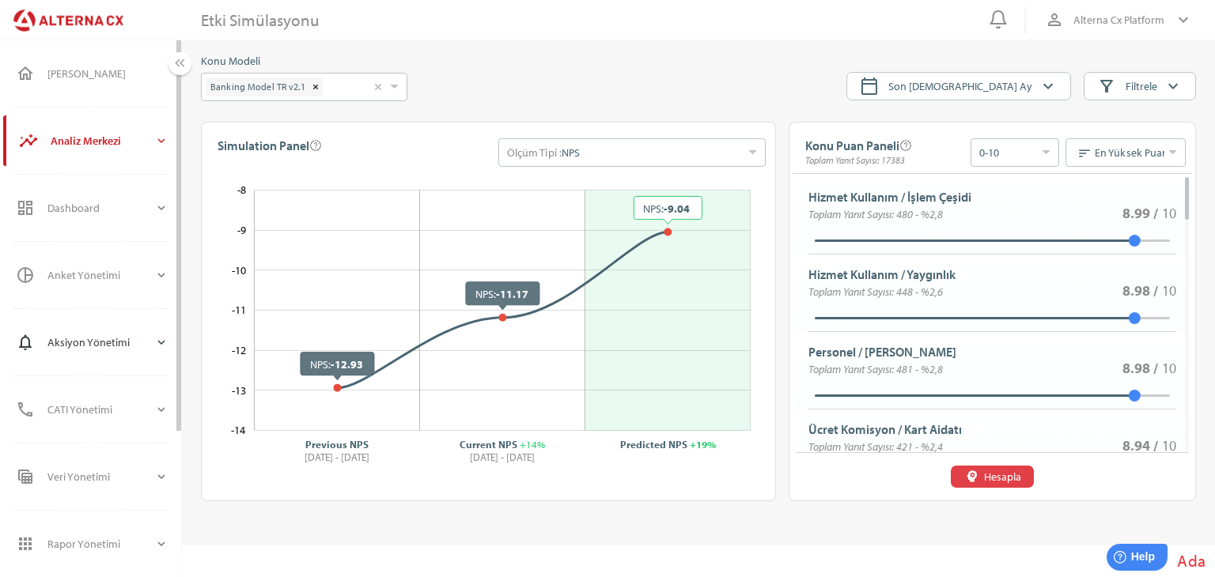
click at [165, 339] on icon "expand_more" at bounding box center [161, 342] width 14 height 14
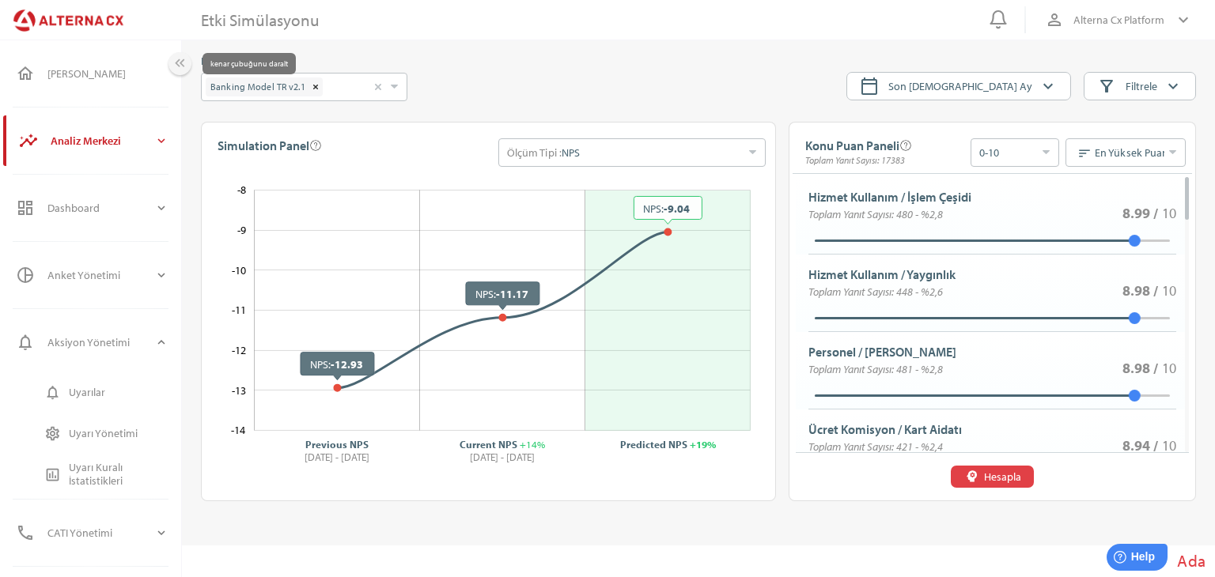
click at [176, 61] on icon "keyboard_double_arrow_left" at bounding box center [180, 63] width 17 height 17
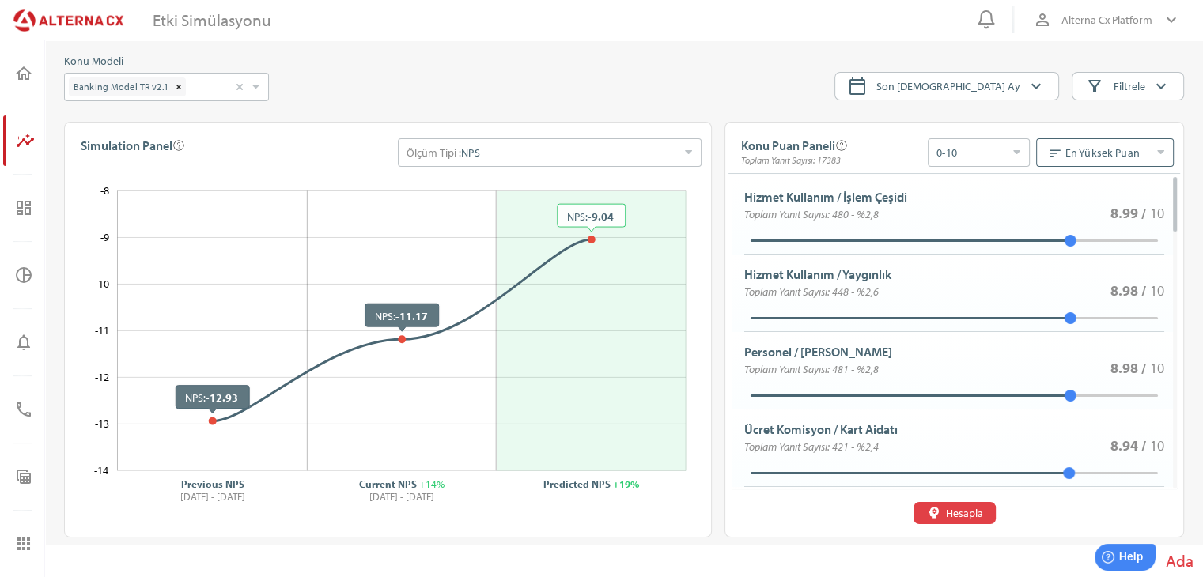
click at [1072, 142] on input "sort En Yüksek Puan Seçiniz" at bounding box center [1097, 152] width 104 height 27
type input "*"
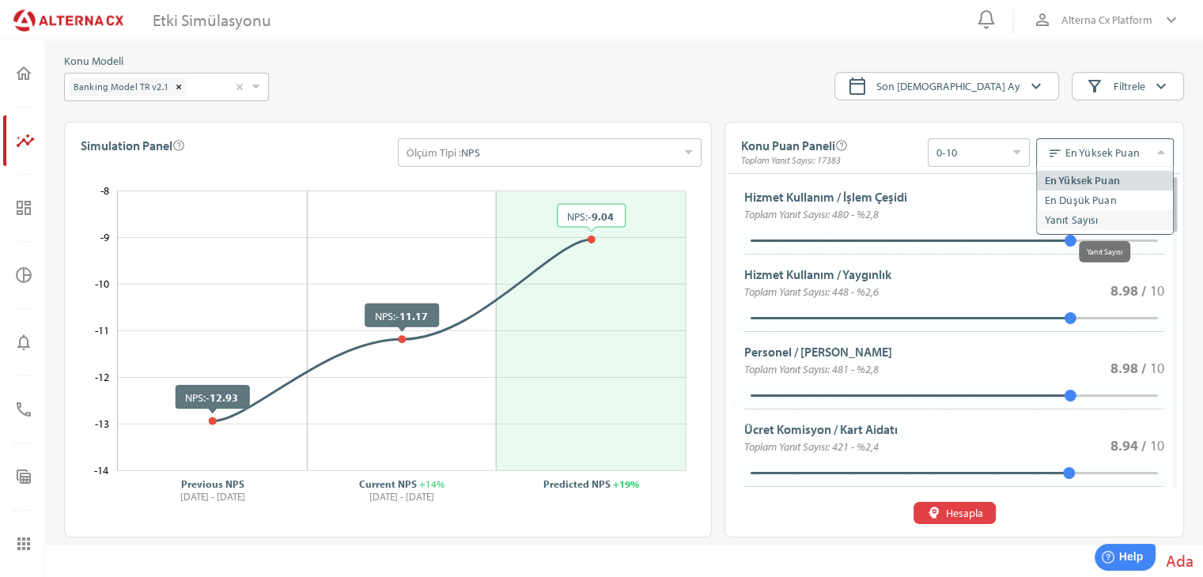
type input "*"
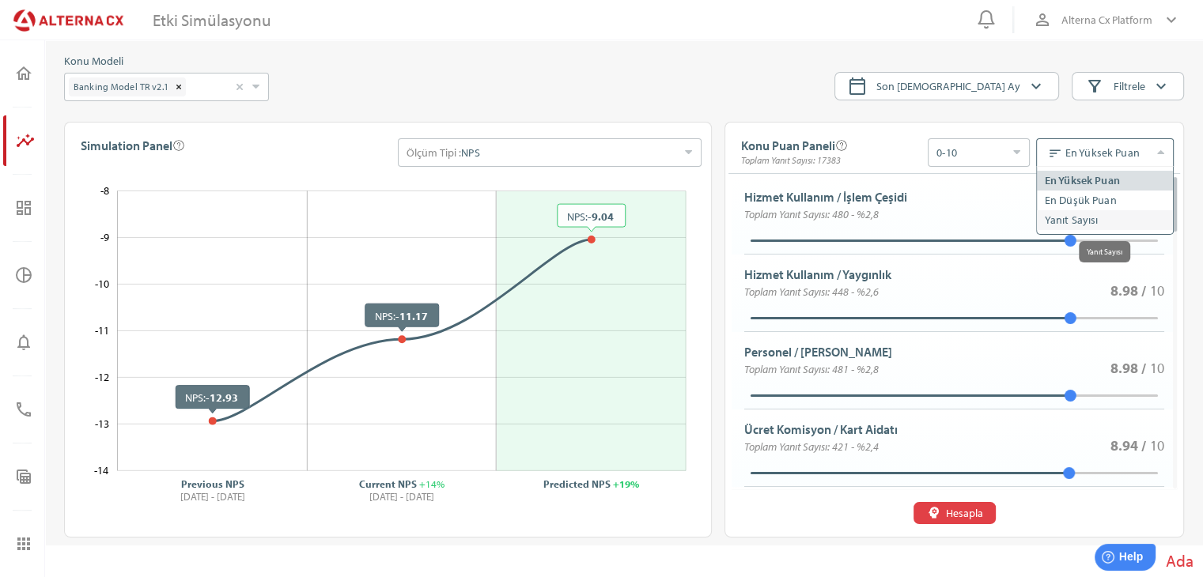
type input "*"
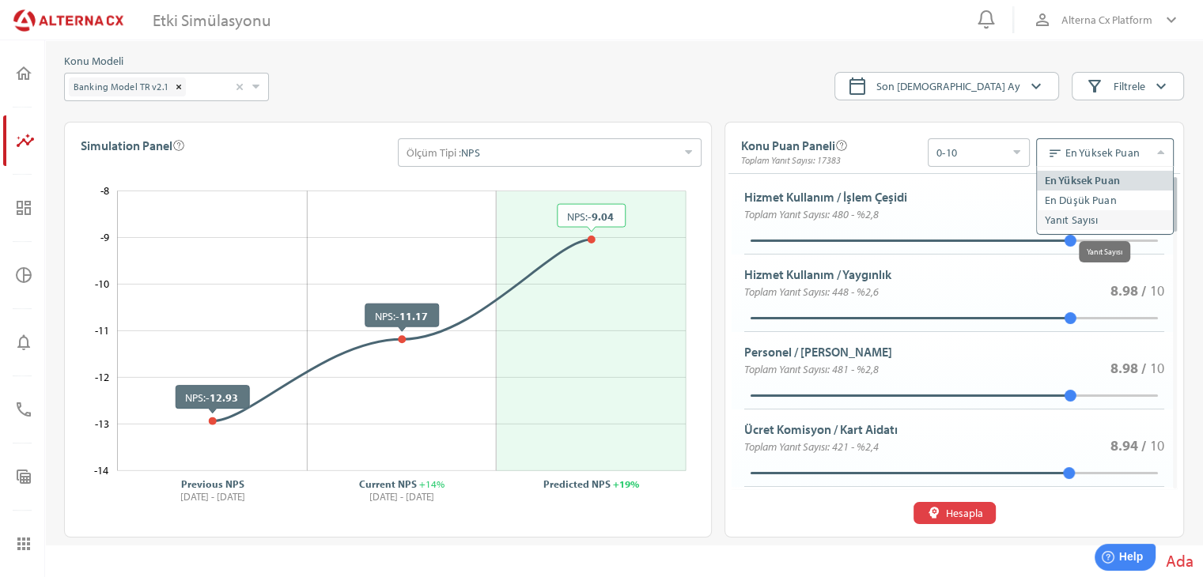
type input "*"
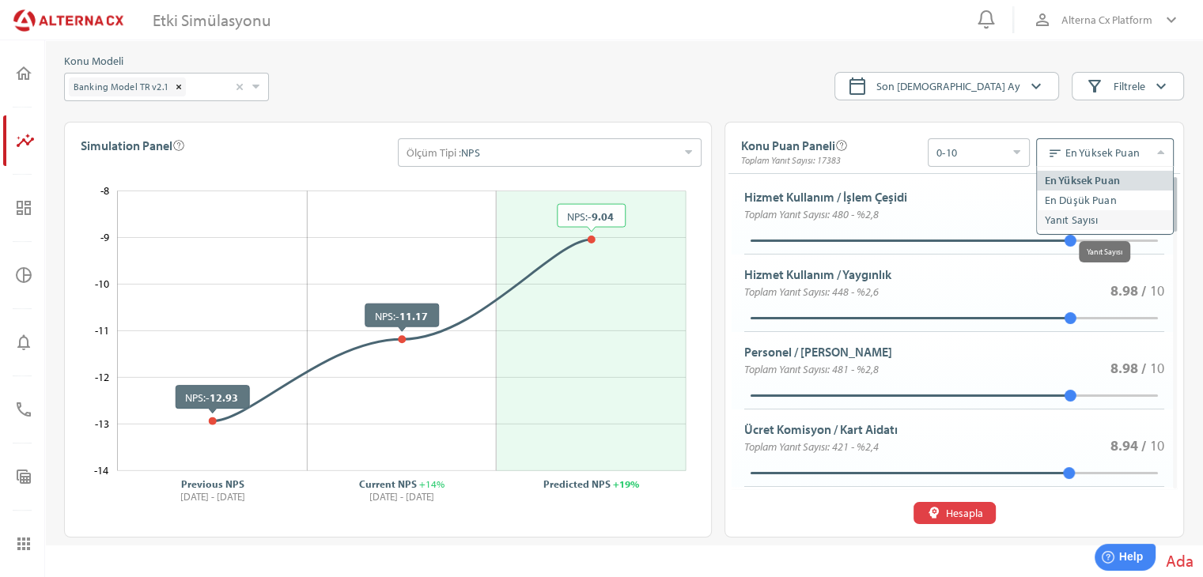
type input "*"
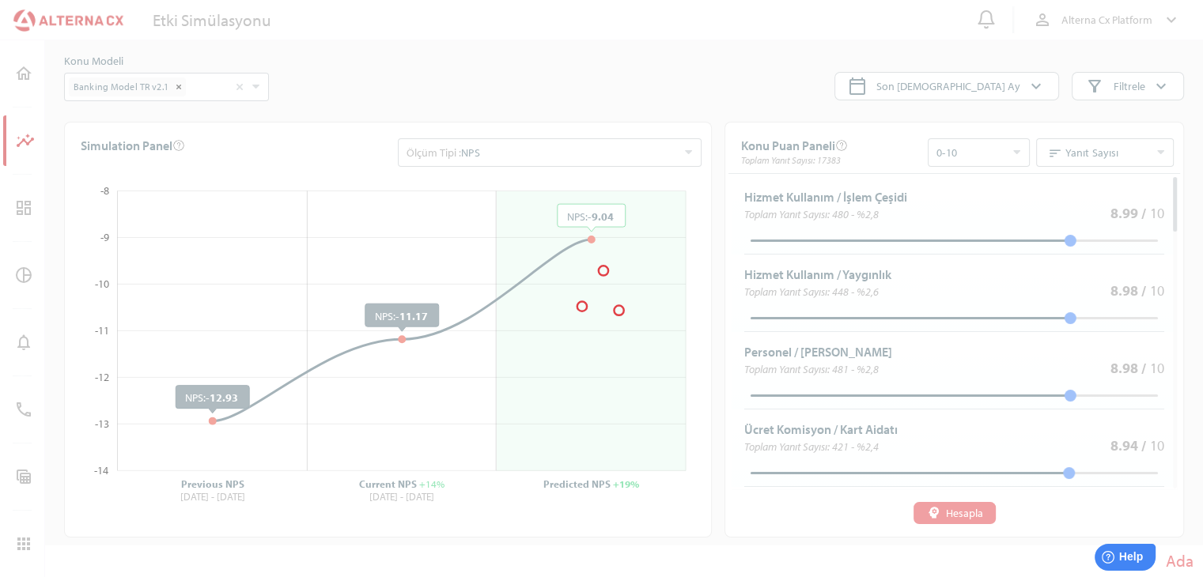
type input "*"
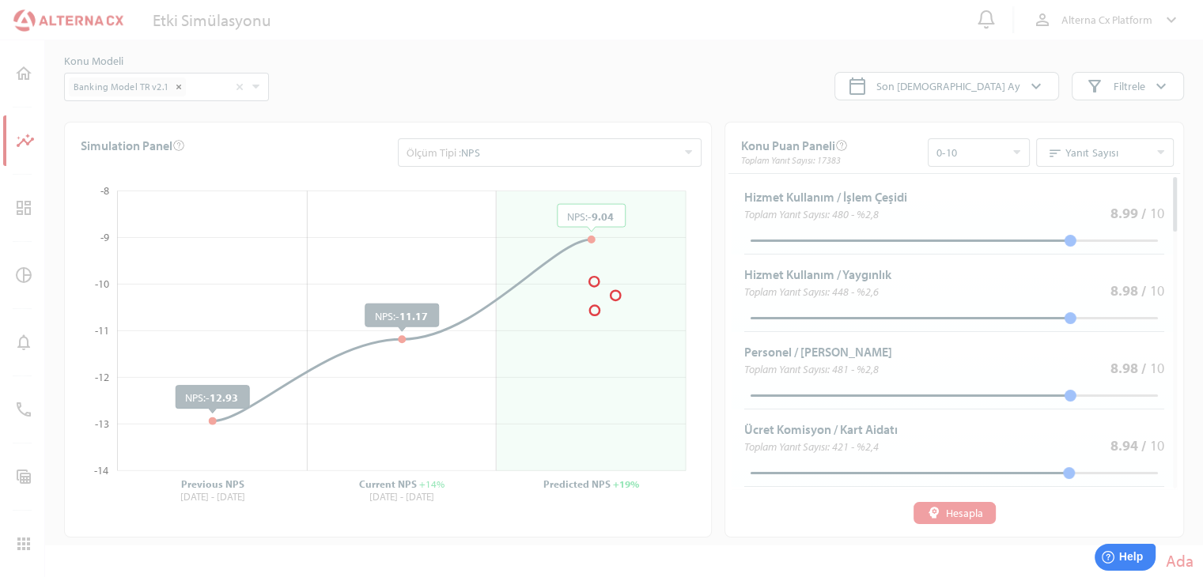
type input "*"
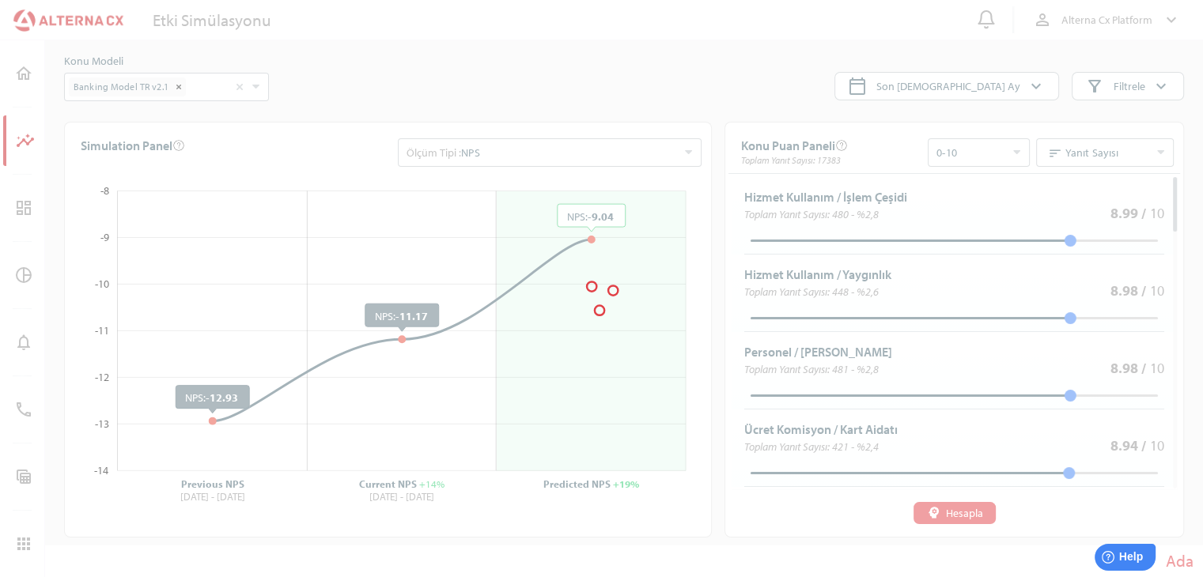
type input "*"
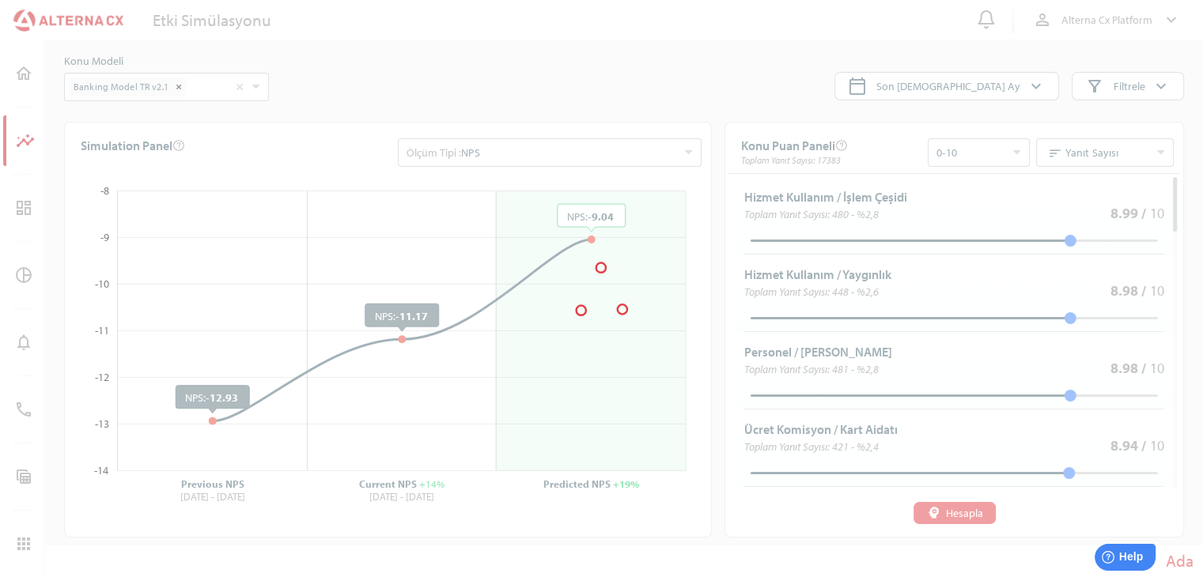
type input "*"
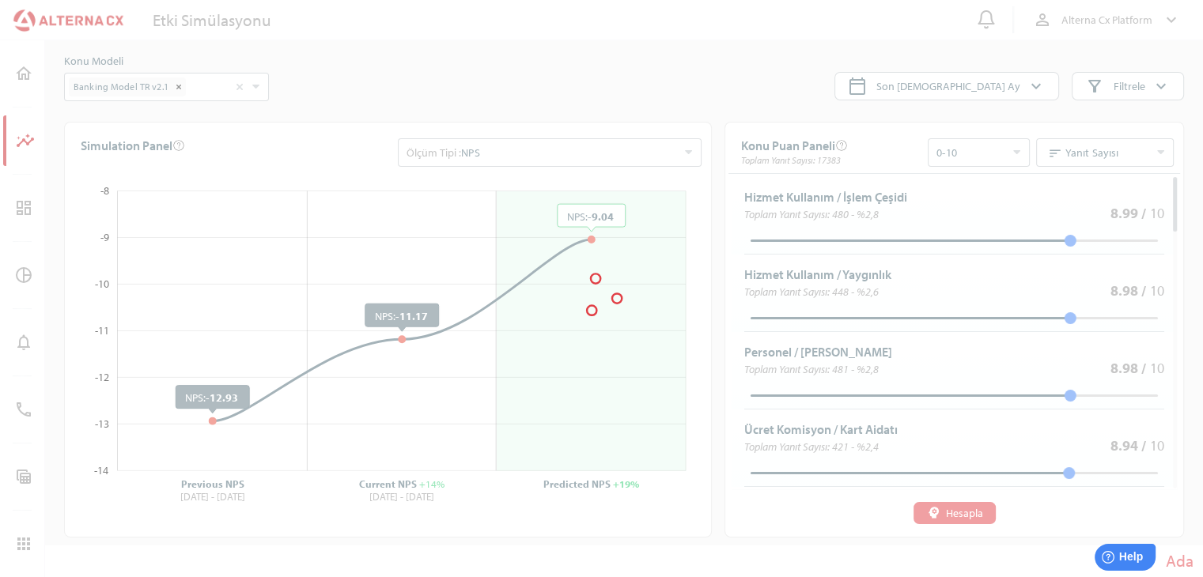
type input "*"
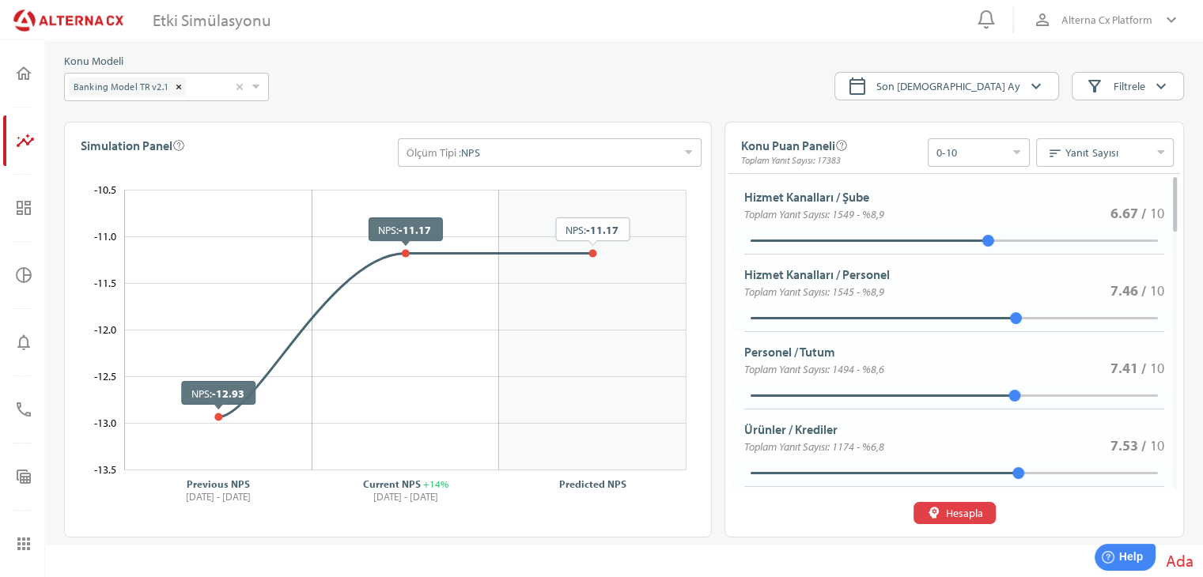
type input "*"
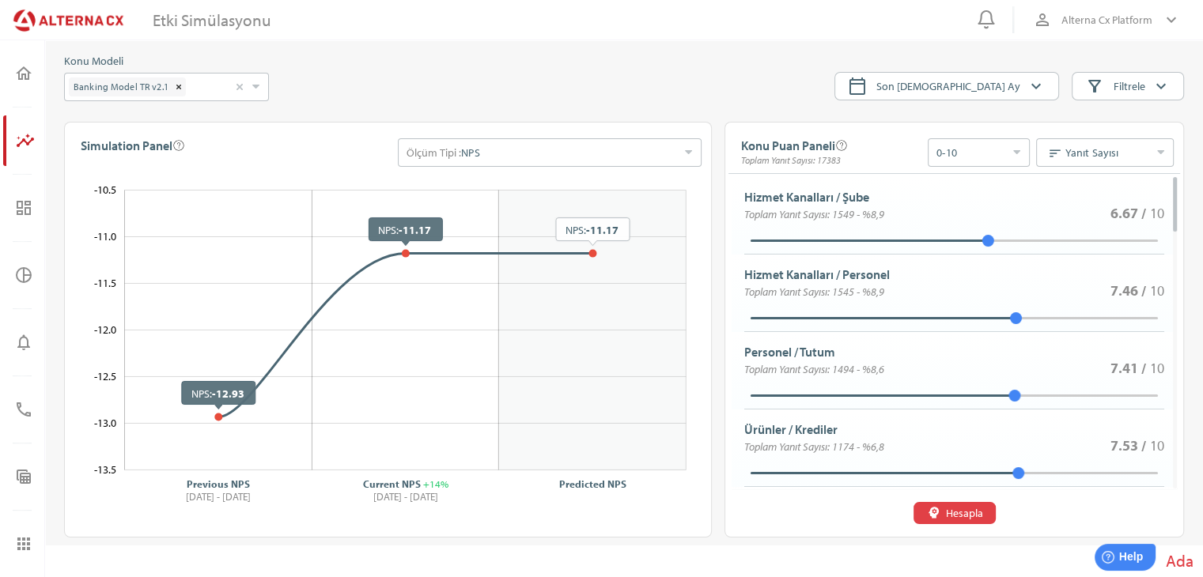
type input "*"
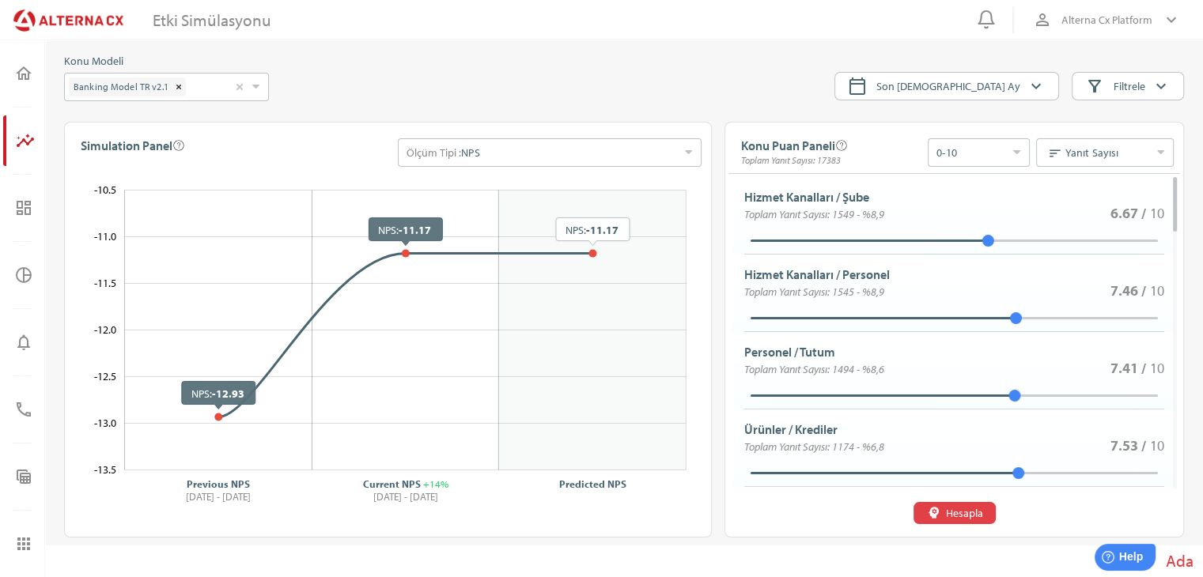
type input "*"
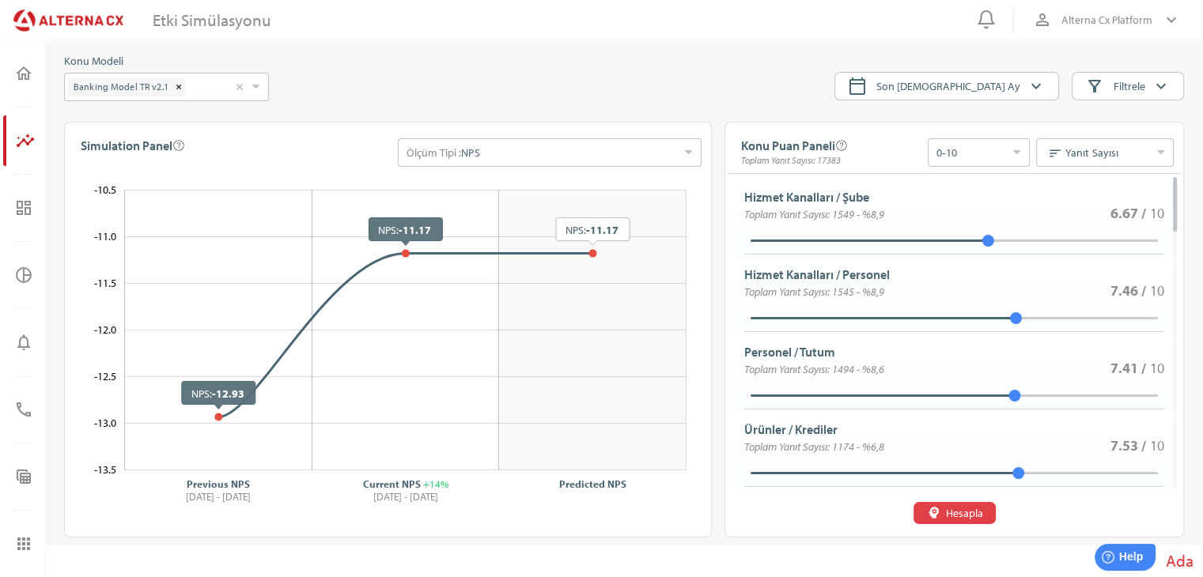
type input "*"
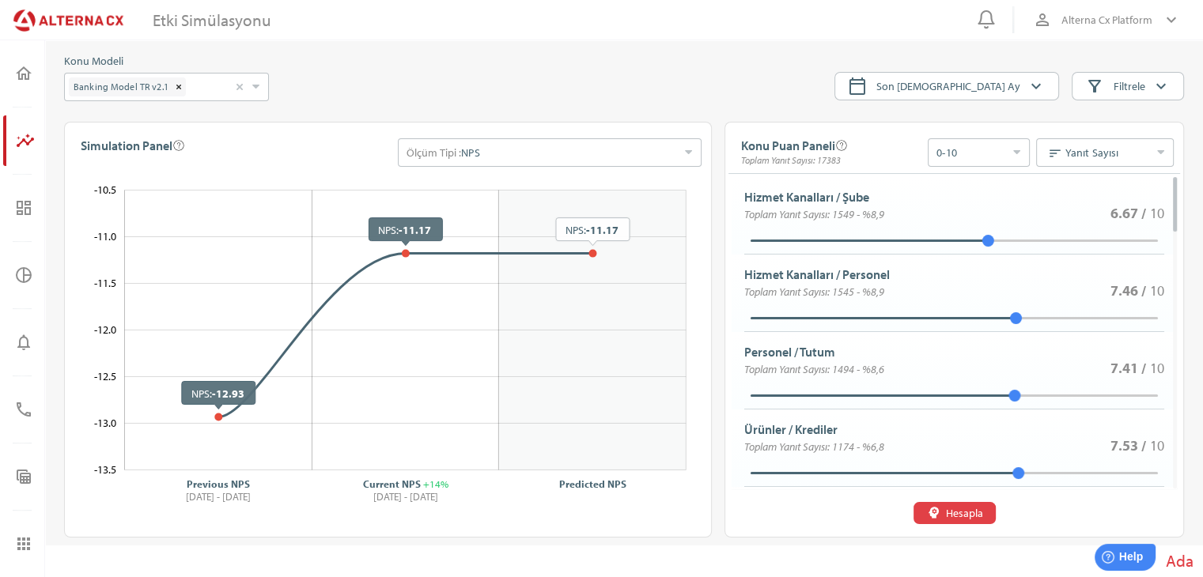
type input "*"
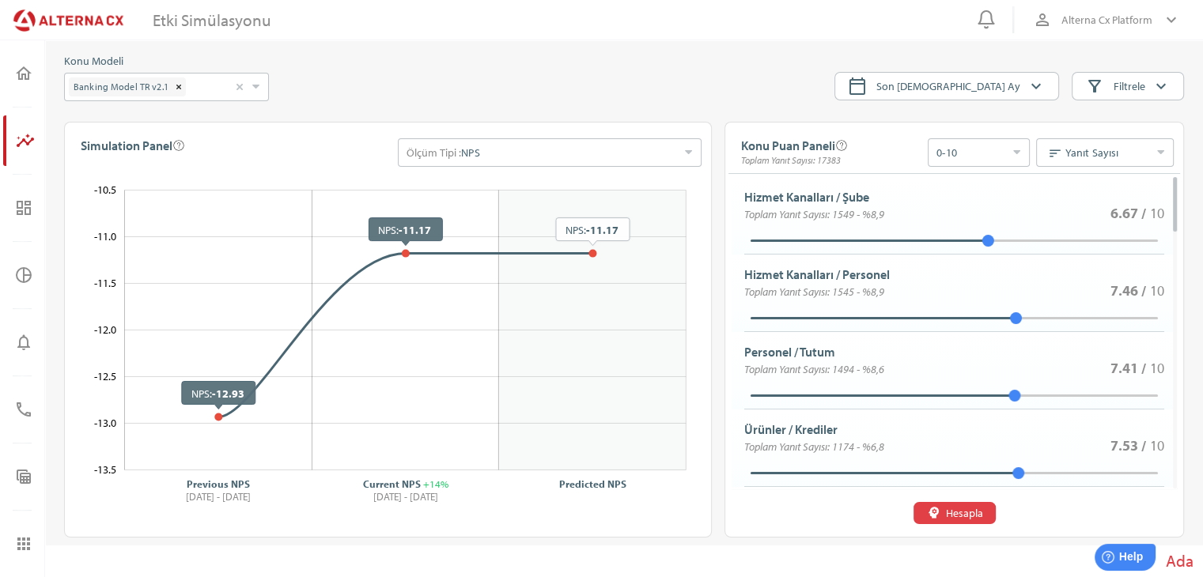
type input "*"
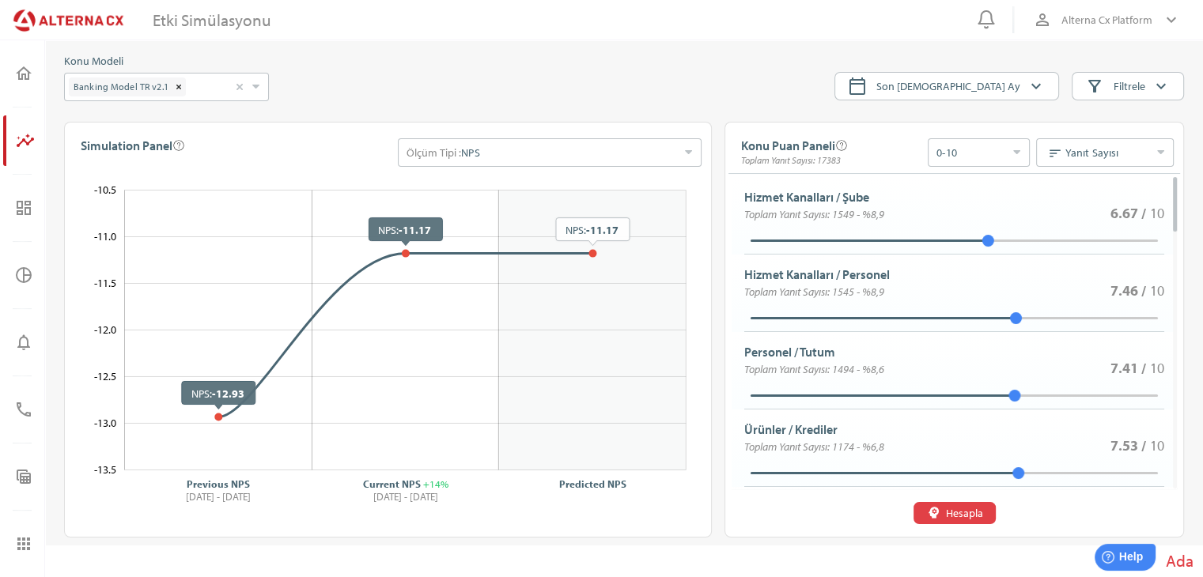
type input "*"
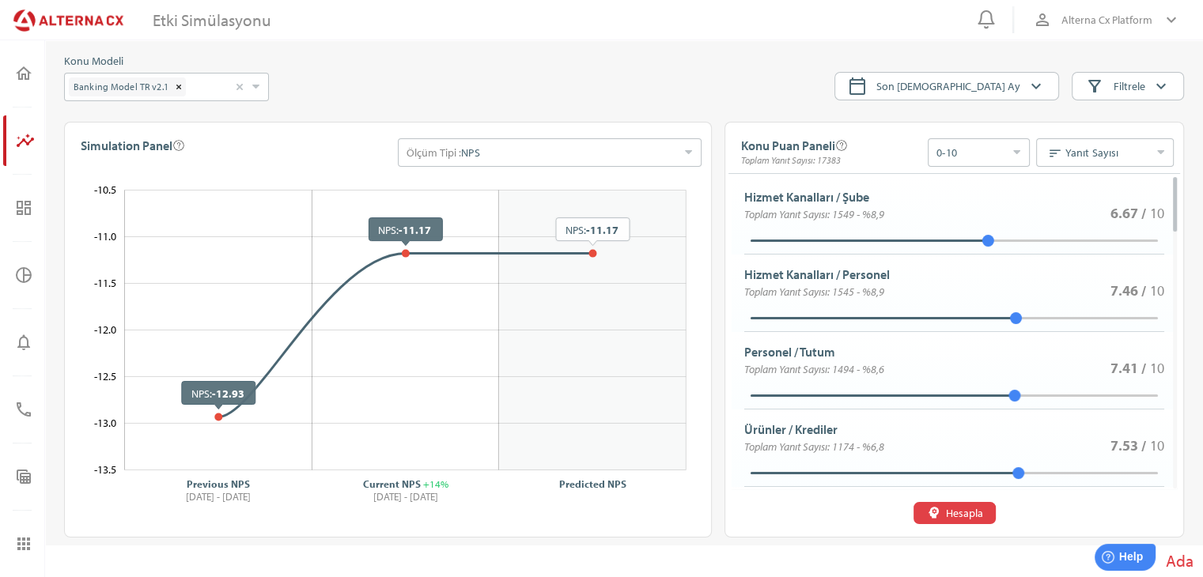
type input "*"
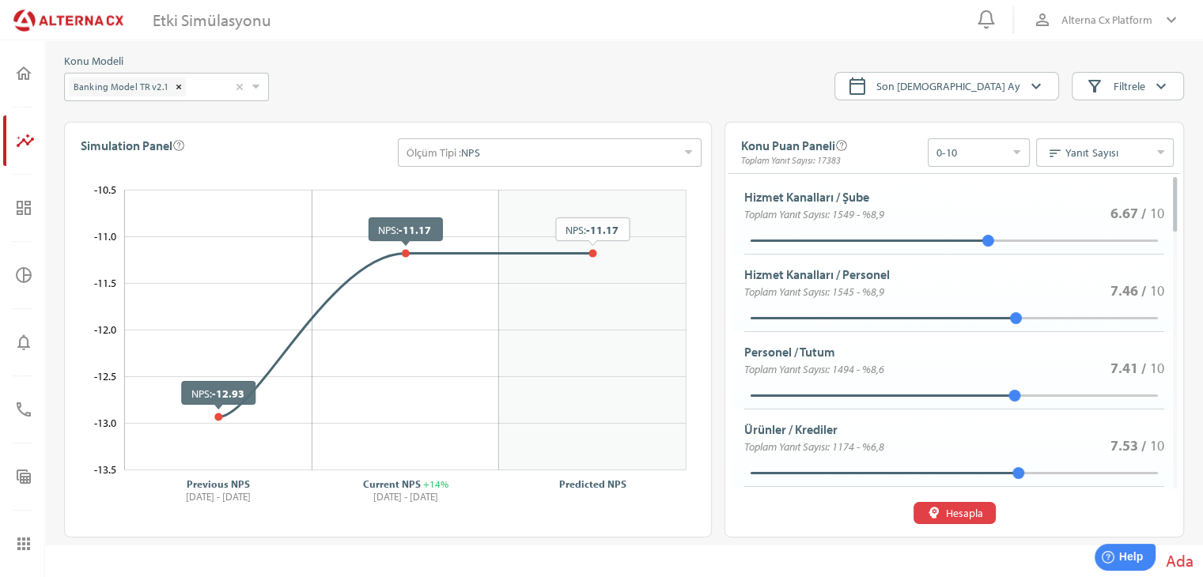
type input "*"
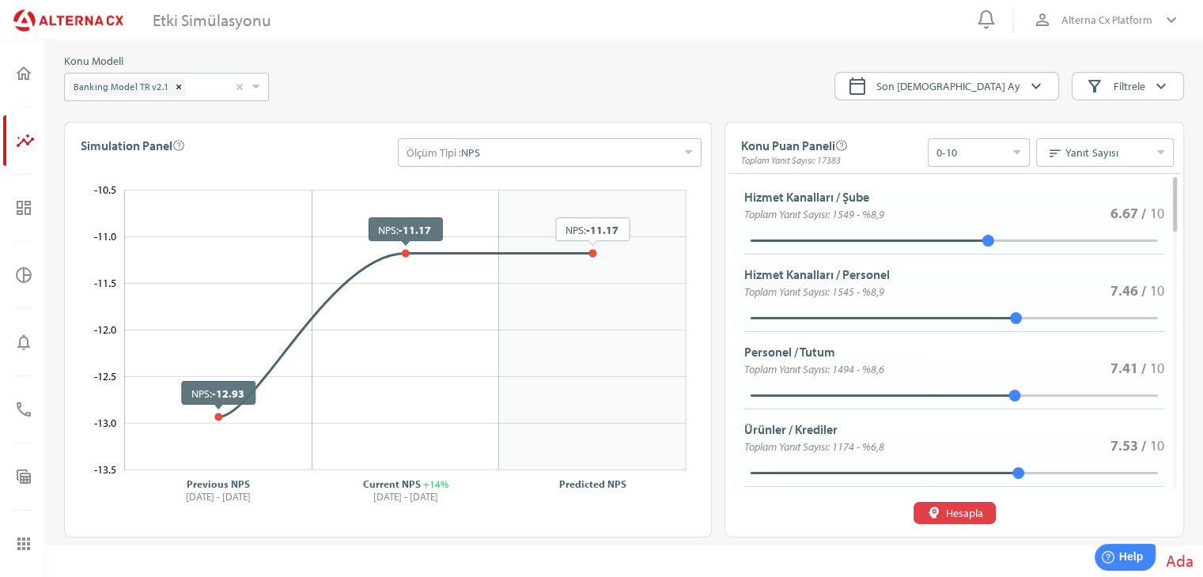
type input "*"
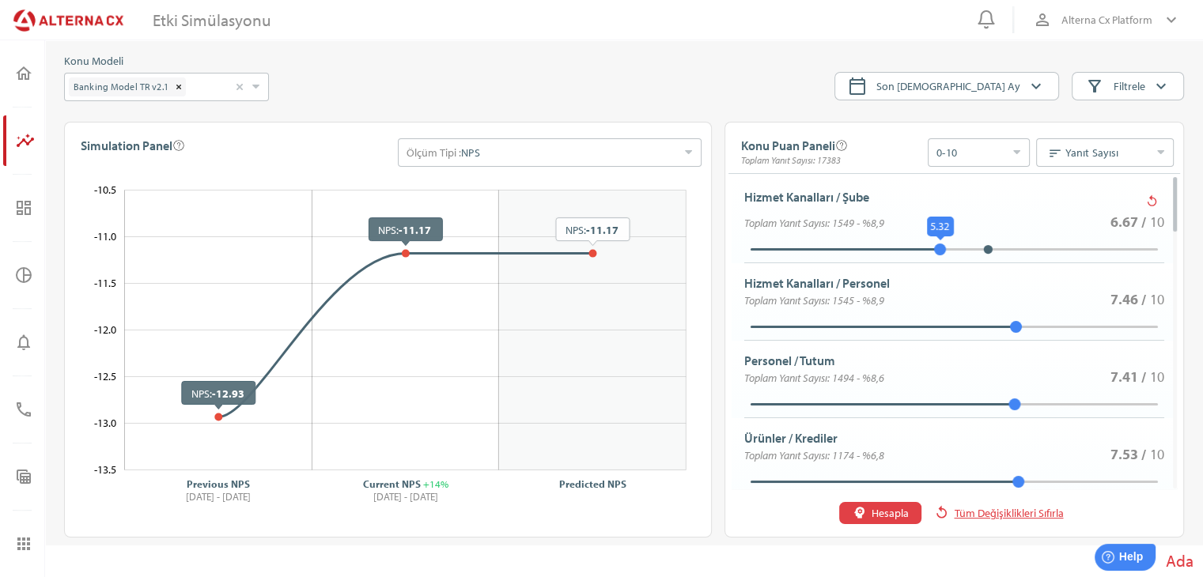
type input "*"
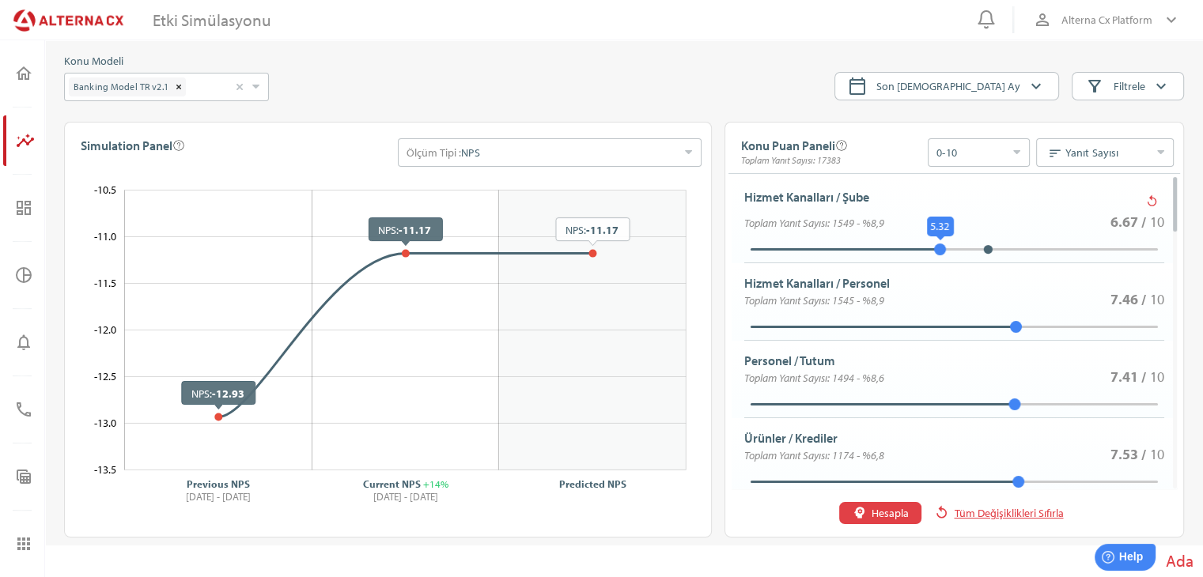
type input "*"
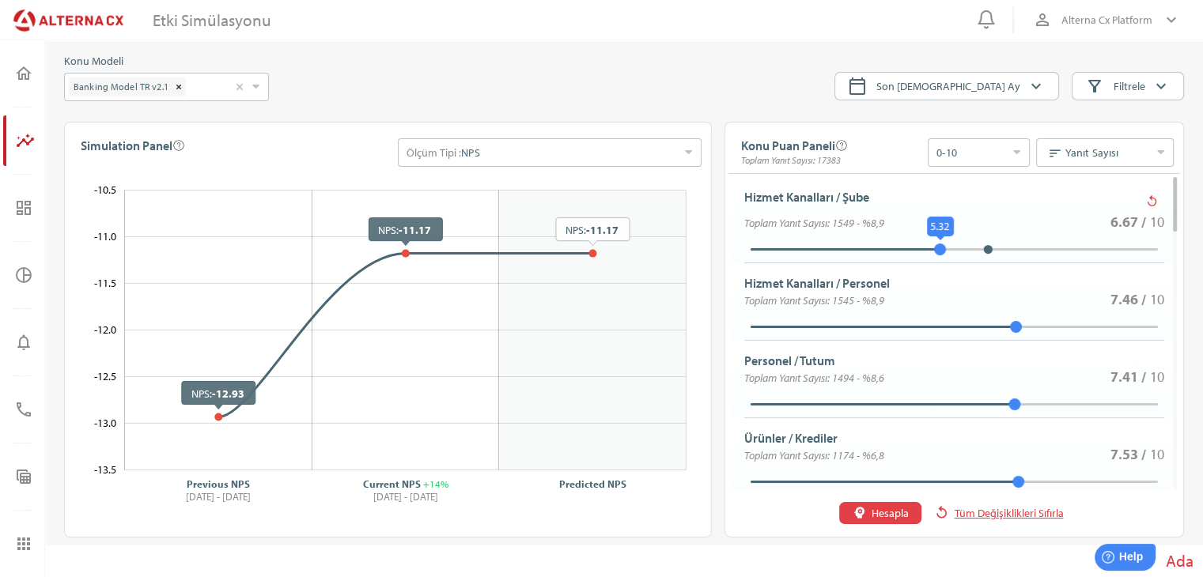
type input "*"
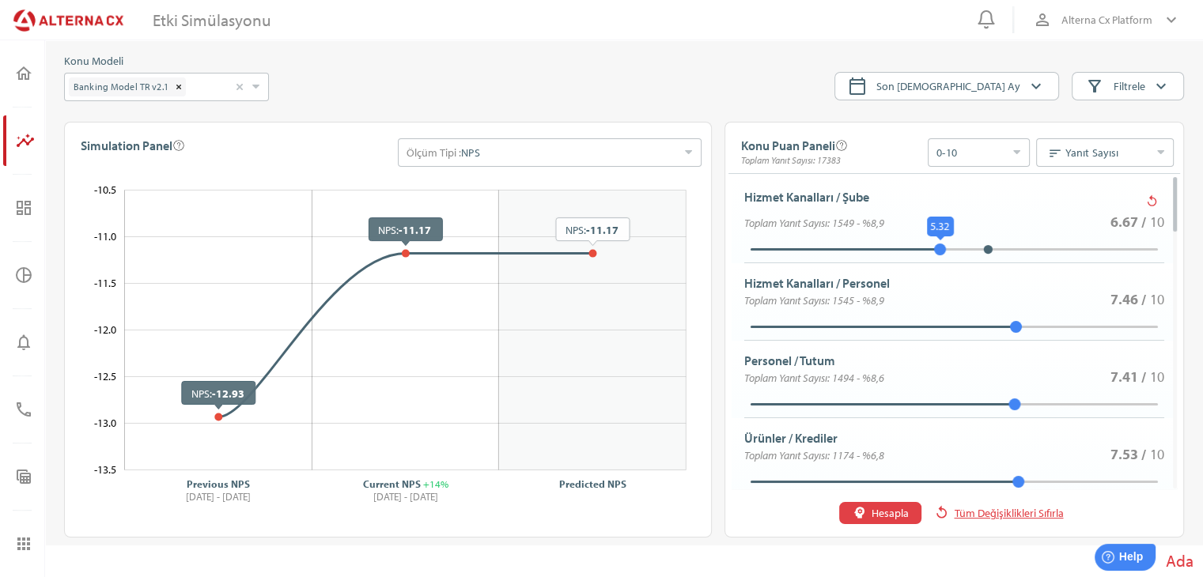
type input "*"
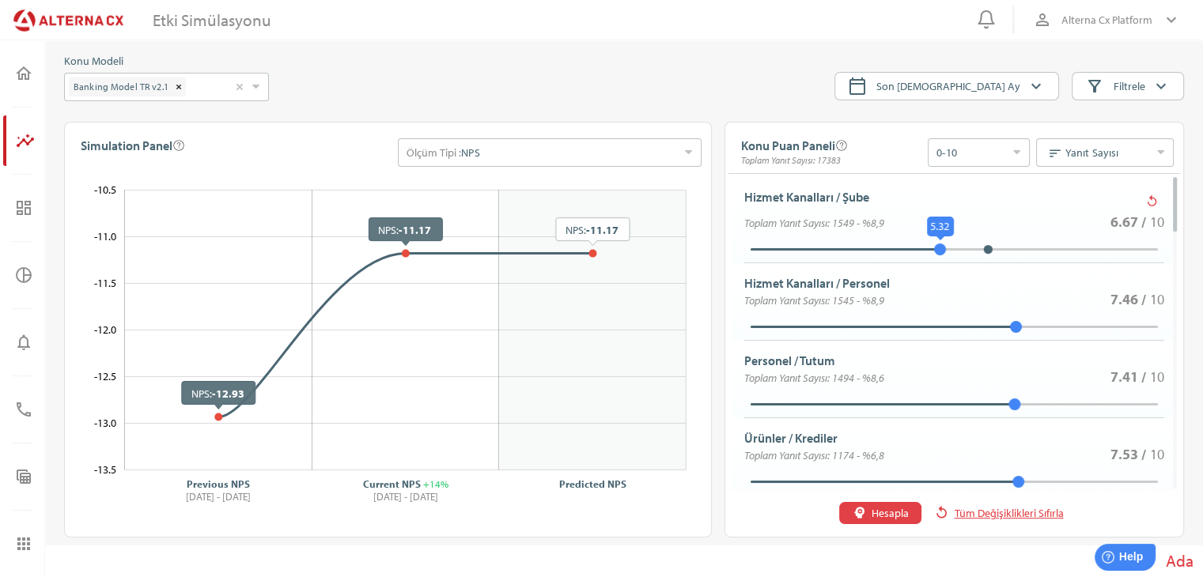
type input "*"
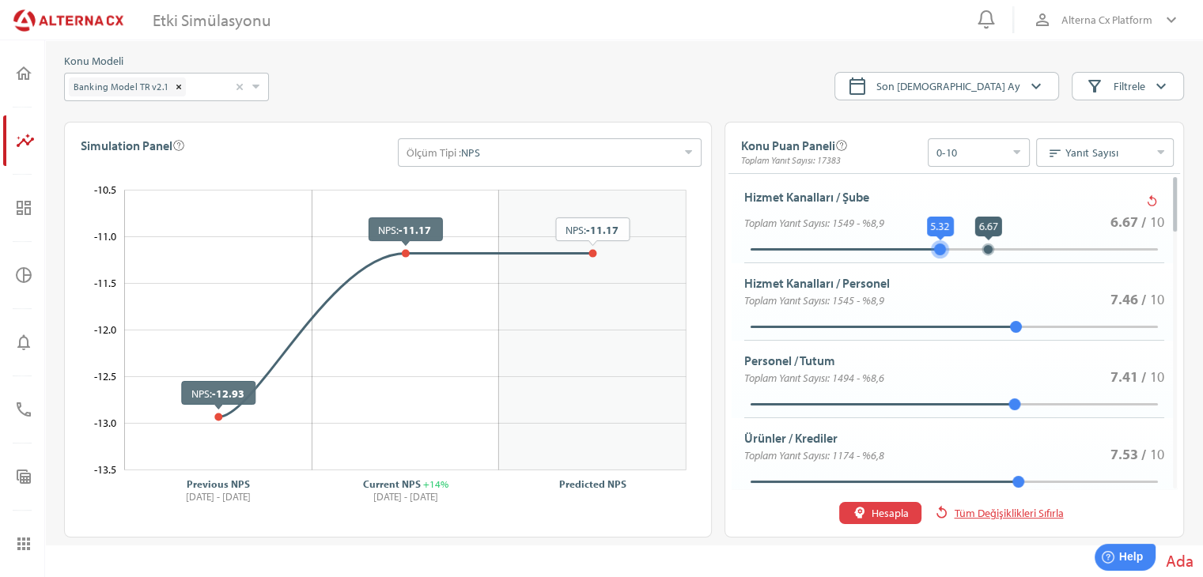
type input "*"
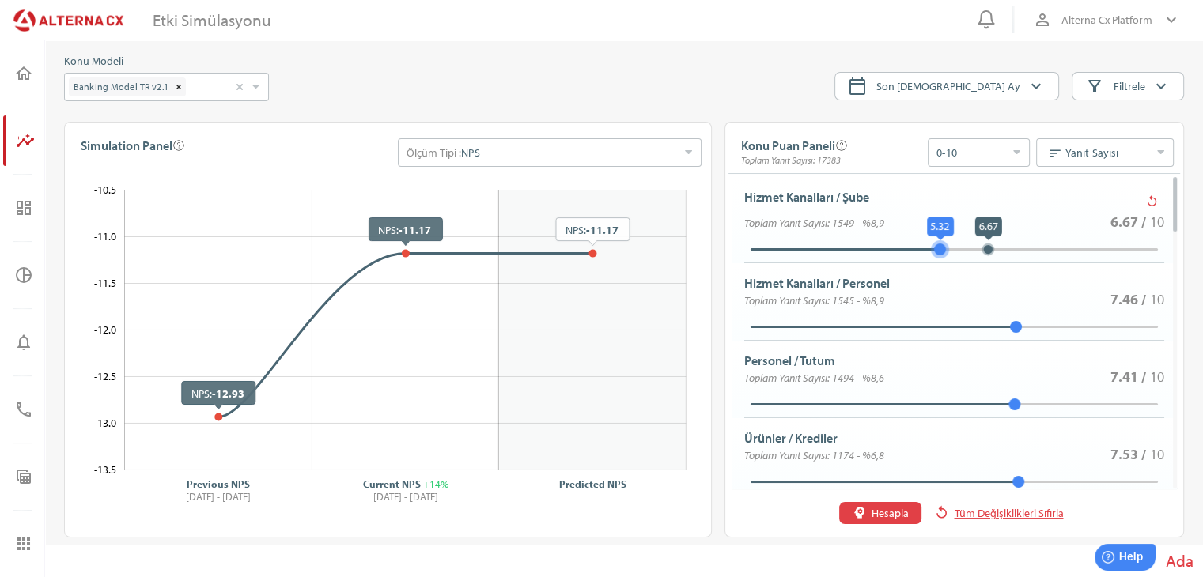
type input "*"
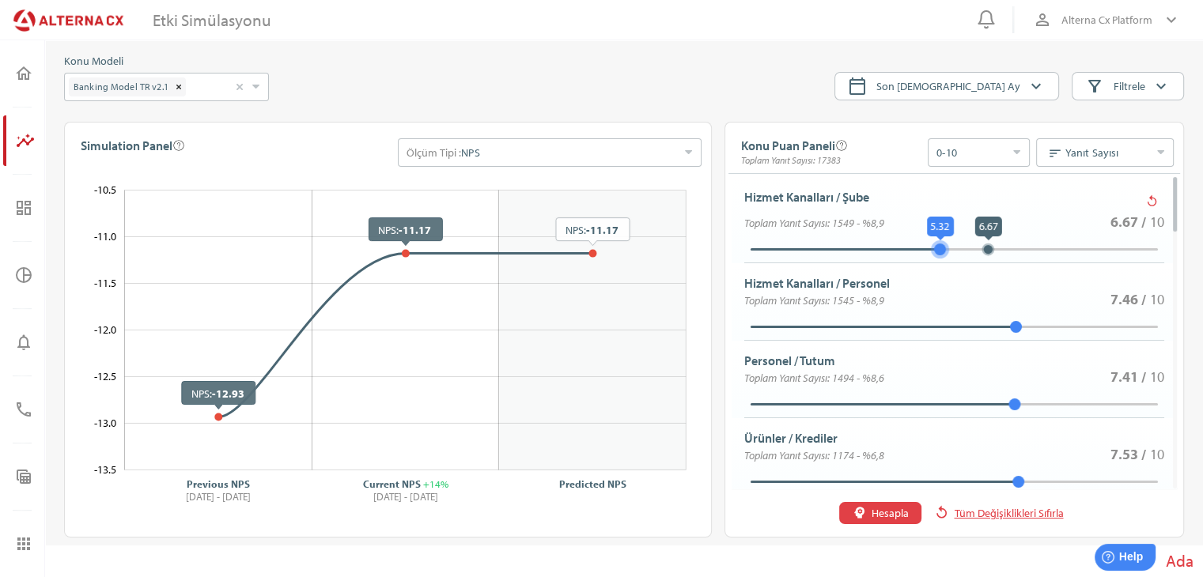
type input "*"
drag, startPoint x: 990, startPoint y: 241, endPoint x: 1126, endPoint y: 255, distance: 136.7
click at [1126, 255] on div "6.67 8.77" at bounding box center [954, 249] width 420 height 14
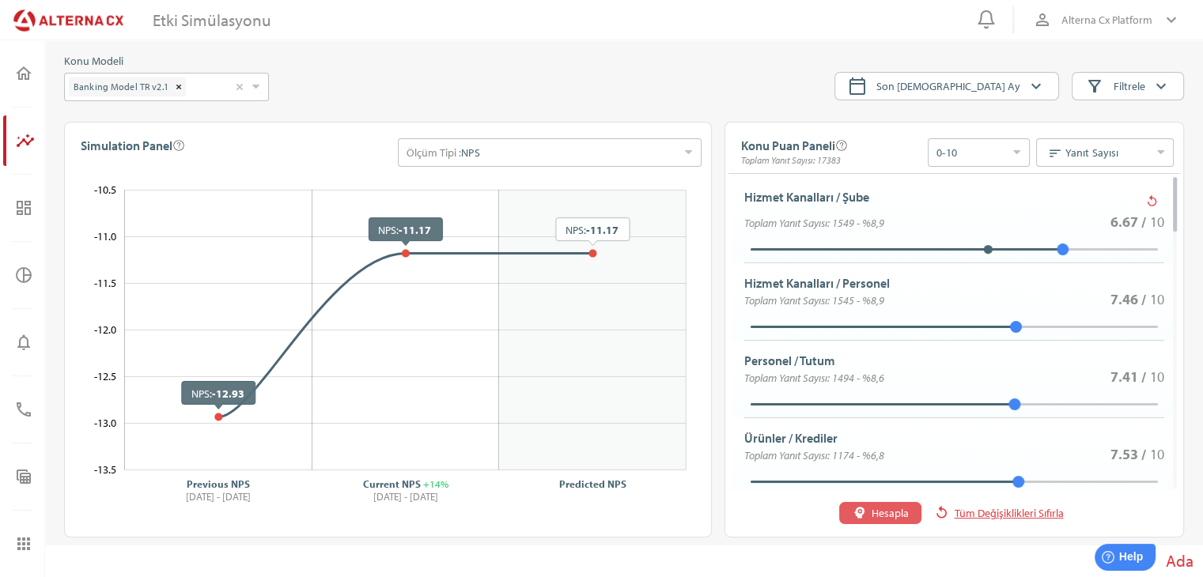
click at [879, 515] on span "Hesapla" at bounding box center [890, 513] width 37 height 19
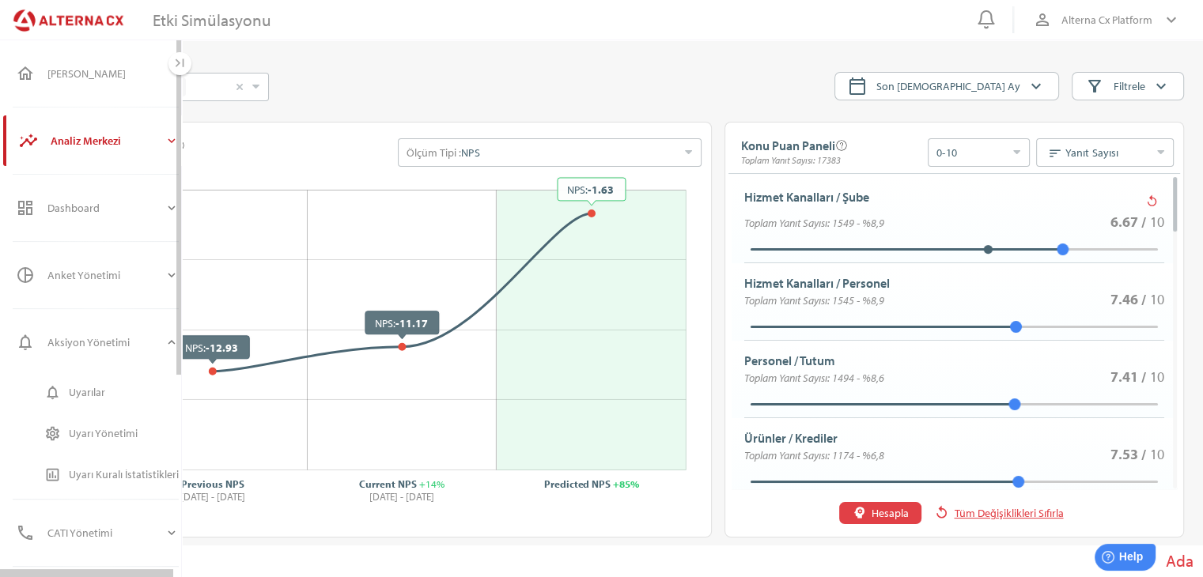
click at [170, 147] on icon "expand_more" at bounding box center [172, 141] width 14 height 14
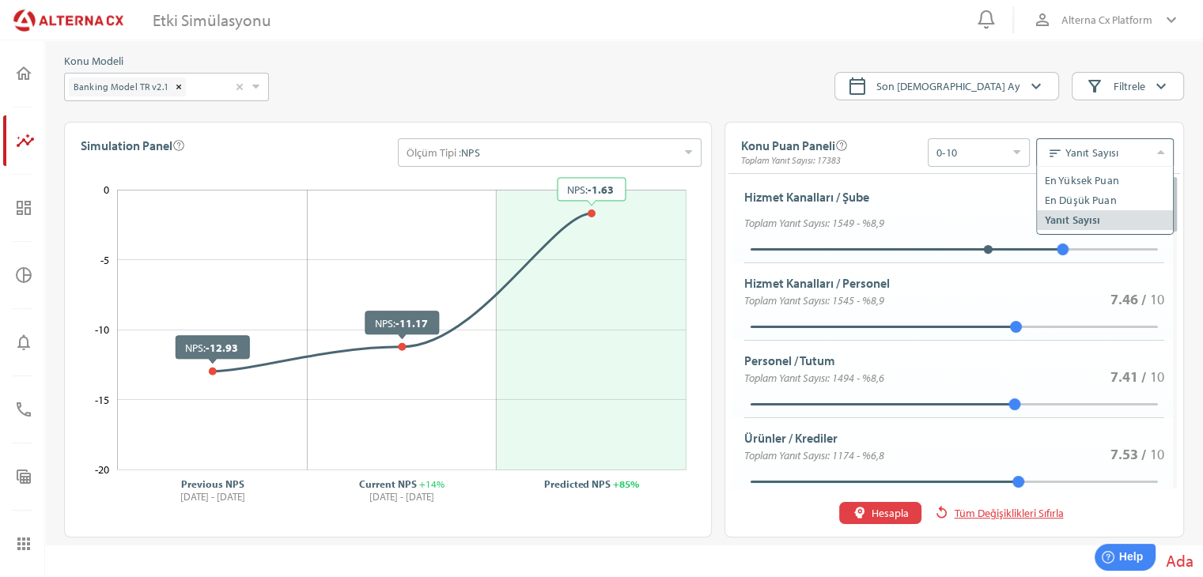
drag, startPoint x: 1063, startPoint y: 157, endPoint x: 1104, endPoint y: 154, distance: 41.2
click at [1104, 154] on input "sort Yanıt Sayısı Seçiniz En Yüksek Puan En Düşük Puan Yanıt Sayısı" at bounding box center [1097, 152] width 104 height 27
click at [791, 107] on div at bounding box center [558, 84] width 528 height 47
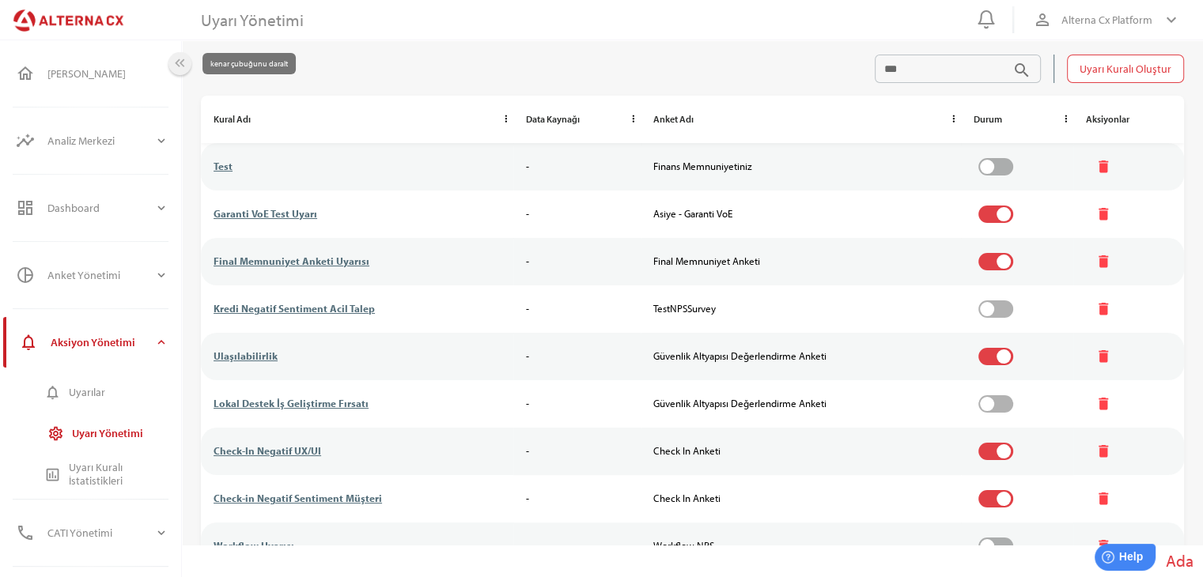
click at [180, 66] on icon "keyboard_double_arrow_left" at bounding box center [180, 63] width 17 height 17
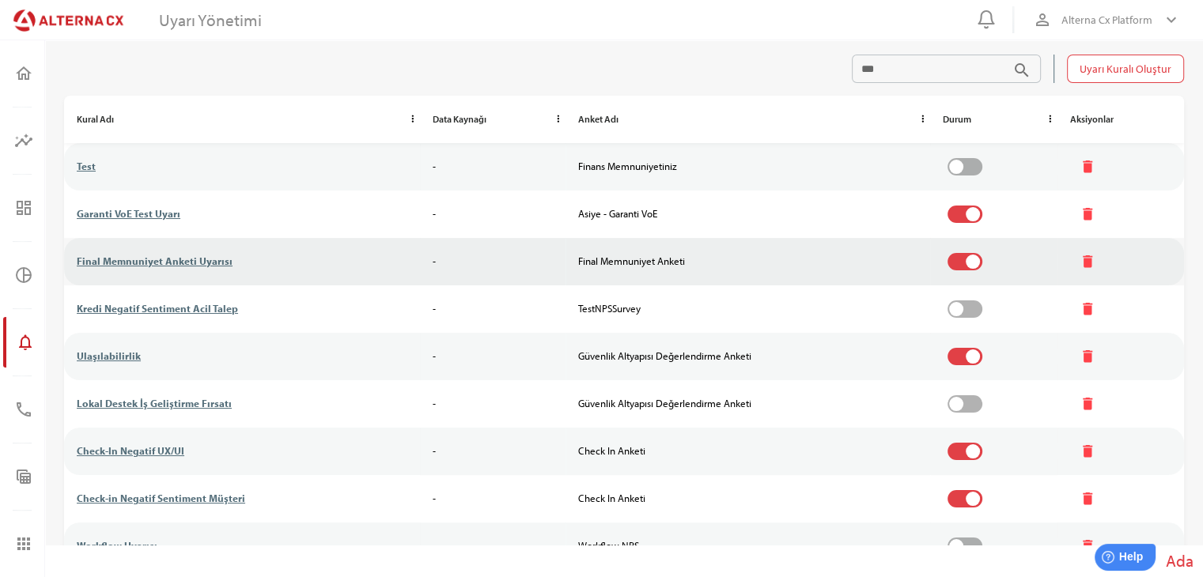
click at [150, 267] on link "Final Memnuniyet Anketi Uyarısı" at bounding box center [155, 261] width 156 height 13
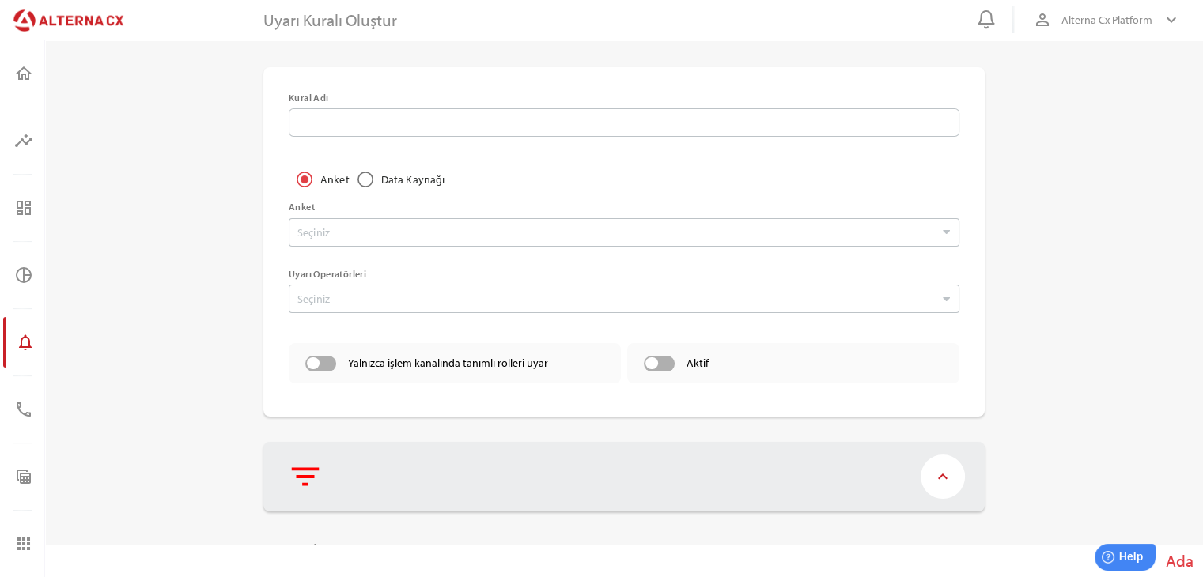
type input "**********"
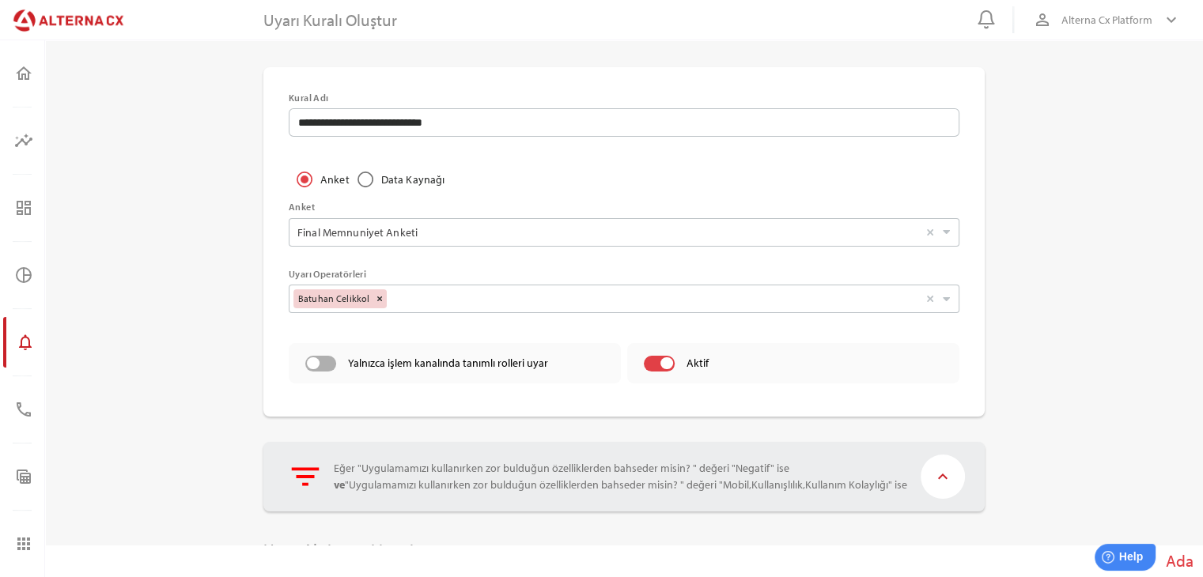
click at [934, 473] on icon "keyboard_arrow_up" at bounding box center [943, 477] width 44 height 44
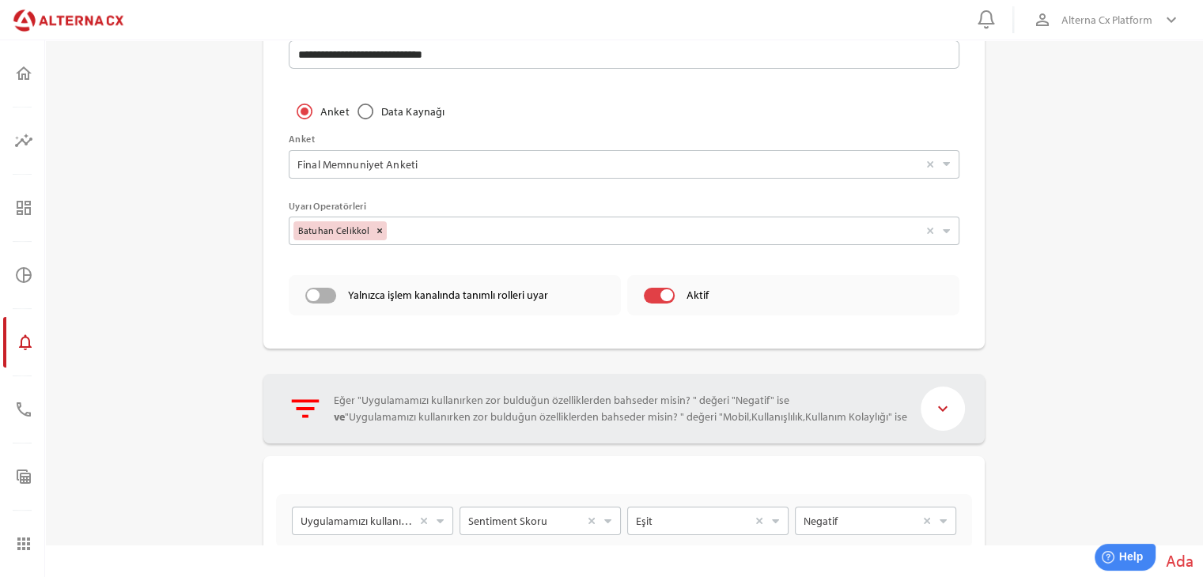
scroll to position [67, 0]
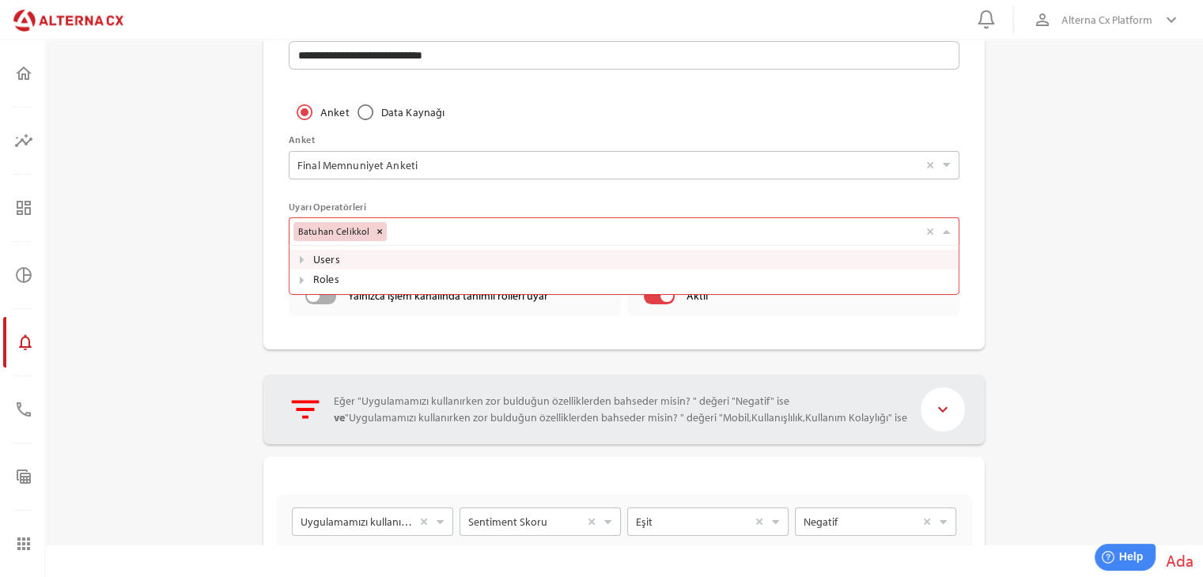
click at [547, 232] on div "Batuhan Celikkol Seçiniz" at bounding box center [607, 229] width 629 height 23
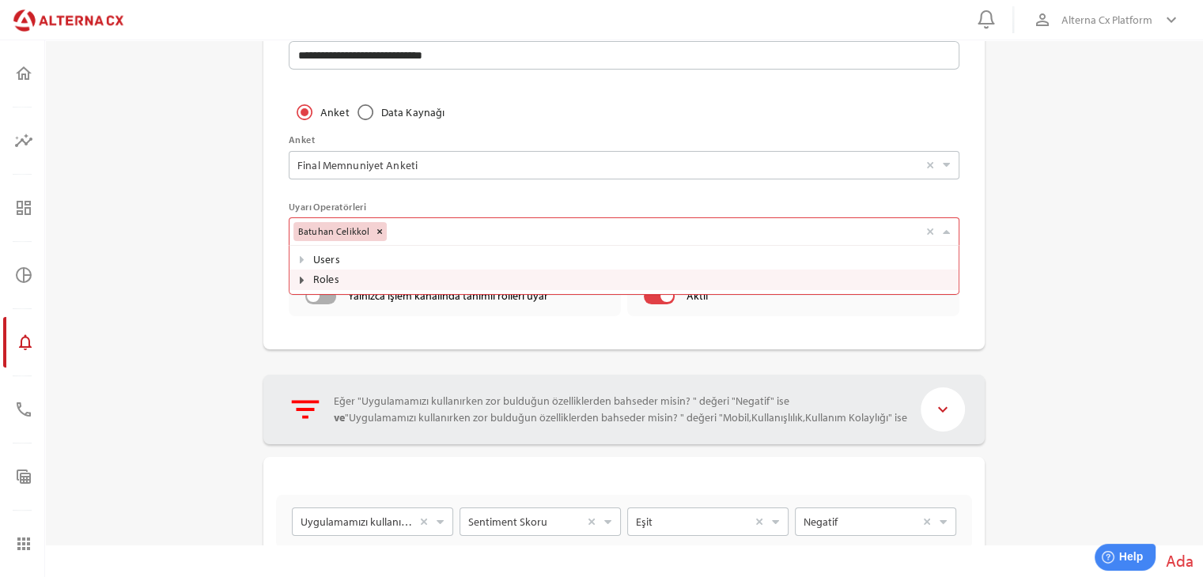
click at [296, 282] on div at bounding box center [301, 280] width 16 height 20
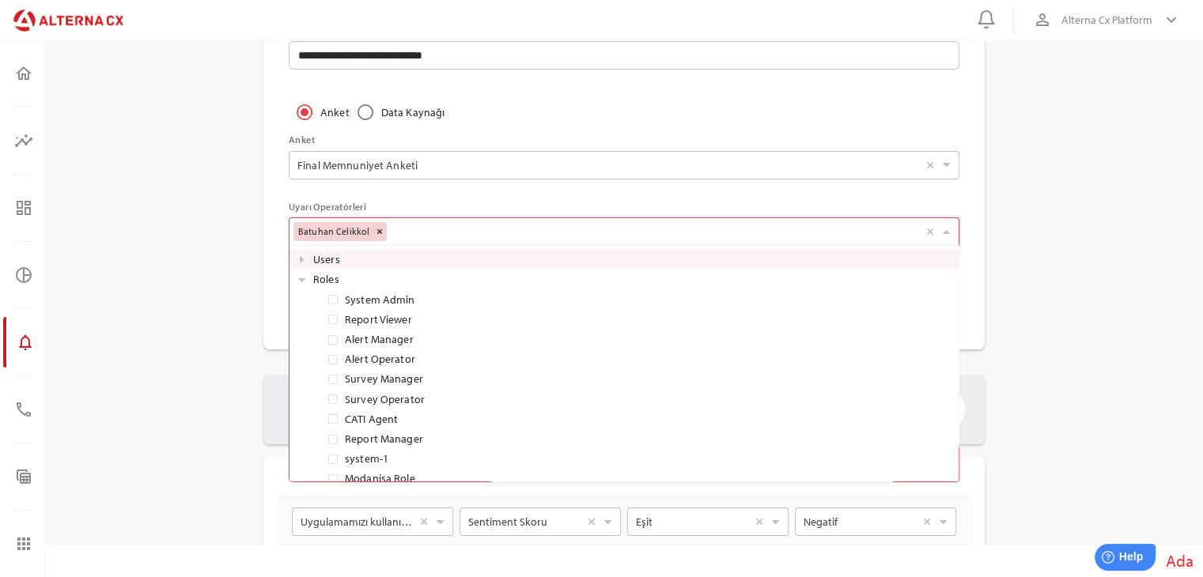
click at [171, 248] on main "**********" at bounding box center [624, 546] width 1158 height 1156
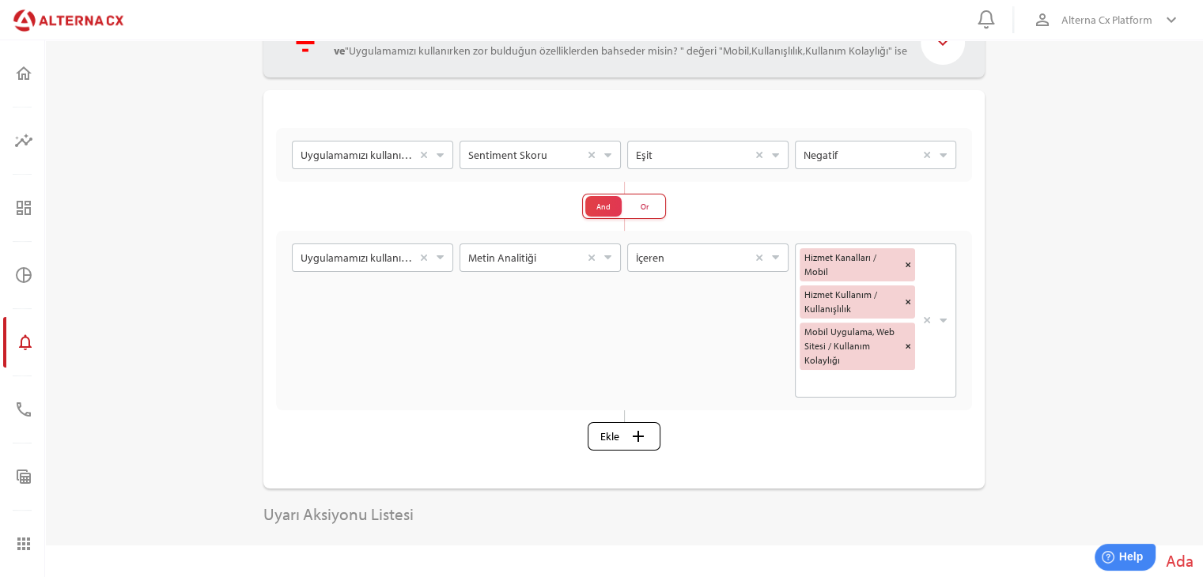
scroll to position [225, 0]
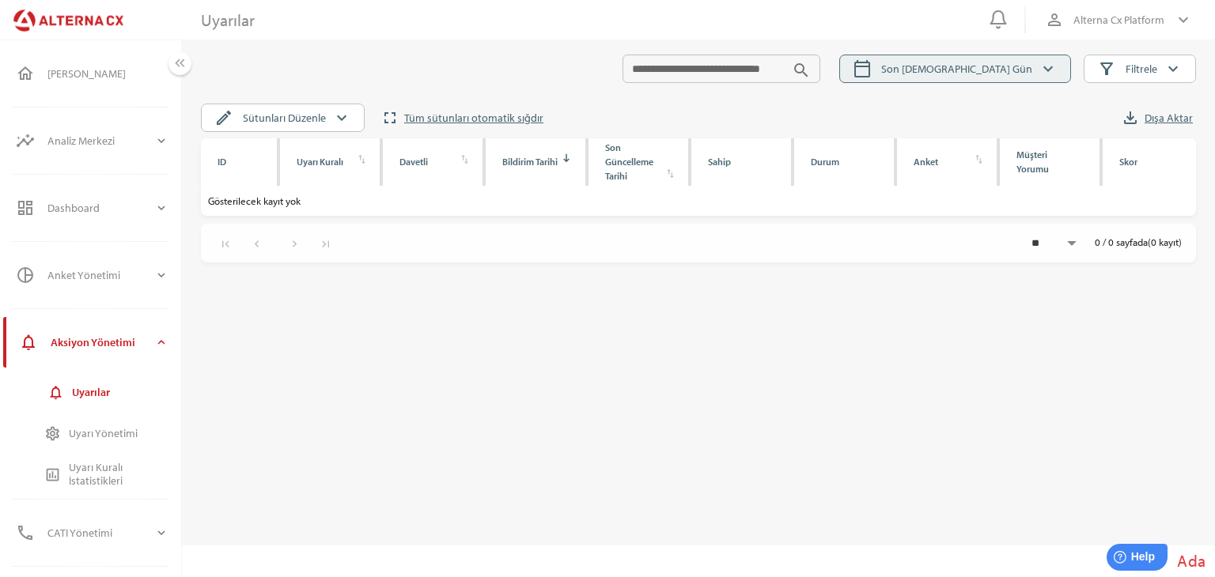
click at [971, 70] on span "calendar_today Son [DEMOGRAPHIC_DATA] Gün keyboard_arrow_down" at bounding box center [955, 69] width 205 height 21
select select "*"
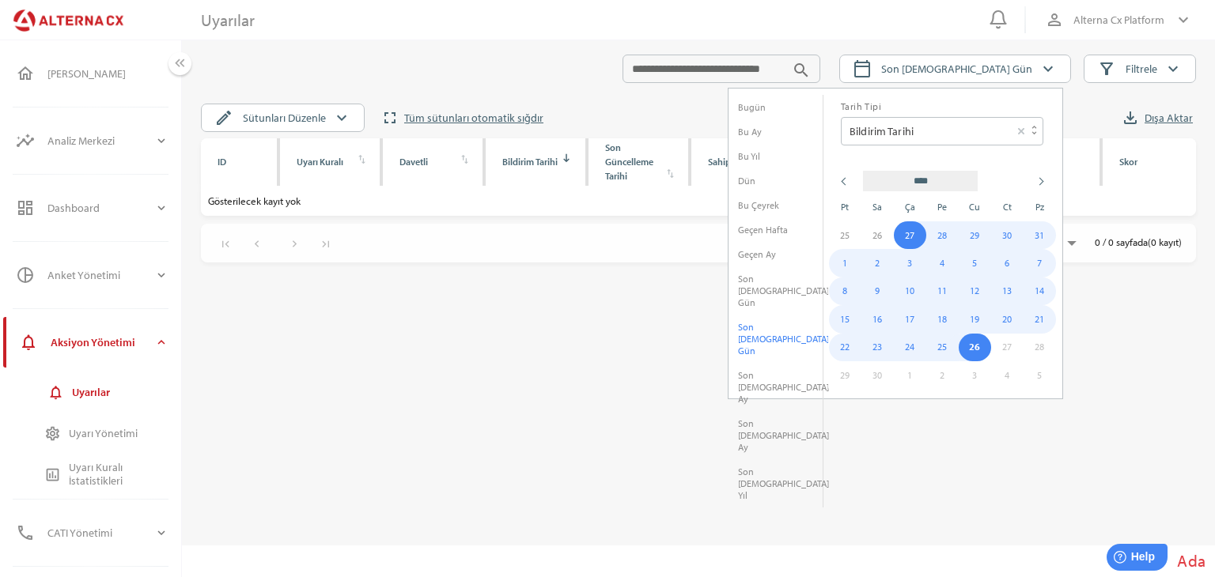
click at [756, 460] on li "Son [DEMOGRAPHIC_DATA] Yıl" at bounding box center [775, 484] width 94 height 48
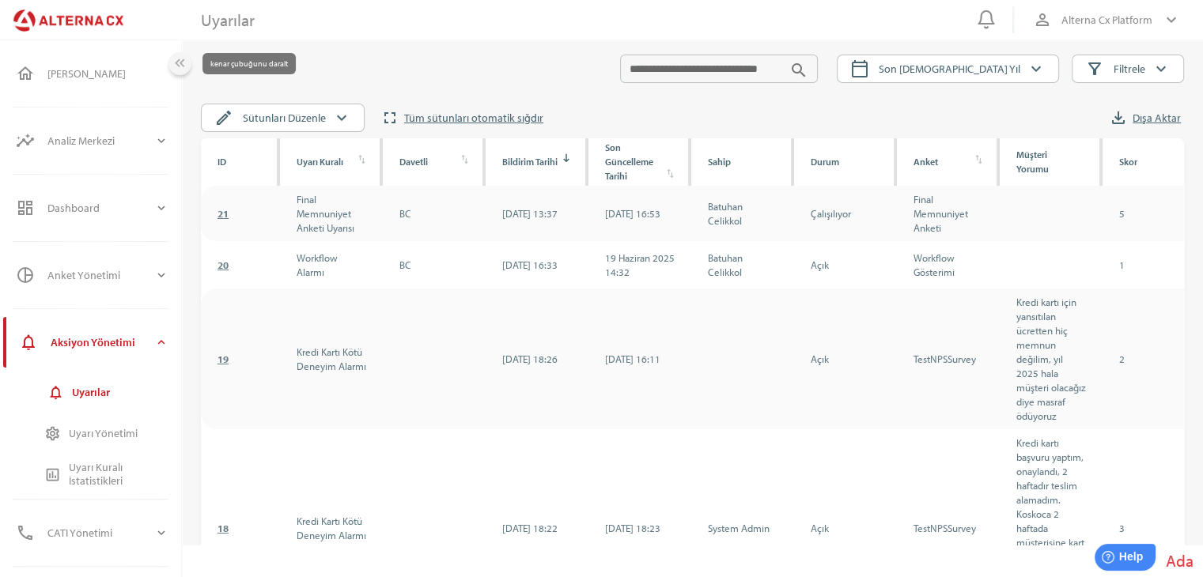
click at [177, 61] on icon "keyboard_double_arrow_left" at bounding box center [180, 63] width 17 height 17
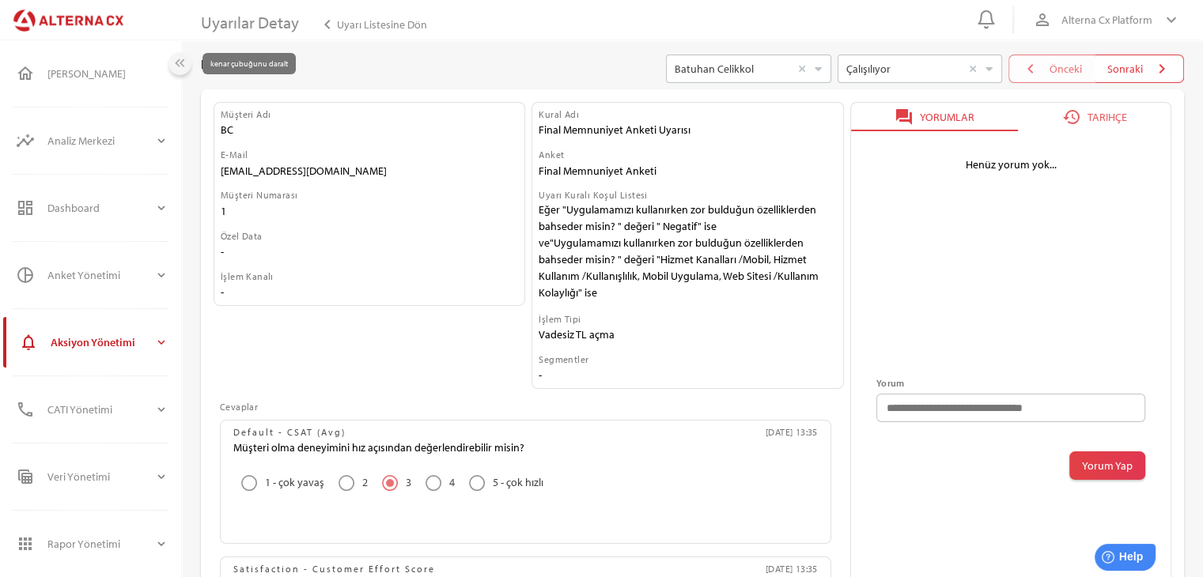
click at [180, 59] on icon "keyboard_double_arrow_left" at bounding box center [180, 63] width 17 height 17
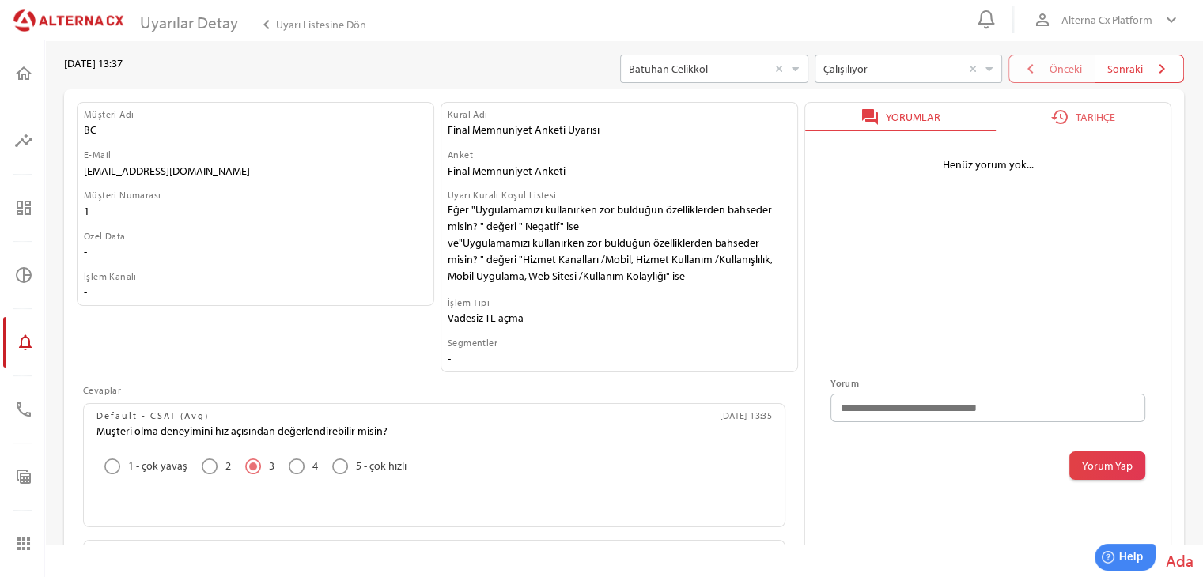
drag, startPoint x: 449, startPoint y: 231, endPoint x: 621, endPoint y: 314, distance: 190.7
click at [621, 314] on div "Kural Adı Final Memnuniyet Anketi Uyarısı Anket Final Memnuniyet Anketi Uyarı K…" at bounding box center [619, 237] width 356 height 269
click at [1053, 115] on icon "restore" at bounding box center [1059, 117] width 19 height 19
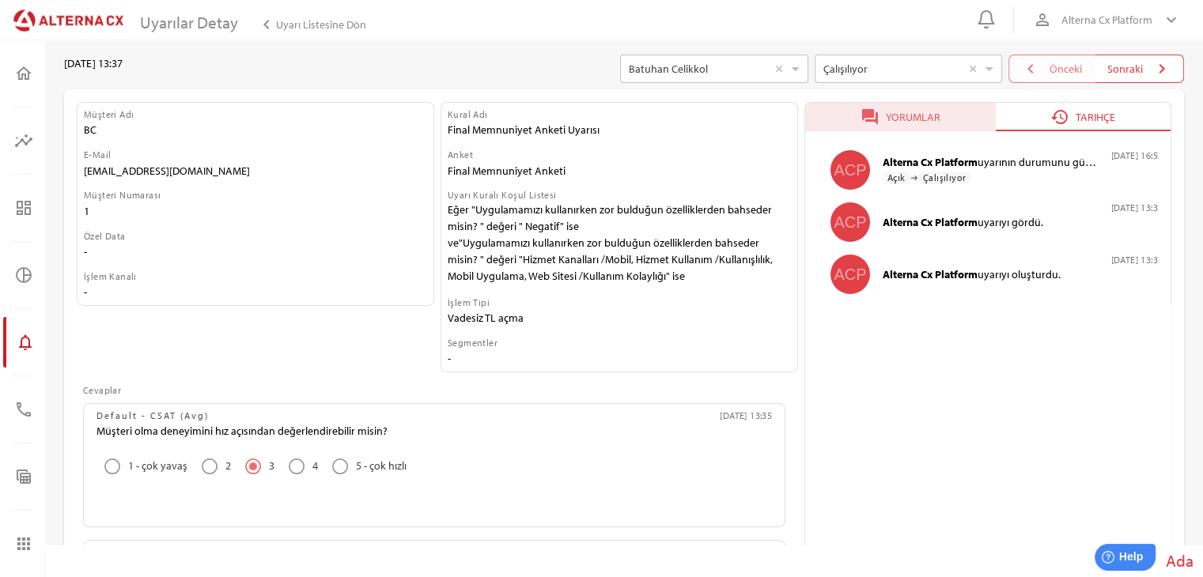
click at [936, 119] on div "Yorumlar" at bounding box center [909, 117] width 61 height 19
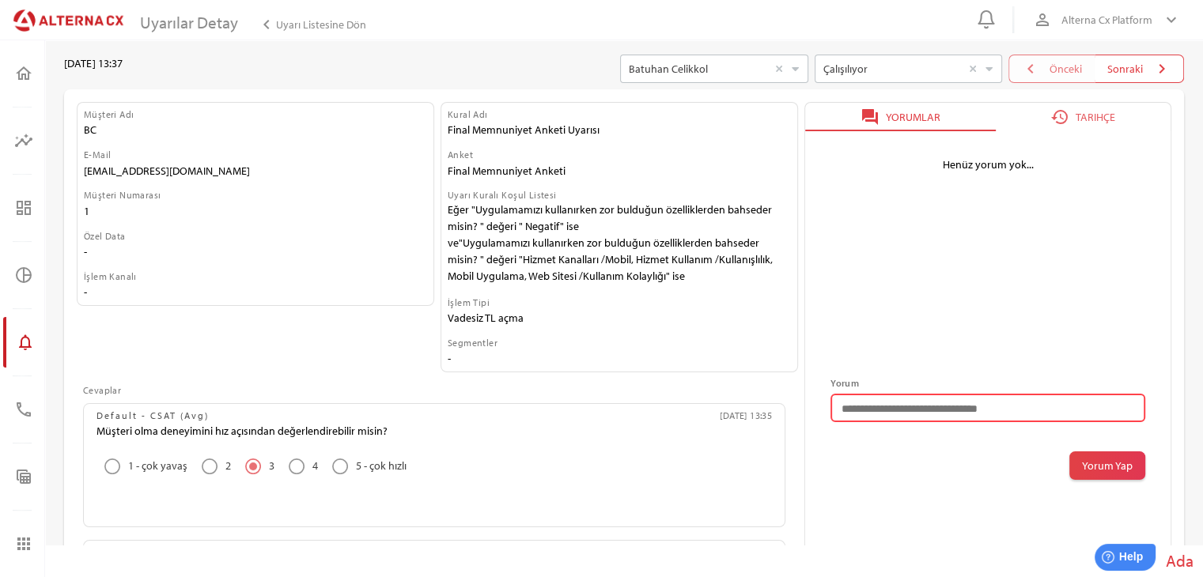
click at [954, 410] on textarea at bounding box center [987, 408] width 315 height 28
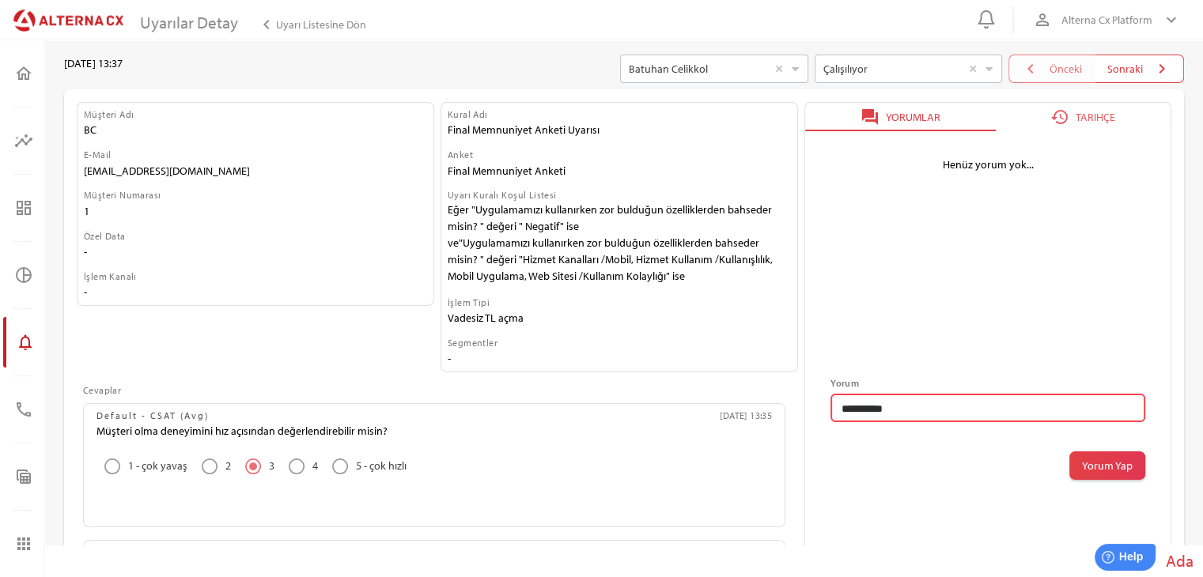
click at [978, 404] on textarea "**********" at bounding box center [987, 408] width 315 height 28
type textarea "*"
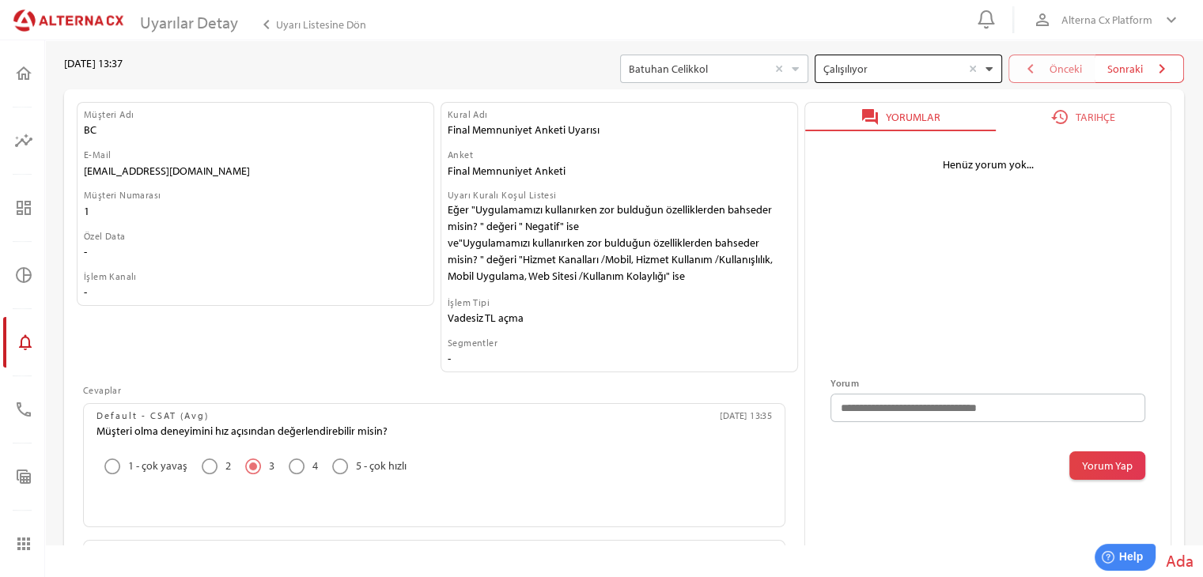
click at [994, 63] on div at bounding box center [989, 68] width 17 height 27
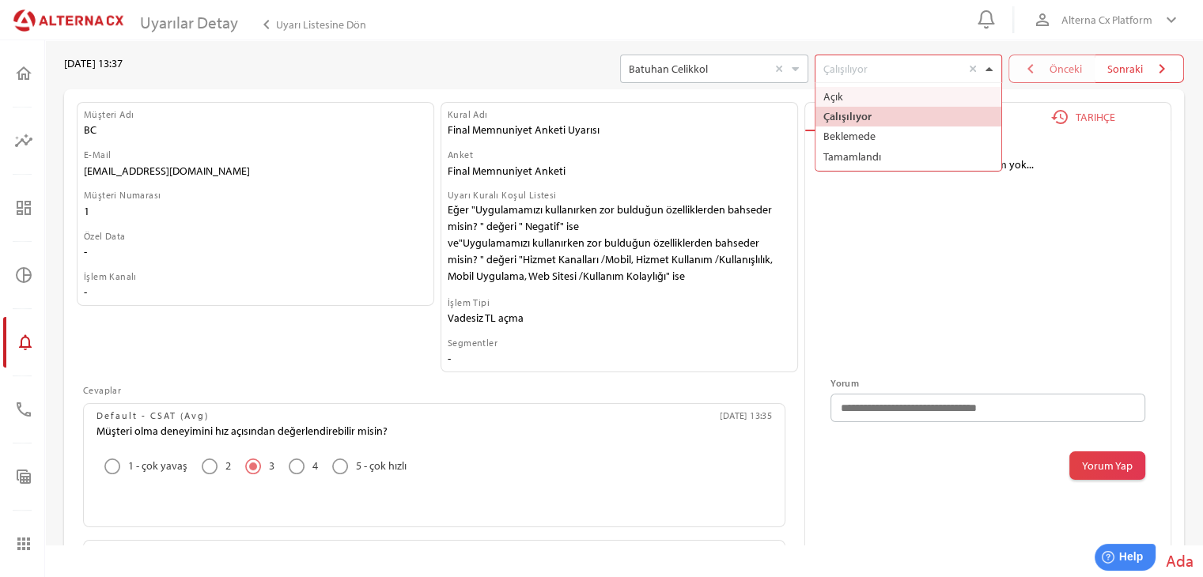
scroll to position [87, 186]
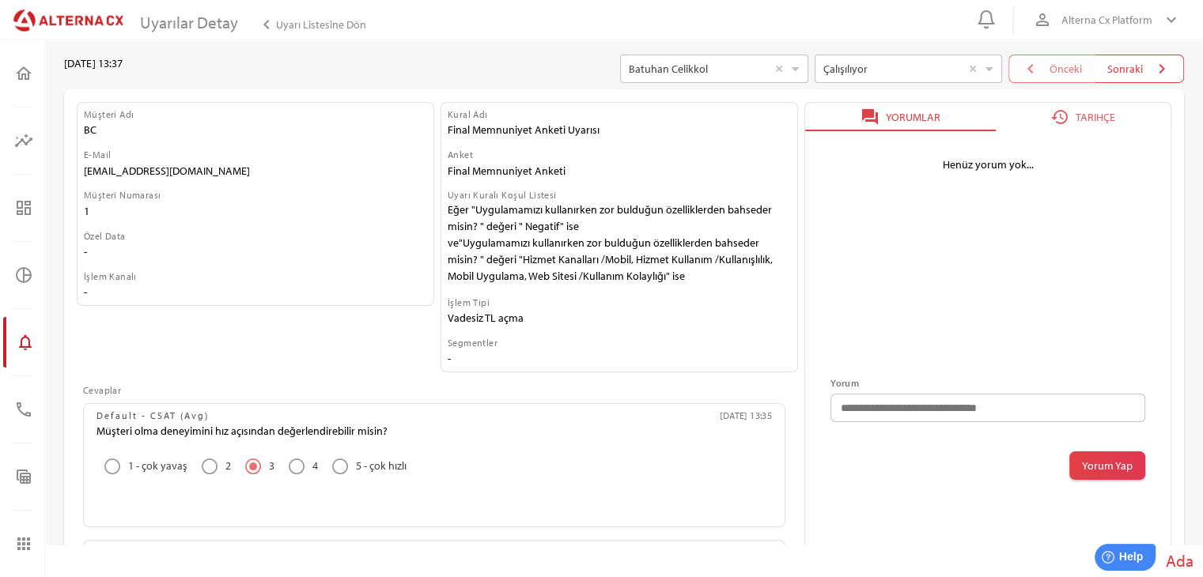
click at [600, 39] on div "0 person_outline Alterna Cx Platform keyboard_arrow_down" at bounding box center [601, 20] width 1203 height 40
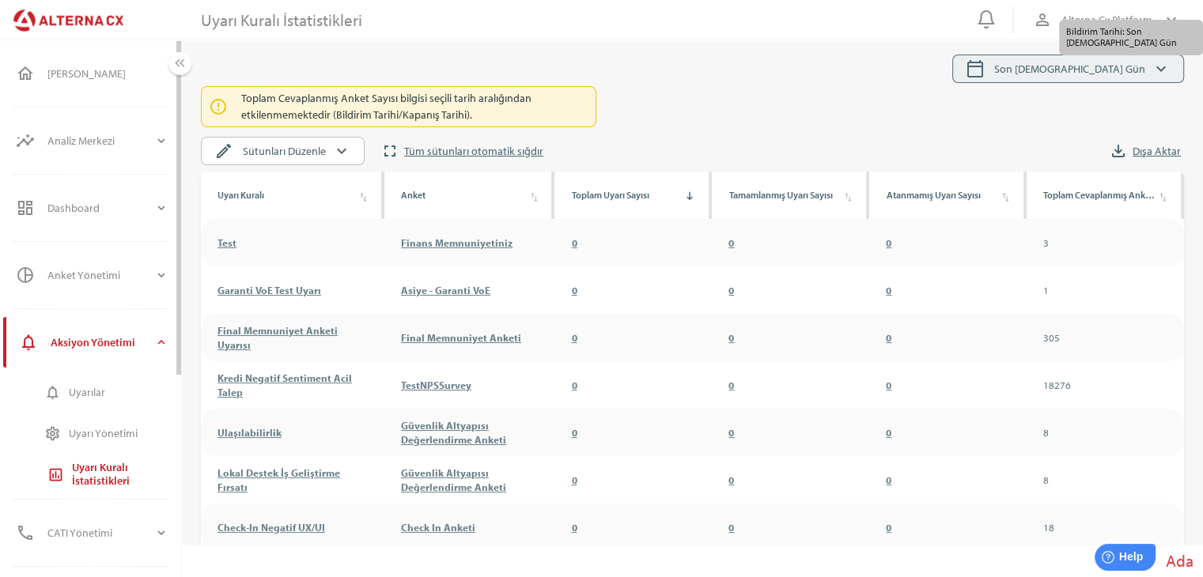
click at [1083, 80] on span "calendar_today Son [DEMOGRAPHIC_DATA] Gün keyboard_arrow_down" at bounding box center [1068, 69] width 232 height 28
select select "*"
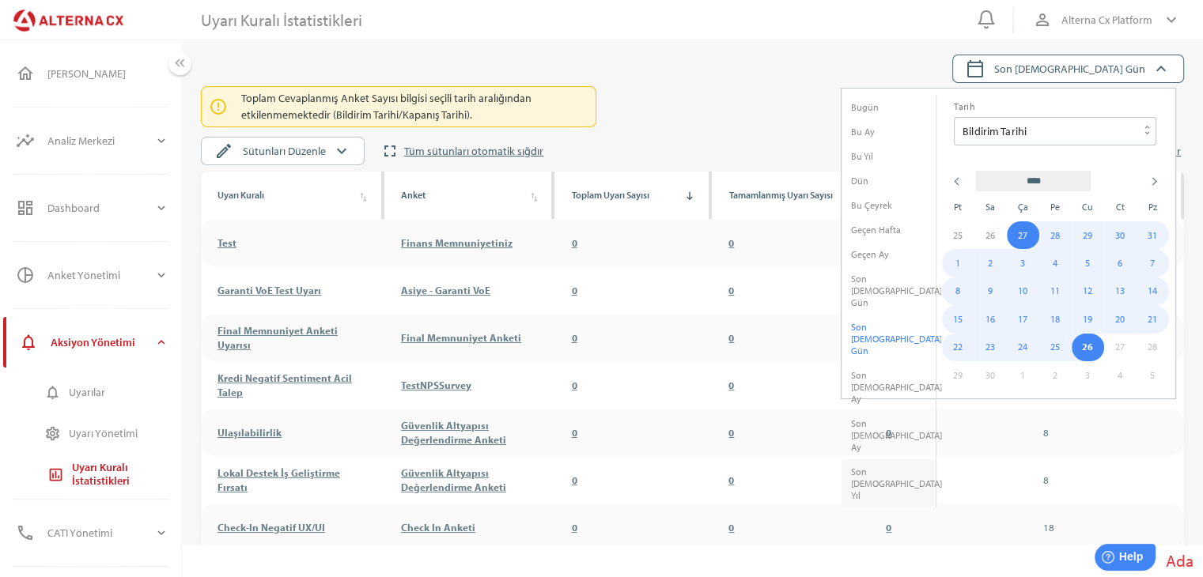
click at [864, 460] on li "Son [DEMOGRAPHIC_DATA] Yıl" at bounding box center [888, 484] width 94 height 48
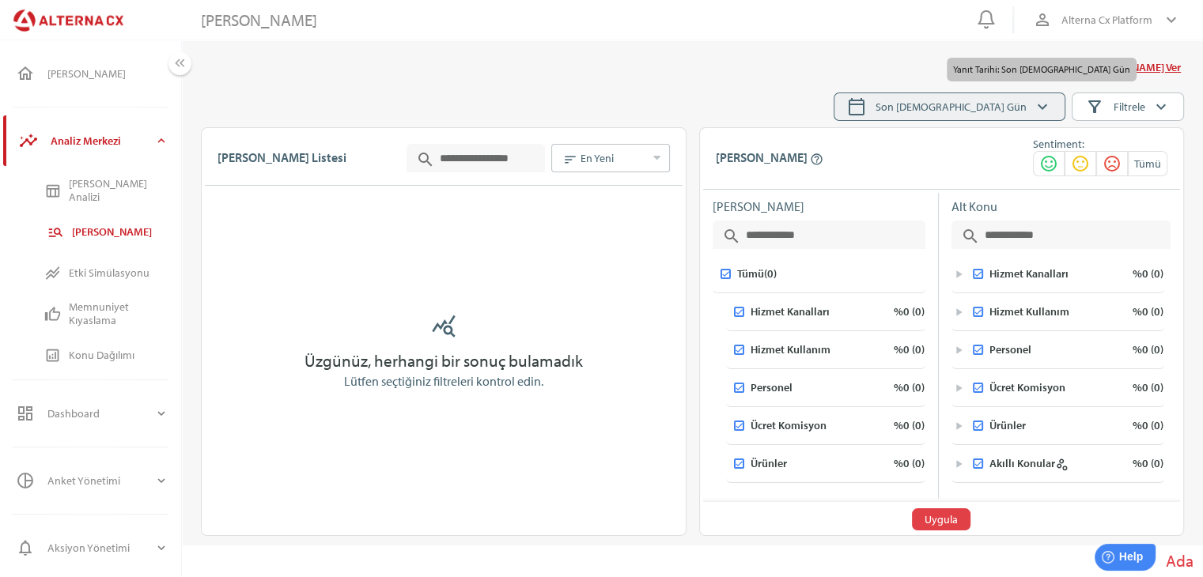
click at [984, 104] on span "Son [DEMOGRAPHIC_DATA] Gün" at bounding box center [951, 106] width 151 height 19
select select "*"
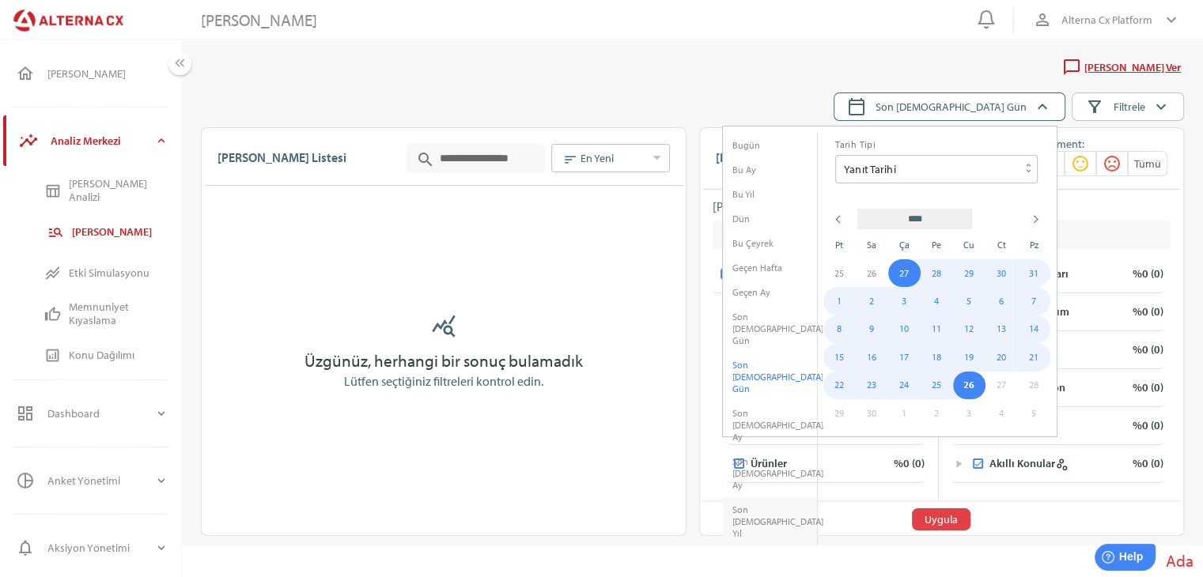
click at [749, 497] on li "Son [DEMOGRAPHIC_DATA] Yıl" at bounding box center [770, 521] width 94 height 48
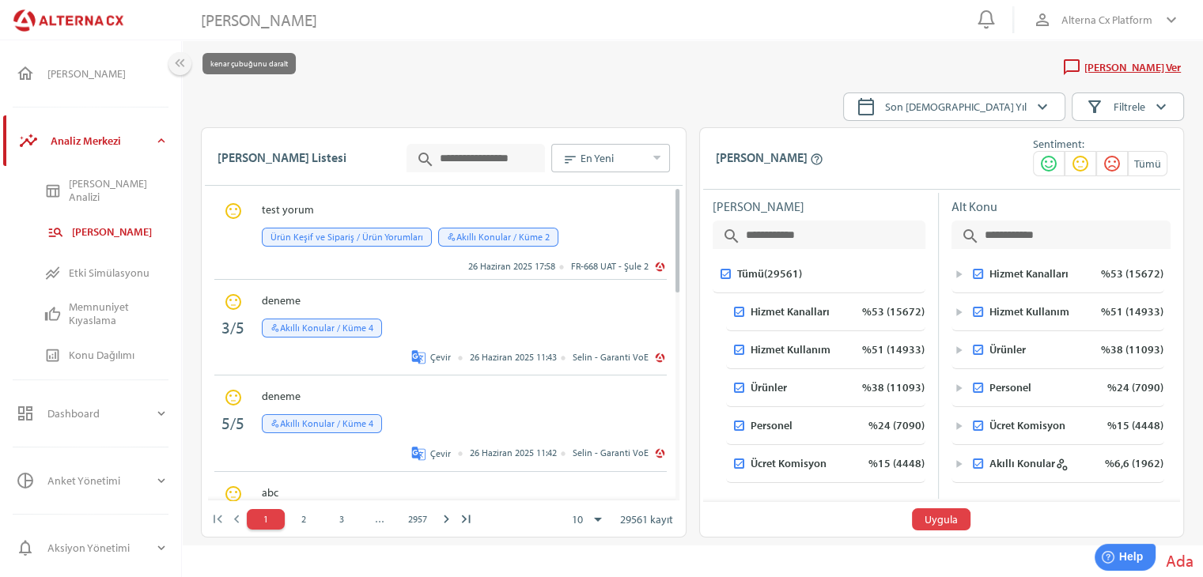
click at [183, 66] on icon "keyboard_double_arrow_left" at bounding box center [180, 63] width 17 height 17
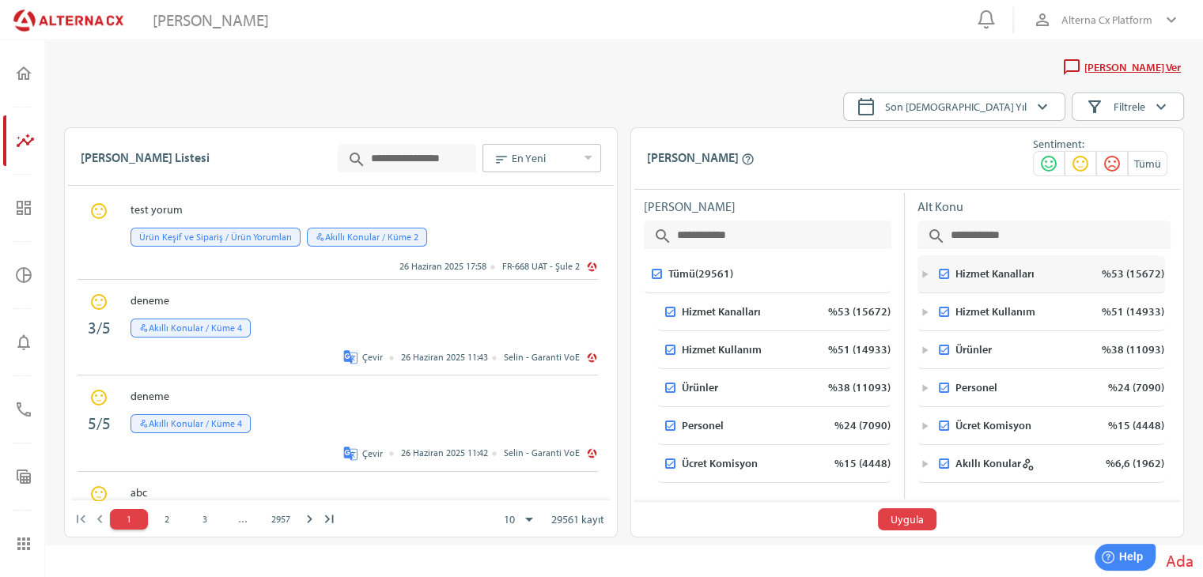
click at [924, 280] on div "play_arrow Hizmet Kanalları %53 (15672)" at bounding box center [1041, 274] width 248 height 38
click at [924, 271] on icon "play_arrow" at bounding box center [924, 273] width 13 height 13
drag, startPoint x: 938, startPoint y: 314, endPoint x: 938, endPoint y: 323, distance: 9.5
click at [938, 314] on div at bounding box center [943, 312] width 11 height 11
click at [940, 346] on icon at bounding box center [944, 350] width 8 height 8
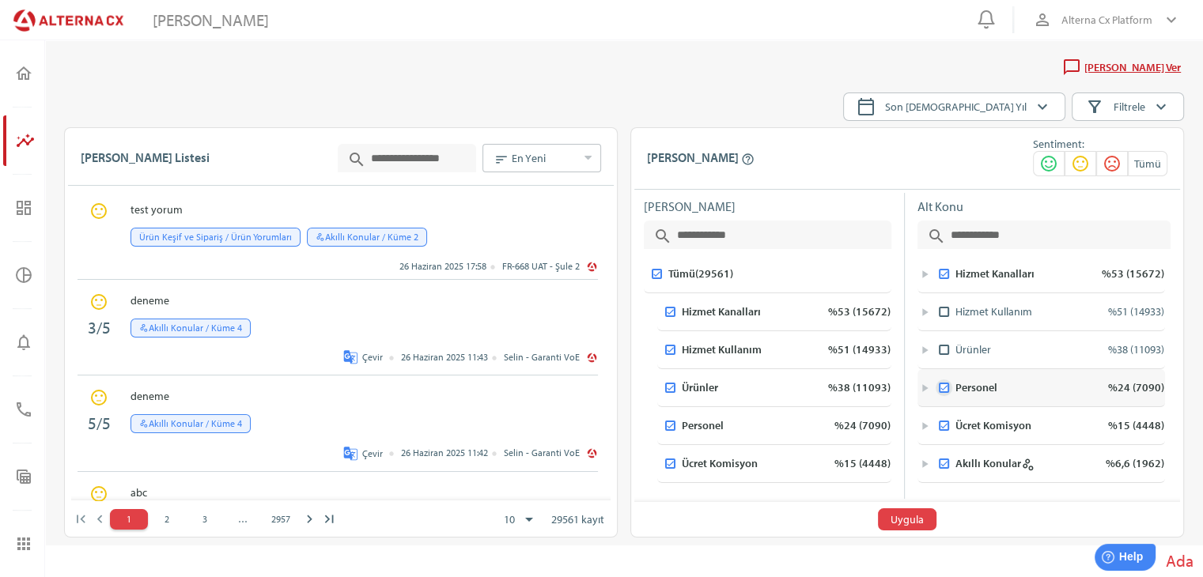
click at [944, 384] on icon at bounding box center [944, 388] width 8 height 8
drag, startPoint x: 943, startPoint y: 418, endPoint x: 947, endPoint y: 444, distance: 26.4
click at [943, 421] on div at bounding box center [943, 426] width 11 height 11
click at [946, 460] on icon at bounding box center [944, 464] width 8 height 8
click at [918, 276] on icon "play_arrow" at bounding box center [924, 273] width 13 height 13
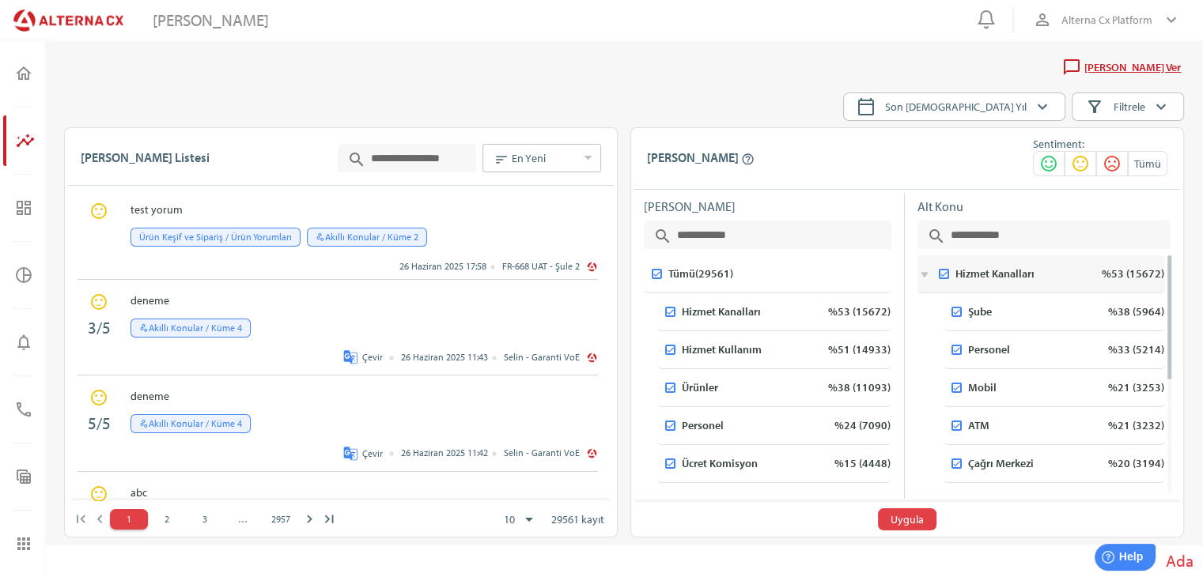
click at [952, 275] on div "Hizmet Kanalları %53 (15672)" at bounding box center [1058, 274] width 212 height 36
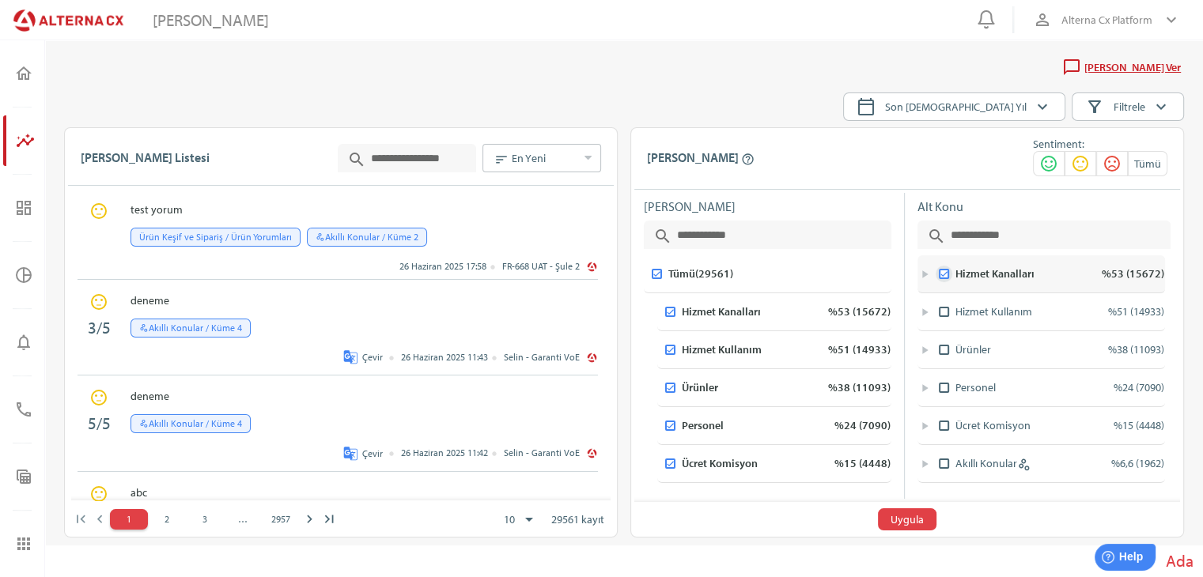
click at [944, 273] on icon at bounding box center [943, 274] width 6 height 5
click at [919, 278] on icon "play_arrow" at bounding box center [924, 273] width 13 height 13
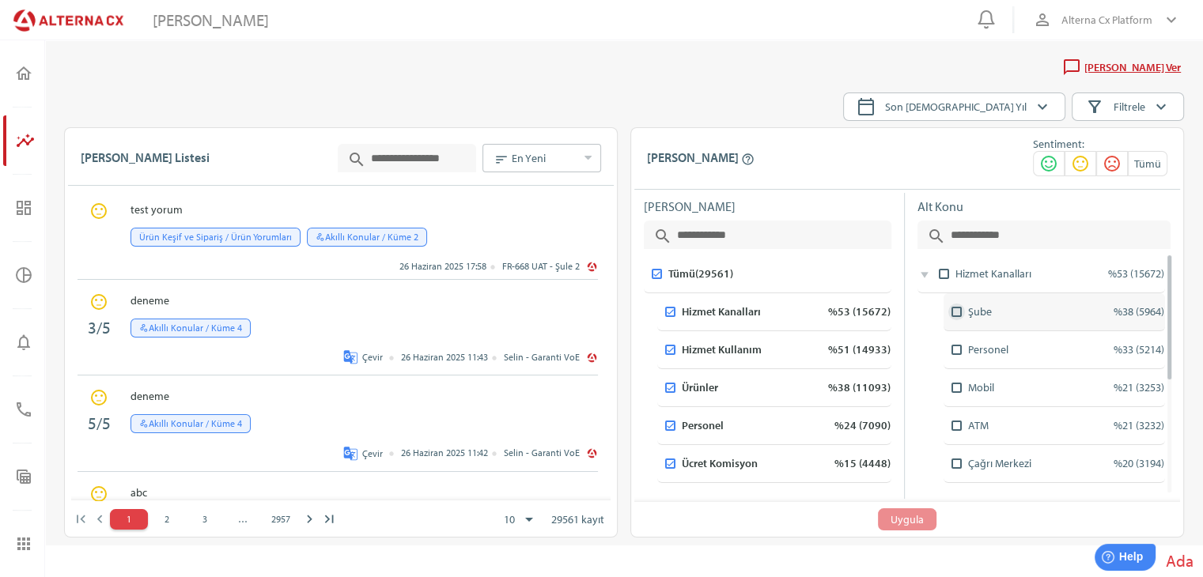
click at [957, 308] on icon at bounding box center [956, 312] width 8 height 8
click at [930, 519] on span "Uygula" at bounding box center [907, 520] width 46 height 22
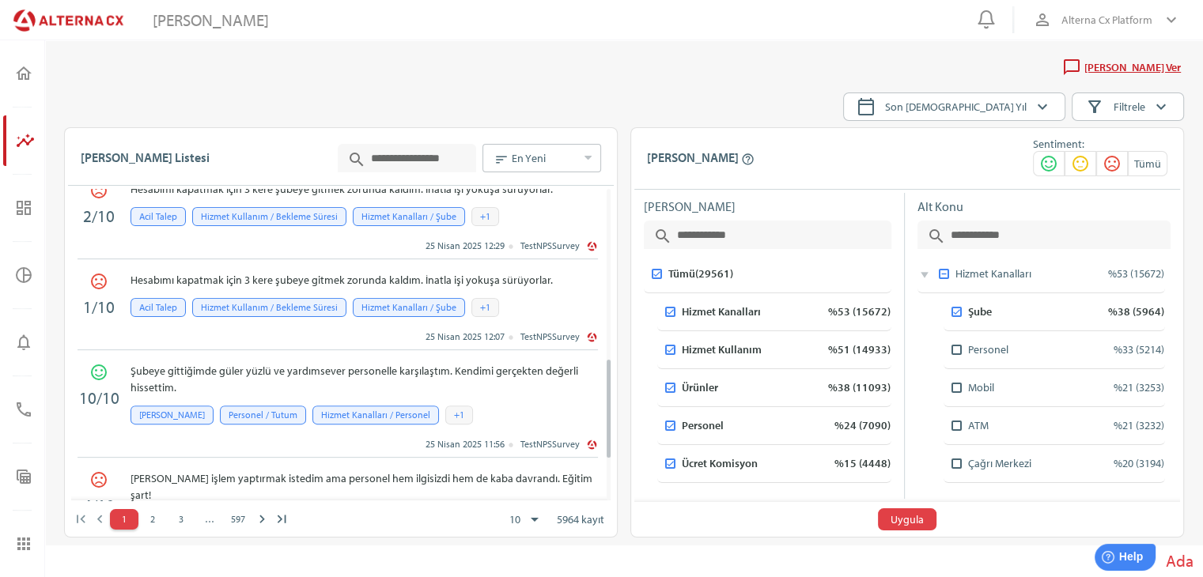
scroll to position [547, 0]
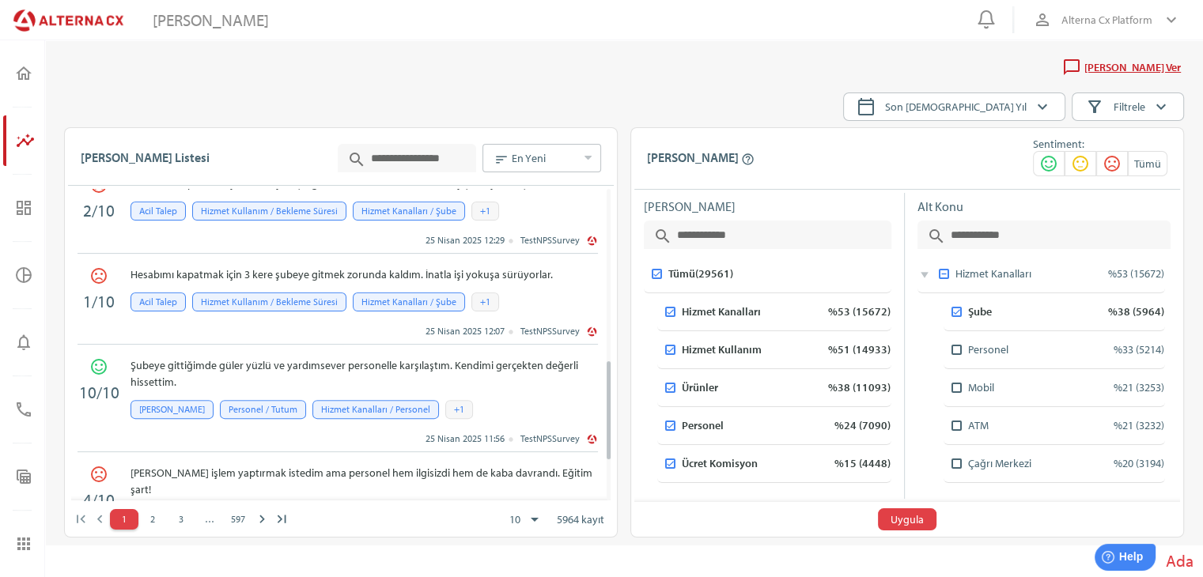
drag, startPoint x: 607, startPoint y: 221, endPoint x: 592, endPoint y: 393, distance: 173.1
click at [592, 393] on html "0 person_outline Alterna Cx Platform keyboard_arrow_down home [PERSON_NAME] ins…" at bounding box center [601, 292] width 1203 height 584
drag, startPoint x: 592, startPoint y: 393, endPoint x: 598, endPoint y: 422, distance: 29.8
click at [598, 422] on div "sentiment_satisfied_alt 10/10 Şubeye gittiğimde güler yüzlü ve yardımsever pers…" at bounding box center [340, 399] width 539 height 108
click at [611, 412] on div "sentiment_very_dissatisfied 4/10 Şubenizde destek aldığım [PERSON_NAME] beni ür…" at bounding box center [340, 356] width 539 height 335
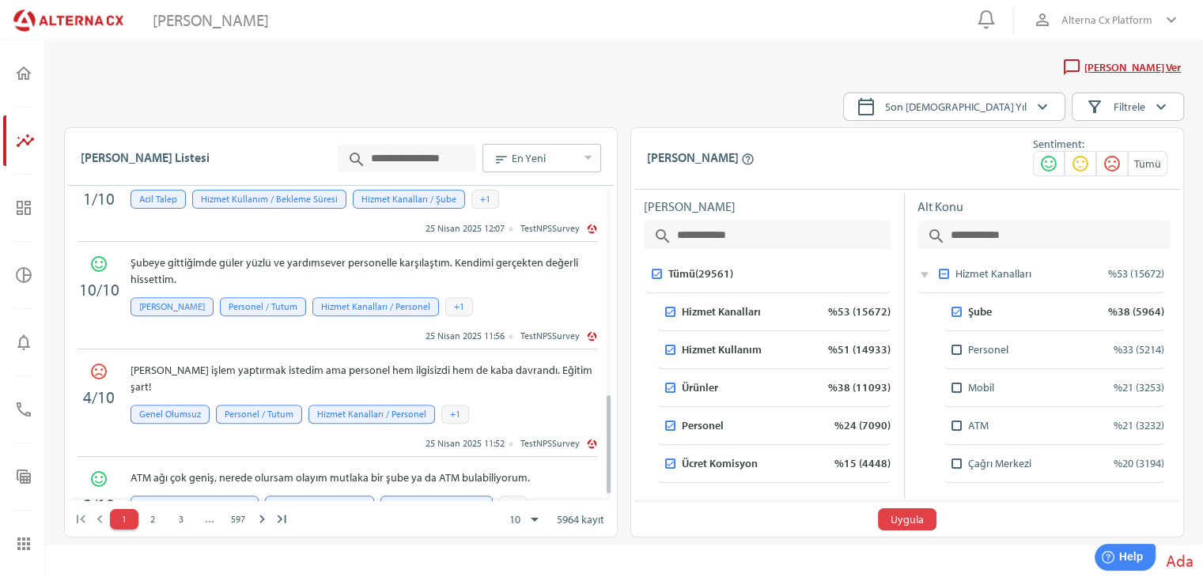
scroll to position [655, 0]
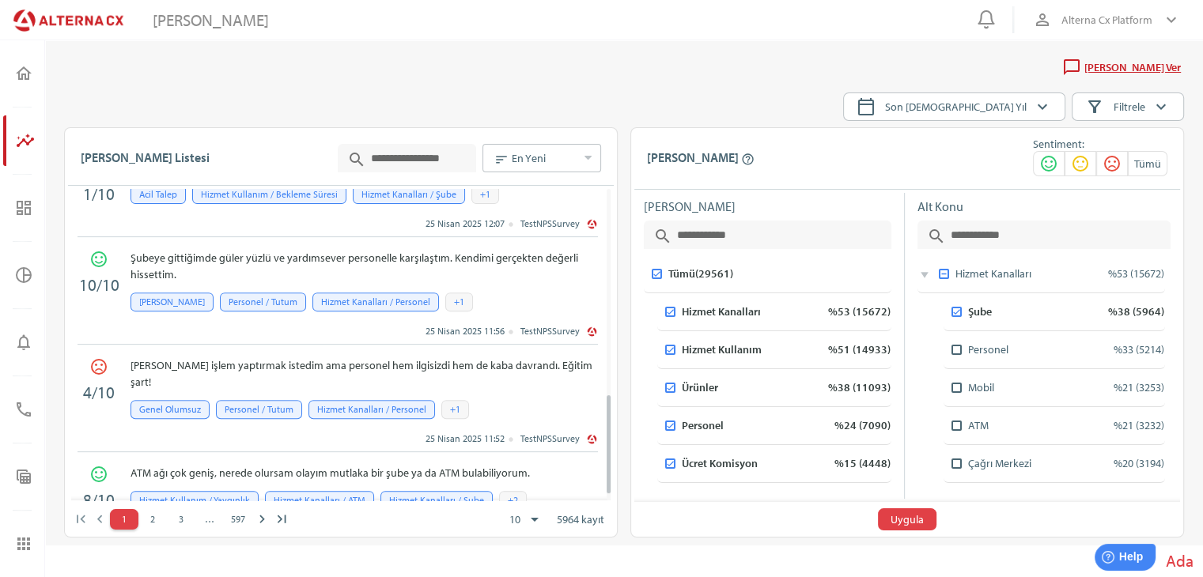
drag, startPoint x: 608, startPoint y: 411, endPoint x: 607, endPoint y: 445, distance: 34.0
click at [607, 445] on html "0 person_outline Alterna Cx Platform keyboard_arrow_down home [PERSON_NAME] ins…" at bounding box center [601, 292] width 1203 height 584
